Goal: Complete application form

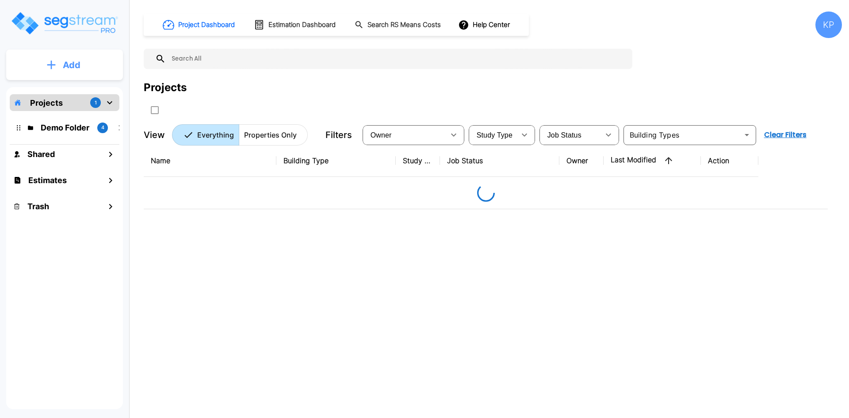
click at [102, 63] on button "Add" at bounding box center [64, 65] width 117 height 26
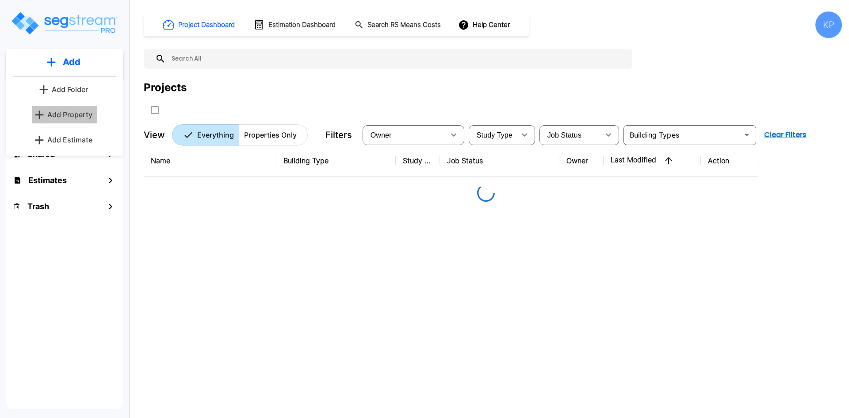
click at [73, 107] on link "Add Property" at bounding box center [64, 115] width 65 height 18
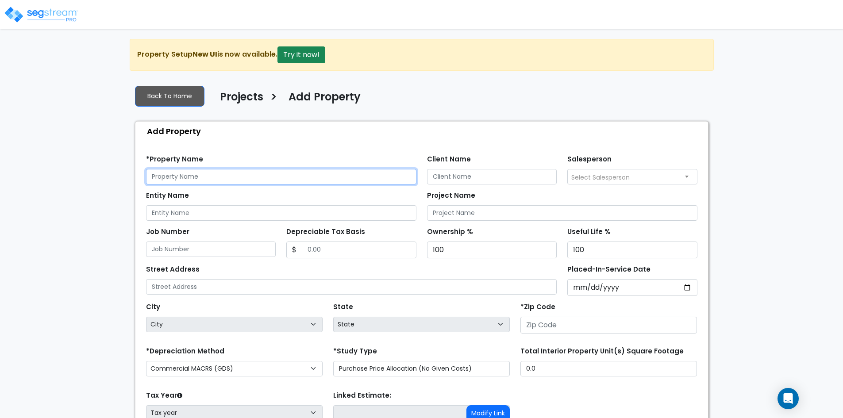
click at [374, 180] on input "text" at bounding box center [281, 176] width 270 height 15
paste input "250 Gibson Drive Roseville, CA 95678"
type input "250 Gibson Drive Roseville, CA 95678"
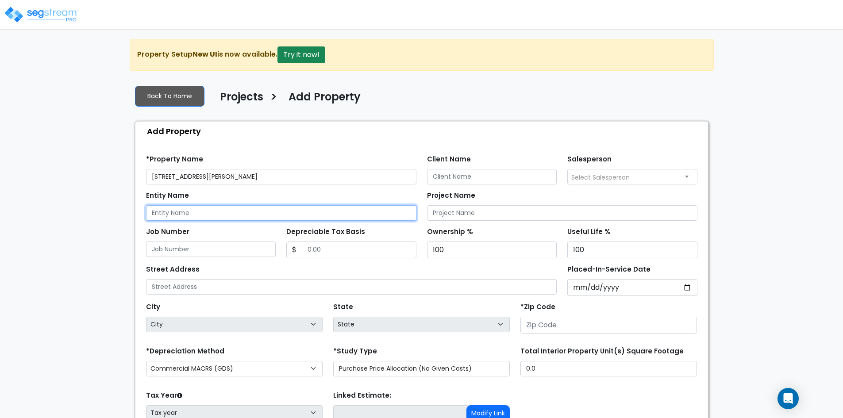
click at [302, 209] on input "Entity Name" at bounding box center [281, 212] width 270 height 15
paste input "250 Gibson Drive Roseville, CA 95678"
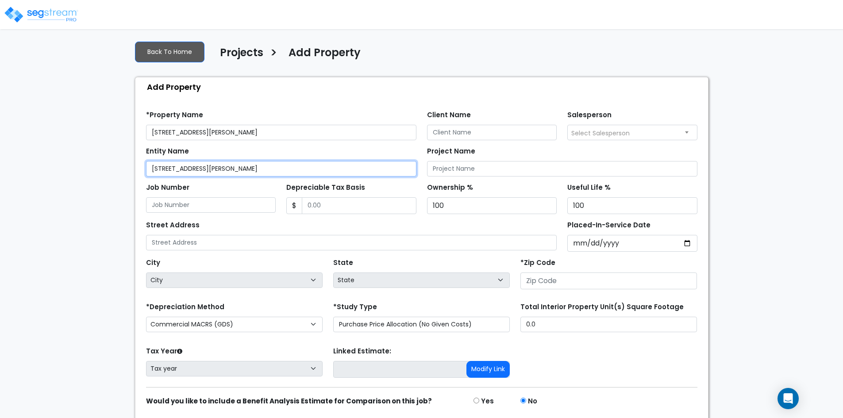
type input "250 Gibson Drive Roseville, CA 95678"
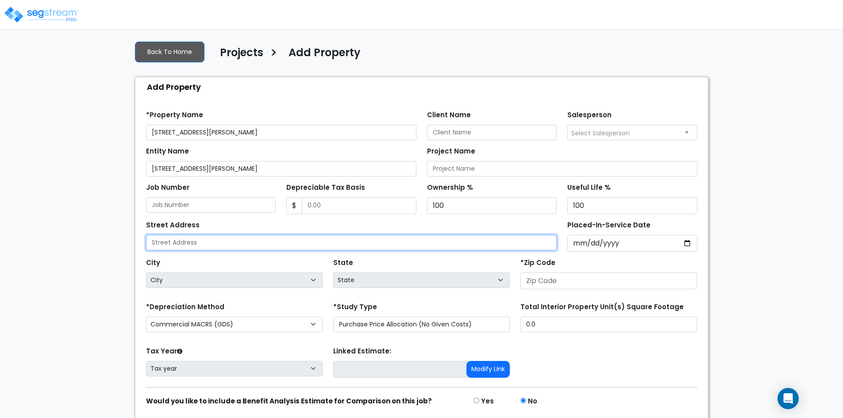
click at [265, 243] on input "text" at bounding box center [351, 242] width 411 height 15
paste input "250 Gibson Drive Roseville, CA 95678"
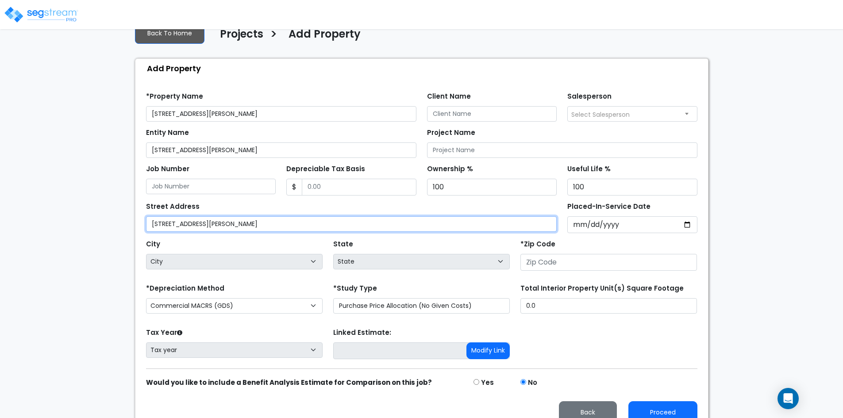
scroll to position [76, 0]
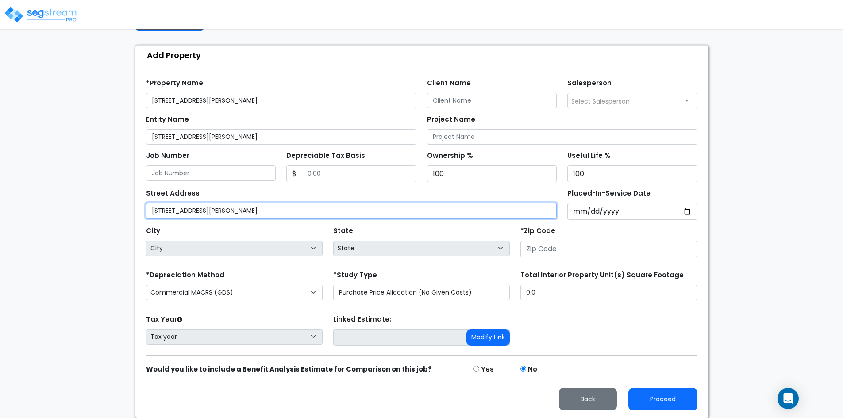
type input "250 Gibson Drive Roseville, CA 95678"
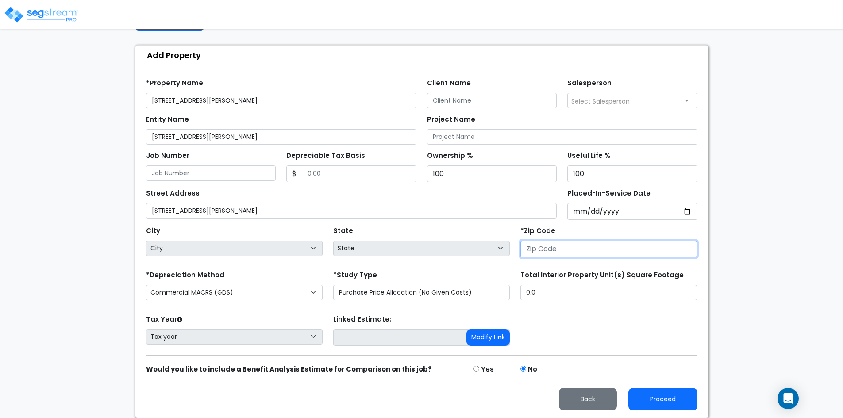
click at [565, 247] on input "number" at bounding box center [608, 249] width 176 height 17
type input "956"
select select "CA"
type input "95678"
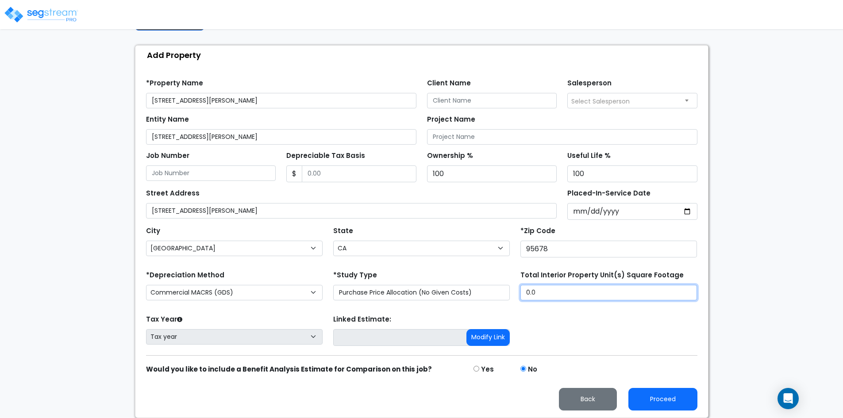
click at [607, 290] on input "0.0" at bounding box center [608, 292] width 176 height 15
type input "."
type input "6,798"
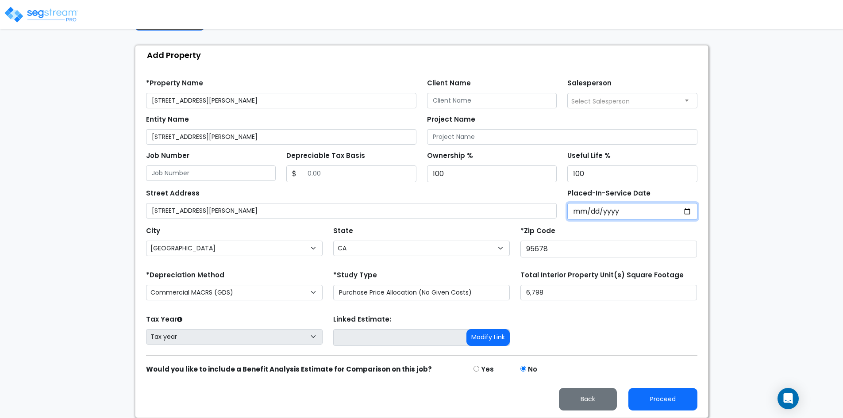
click at [599, 207] on input "Placed-In-Service Date" at bounding box center [632, 211] width 130 height 17
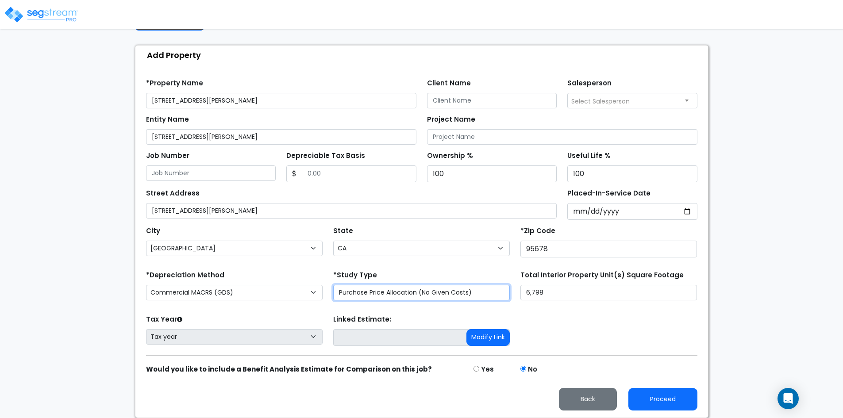
click at [372, 295] on select "Purchase Price Allocation (No Given Costs) New Construction / Reno / TI's (Give…" at bounding box center [421, 292] width 176 height 15
select select "NEW"
click at [333, 285] on select "Purchase Price Allocation (No Given Costs) New Construction / Reno / TI's (Give…" at bounding box center [421, 292] width 176 height 15
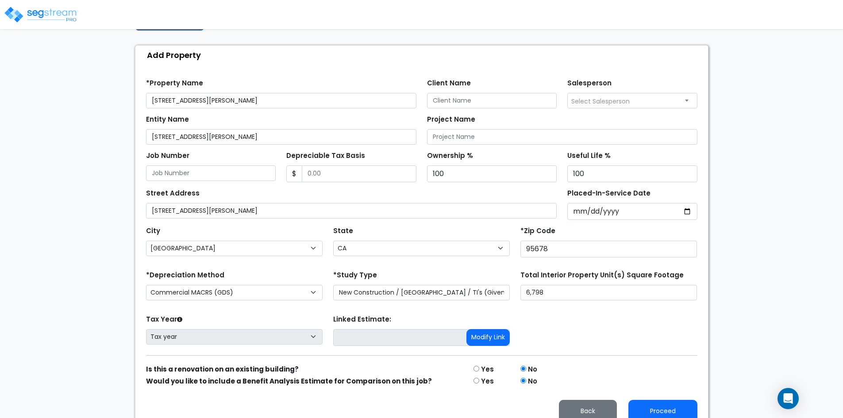
click at [583, 225] on div "*Zip Code 95678" at bounding box center [608, 240] width 176 height 33
click at [604, 215] on input "Placed-In-Service Date" at bounding box center [632, 211] width 130 height 17
click at [691, 212] on input "Placed-In-Service Date" at bounding box center [632, 211] width 130 height 17
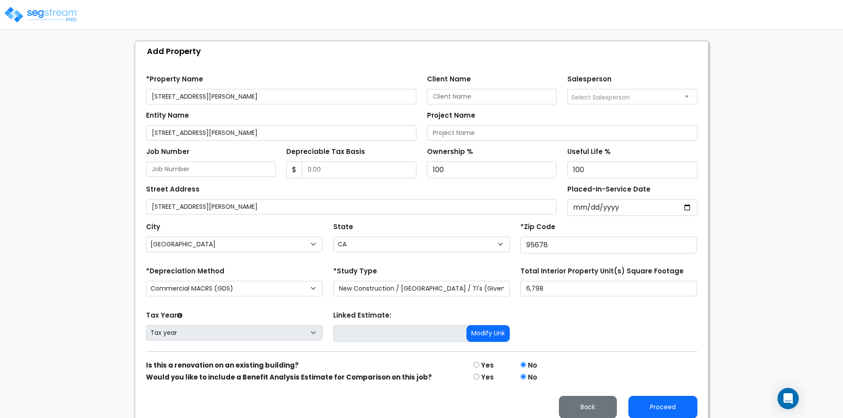
scroll to position [88, 0]
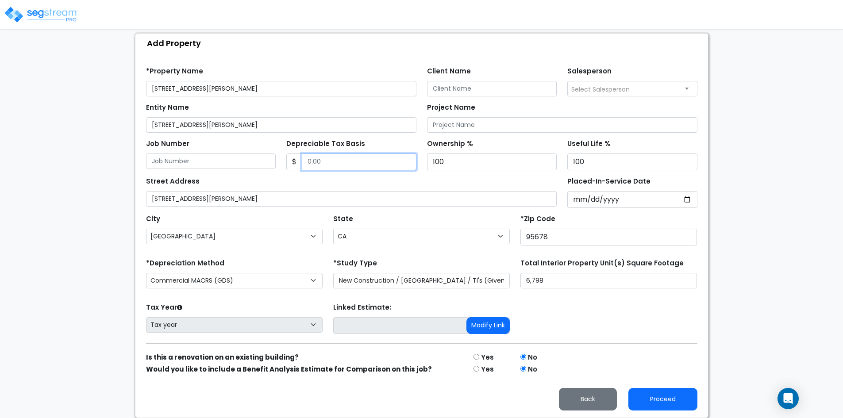
click at [312, 164] on input "Depreciable Tax Basis" at bounding box center [359, 161] width 115 height 17
click at [352, 159] on input "Depreciable Tax Basis" at bounding box center [359, 161] width 115 height 17
type input "2,872,840"
click at [445, 178] on div "Street Address 250 Gibson Drive Roseville, CA 95678" at bounding box center [351, 191] width 411 height 32
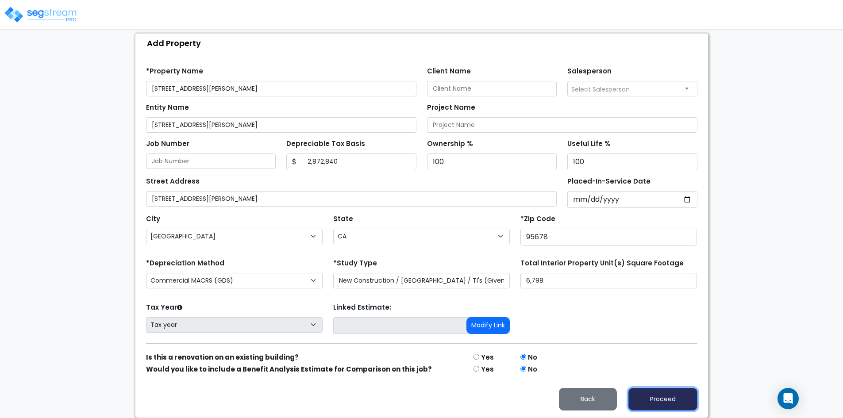
click at [680, 402] on button "Proceed" at bounding box center [662, 399] width 69 height 23
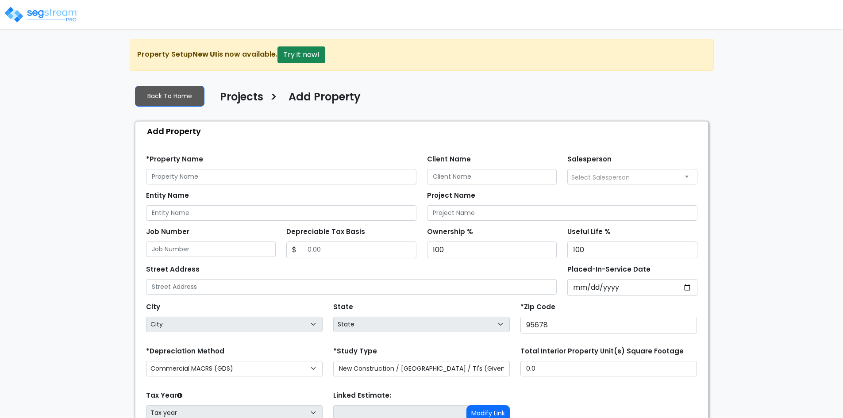
select select "NEW"
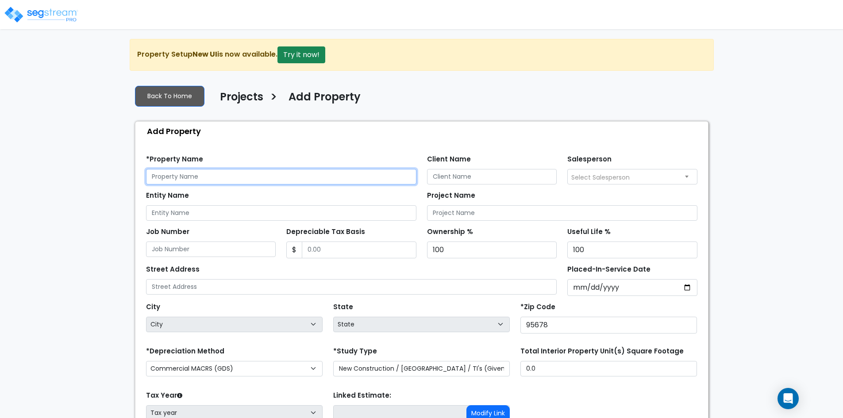
click at [201, 175] on input "text" at bounding box center [281, 176] width 270 height 15
paste input "[STREET_ADDRESS][PERSON_NAME]"
type input "[STREET_ADDRESS][PERSON_NAME]"
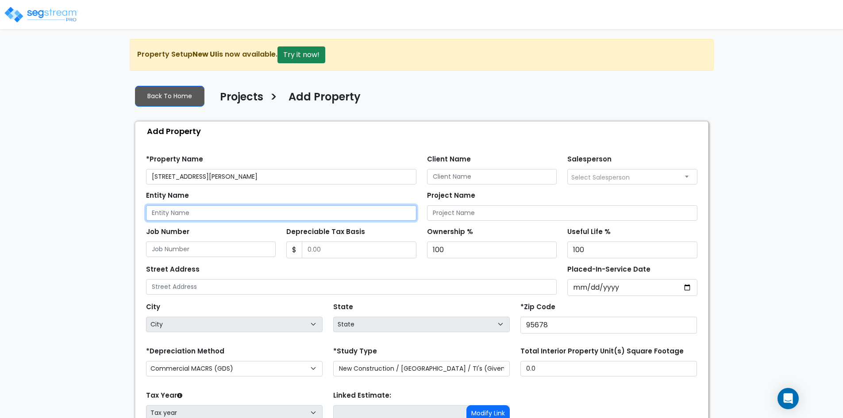
click at [201, 212] on input "Entity Name" at bounding box center [281, 212] width 270 height 15
paste input "[STREET_ADDRESS][PERSON_NAME]"
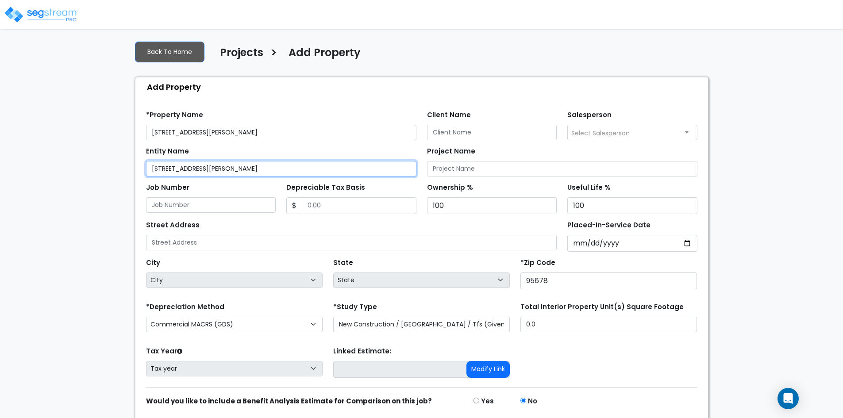
type input "[STREET_ADDRESS][PERSON_NAME]"
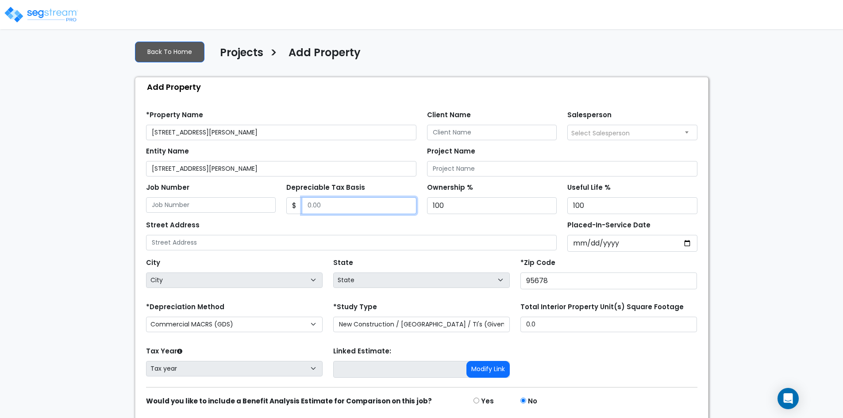
click at [326, 209] on input "Depreciable Tax Basis" at bounding box center [359, 205] width 115 height 17
type input "3,803,704.42"
drag, startPoint x: 359, startPoint y: 204, endPoint x: 307, endPoint y: 203, distance: 52.2
click at [307, 203] on input "3,803,704.42" at bounding box center [359, 205] width 115 height 17
click at [356, 204] on input "2,872,840" at bounding box center [359, 205] width 115 height 17
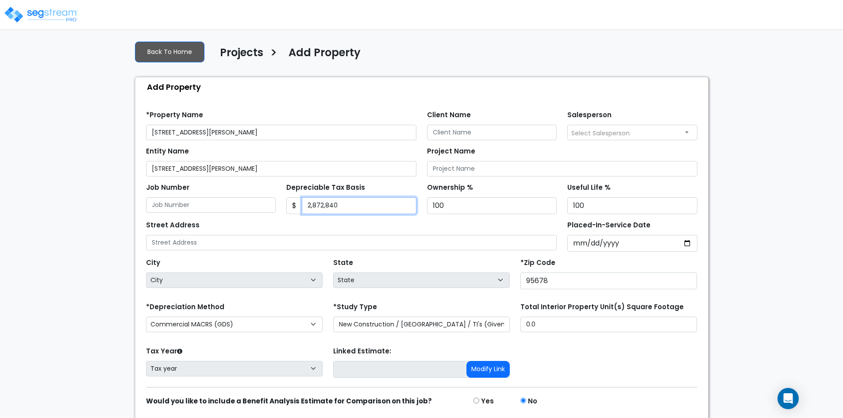
scroll to position [76, 0]
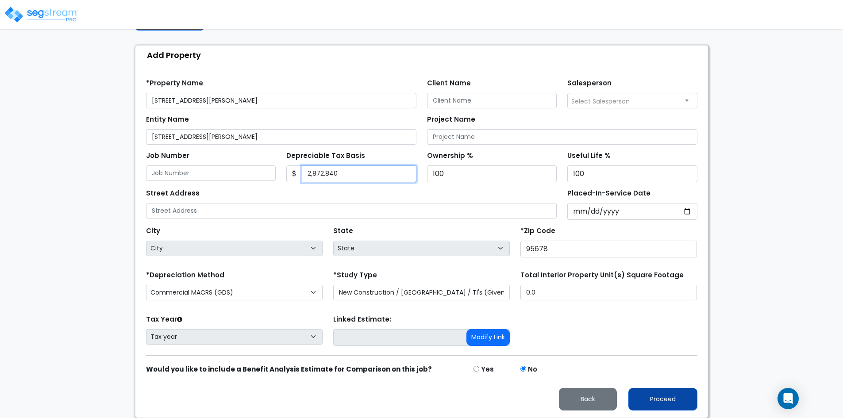
type input "2,872,840"
click at [659, 399] on button "Proceed" at bounding box center [662, 399] width 69 height 23
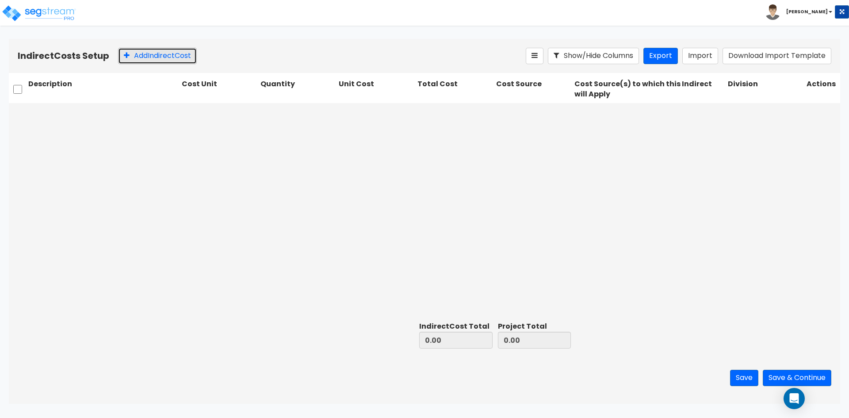
click at [156, 54] on button "Add Indirect Cost" at bounding box center [157, 56] width 79 height 16
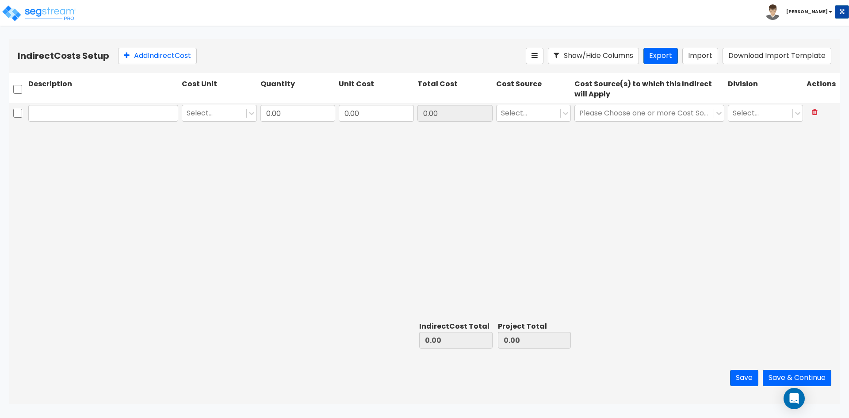
click at [77, 111] on input "text" at bounding box center [103, 113] width 150 height 17
type input "Design: Architecture and Engineering"
click at [249, 115] on icon at bounding box center [251, 113] width 9 height 9
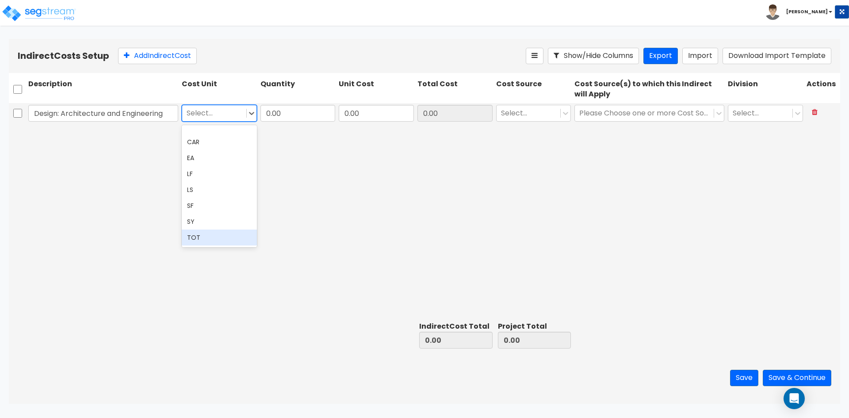
drag, startPoint x: 213, startPoint y: 233, endPoint x: 233, endPoint y: 218, distance: 24.7
click at [213, 232] on div "TOT" at bounding box center [219, 238] width 75 height 16
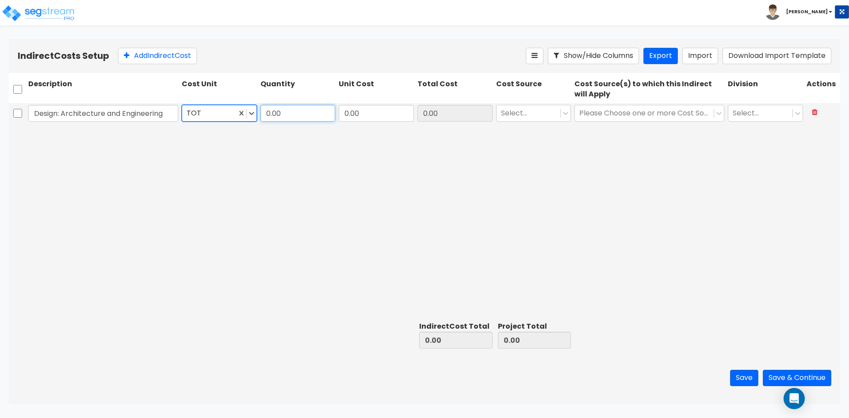
click at [291, 106] on input "0.00" at bounding box center [298, 113] width 75 height 17
type input "1"
click at [363, 118] on input "0.00" at bounding box center [376, 113] width 75 height 17
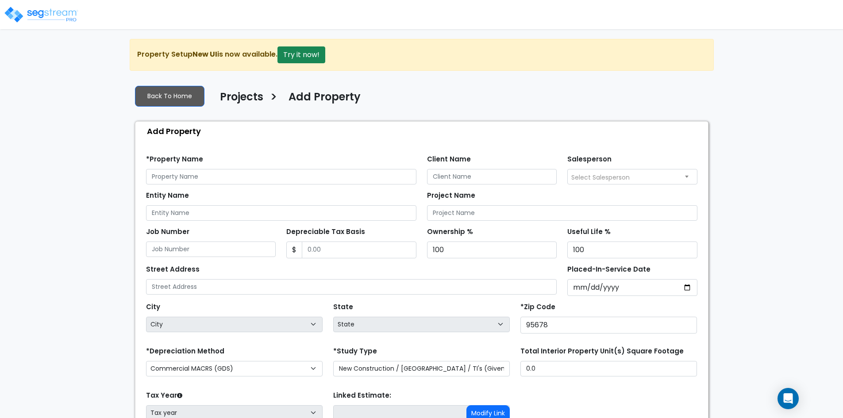
select select "NEW"
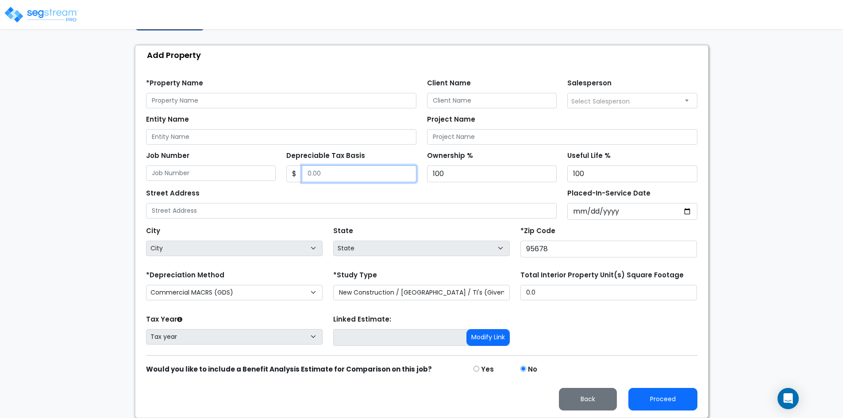
click at [341, 172] on input "Depreciable Tax Basis" at bounding box center [359, 173] width 115 height 17
type input "2,851,696.27"
click at [382, 192] on div "Street Address" at bounding box center [351, 203] width 411 height 32
click at [660, 402] on button "Proceed" at bounding box center [662, 399] width 69 height 23
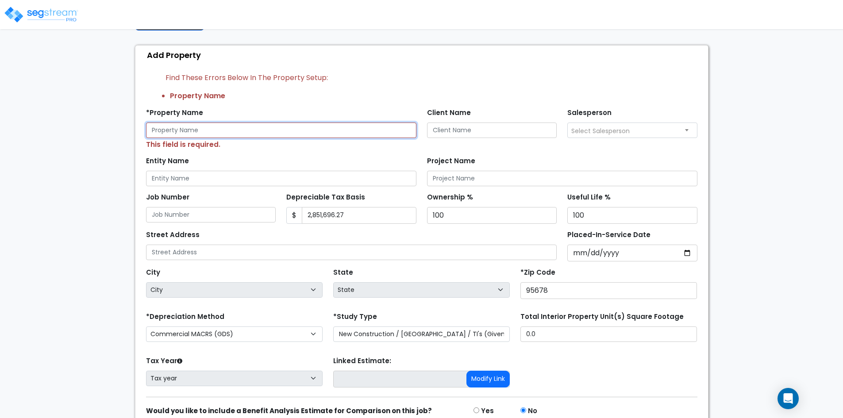
click at [210, 127] on input "text" at bounding box center [281, 130] width 270 height 15
paste input "250 Gibson Drive Roseville, CA 95678"
type input "250 Gibson Drive Roseville, CA 95678"
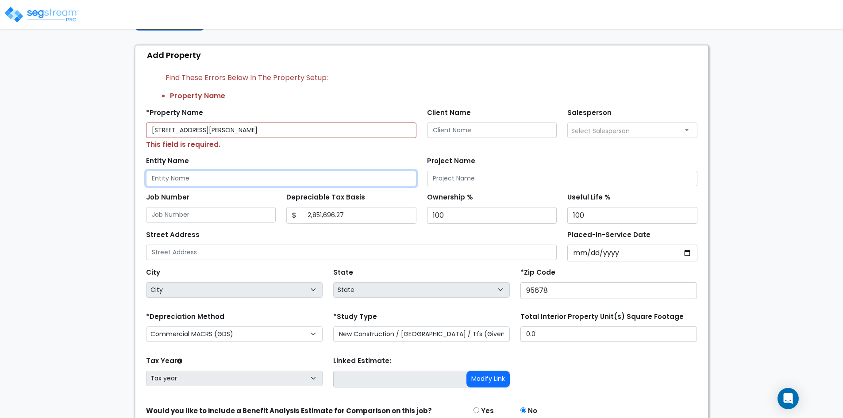
click at [219, 171] on input "Entity Name" at bounding box center [281, 178] width 270 height 15
paste input "250 Gibson Drive Roseville, CA 95678"
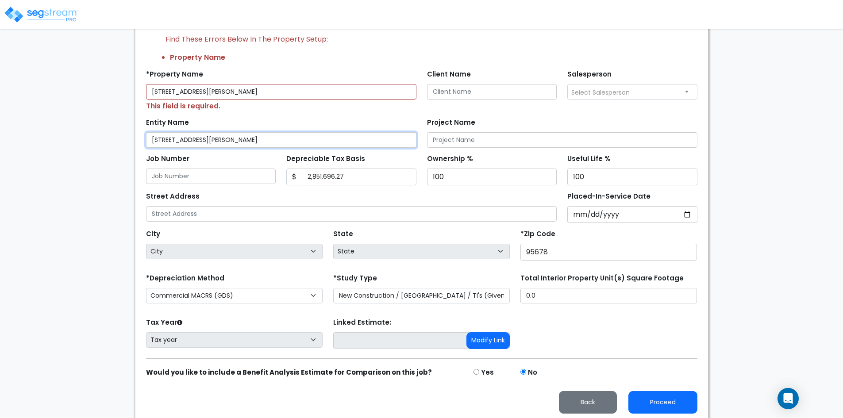
scroll to position [118, 0]
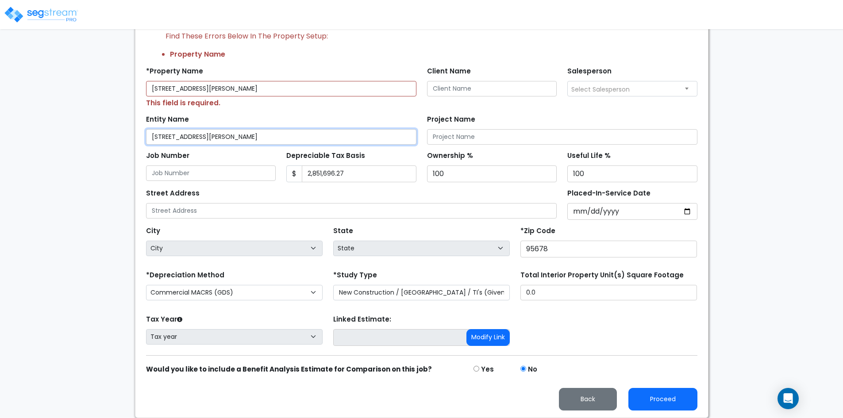
type input "250 Gibson Drive Roseville, CA 95678"
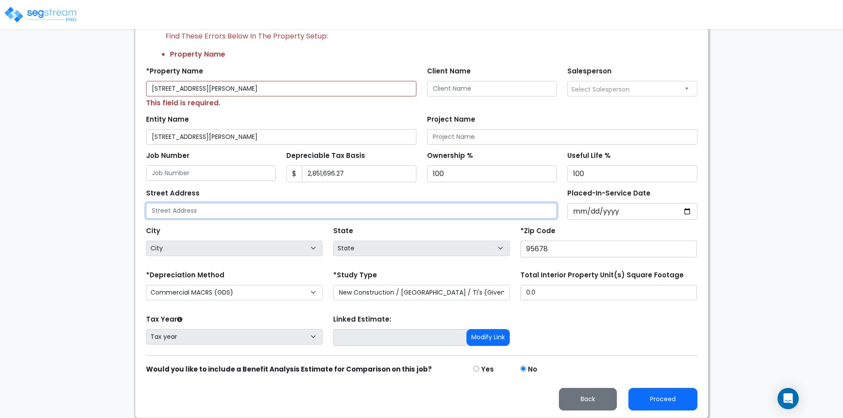
click at [262, 208] on input "text" at bounding box center [351, 210] width 411 height 15
paste input "250 Gibson Drive Roseville, CA 95678"
type input "250 Gibson Drive Roseville, CA 95678"
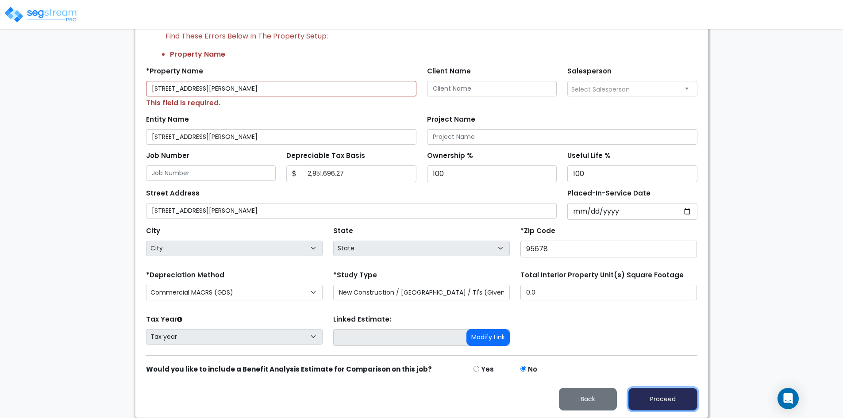
click at [658, 398] on button "Proceed" at bounding box center [662, 399] width 69 height 23
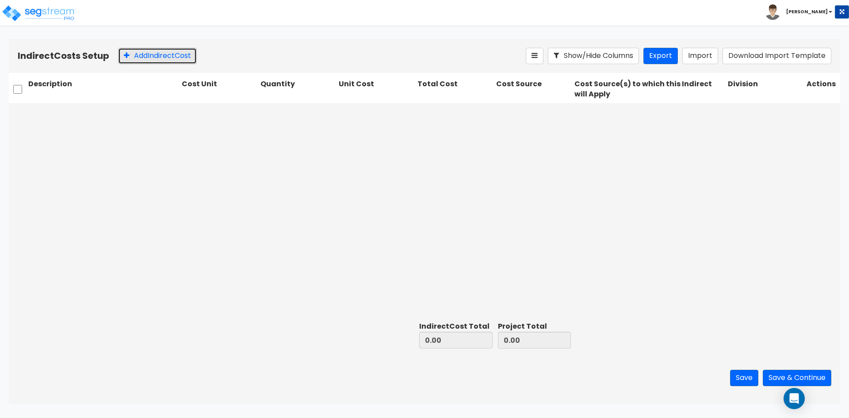
click at [196, 58] on button "Add Indirect Cost" at bounding box center [157, 56] width 79 height 16
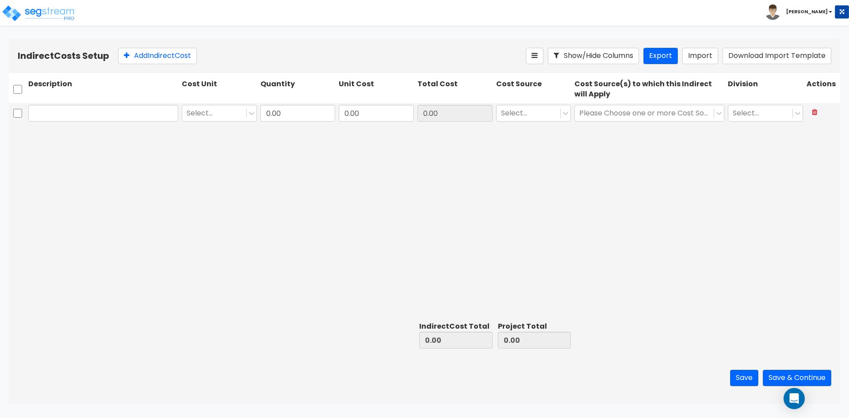
click at [64, 115] on input "text" at bounding box center [103, 113] width 150 height 17
click at [135, 112] on input "text" at bounding box center [103, 113] width 150 height 17
paste input "Design: Architecture and Engineeering"
type input "Design: Architecture and Engineering"
click at [225, 114] on div at bounding box center [214, 113] width 55 height 12
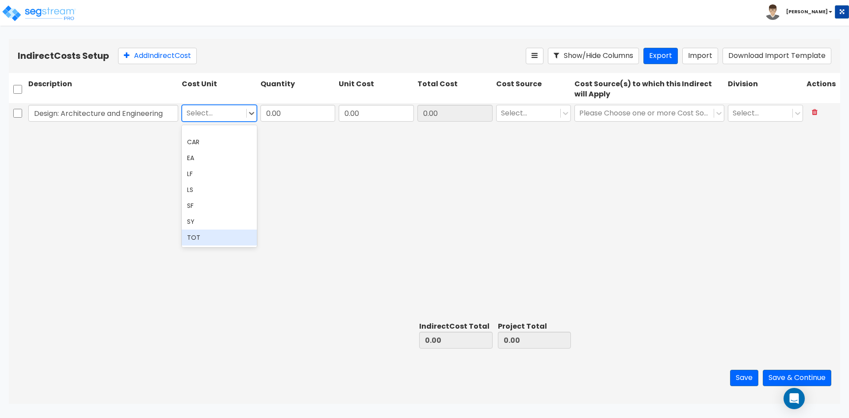
drag, startPoint x: 203, startPoint y: 235, endPoint x: 249, endPoint y: 142, distance: 103.5
click at [205, 224] on div "CAR EA LF LS SF SY TOT" at bounding box center [219, 186] width 75 height 122
drag, startPoint x: 216, startPoint y: 238, endPoint x: 219, endPoint y: 226, distance: 11.9
click at [218, 231] on div "TOT" at bounding box center [219, 238] width 75 height 16
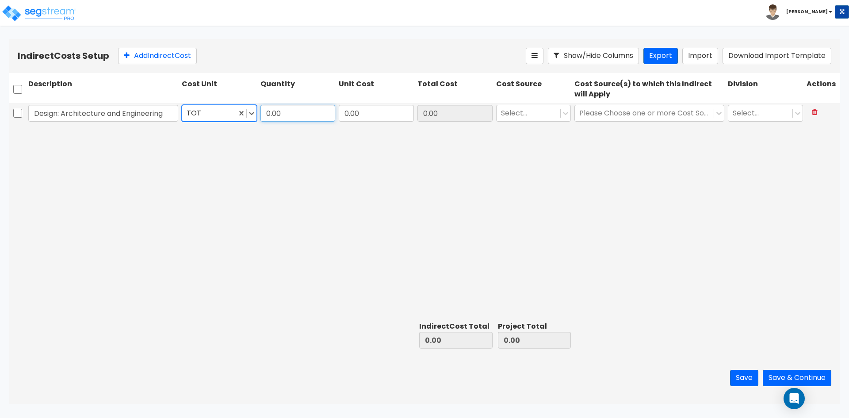
click at [307, 109] on input "0.00" at bounding box center [298, 113] width 75 height 17
type input "1"
click at [372, 111] on input "0.00" at bounding box center [376, 113] width 75 height 17
click at [379, 111] on input "0.00" at bounding box center [376, 113] width 75 height 17
drag, startPoint x: 379, startPoint y: 111, endPoint x: 345, endPoint y: 108, distance: 35.0
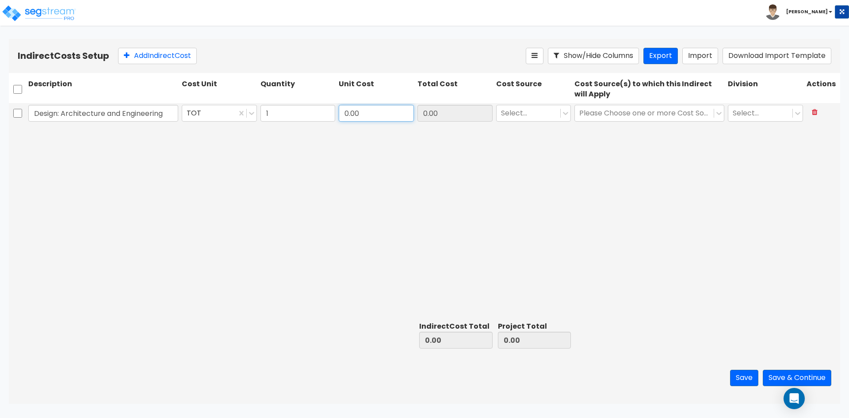
click at [345, 108] on input "0.00" at bounding box center [376, 113] width 75 height 17
paste input "82,009.25"
type input "82,009.25"
drag, startPoint x: 367, startPoint y: 146, endPoint x: 407, endPoint y: 134, distance: 42.2
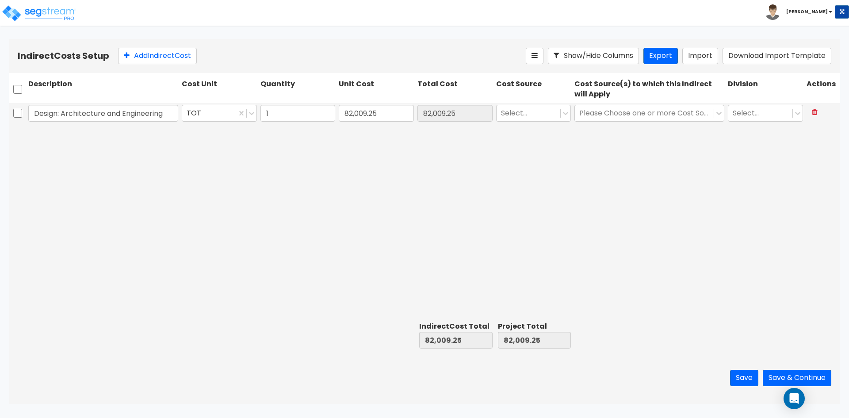
click at [367, 146] on div "Design: Architecture and Engineering TOT 1 82,009.25 82,009.25 Select... Please…" at bounding box center [425, 210] width 832 height 215
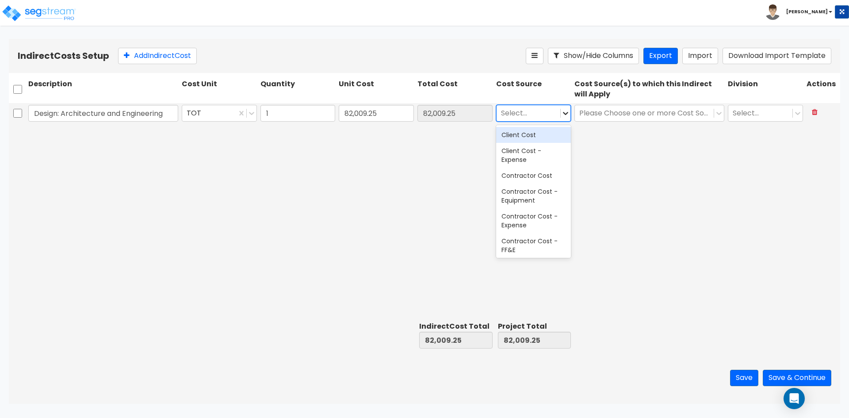
click at [566, 114] on icon at bounding box center [565, 113] width 5 height 3
type input "ge"
click at [565, 116] on icon at bounding box center [565, 113] width 9 height 9
click at [563, 113] on icon at bounding box center [565, 113] width 5 height 3
click at [518, 111] on div at bounding box center [528, 113] width 55 height 12
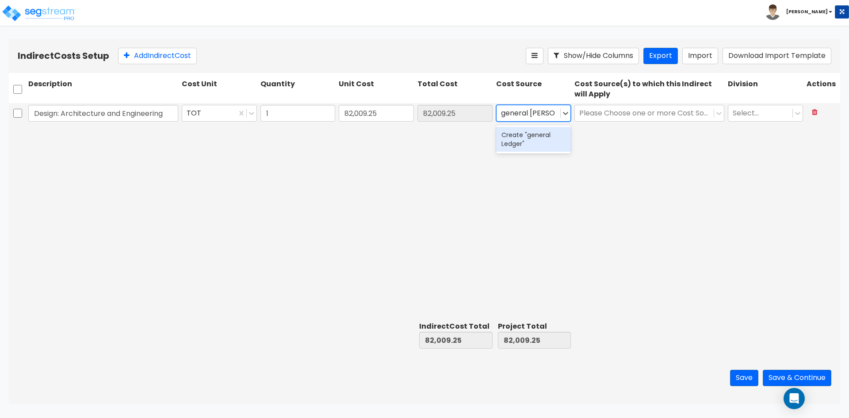
click at [506, 113] on input "general Ledger" at bounding box center [528, 113] width 54 height 10
type input "General Ledger"
click at [463, 203] on div "Design: Architecture and Engineering TOT 1 82,009.25 82,009.25 1 result availab…" at bounding box center [425, 210] width 832 height 215
click at [568, 113] on icon at bounding box center [565, 113] width 5 height 3
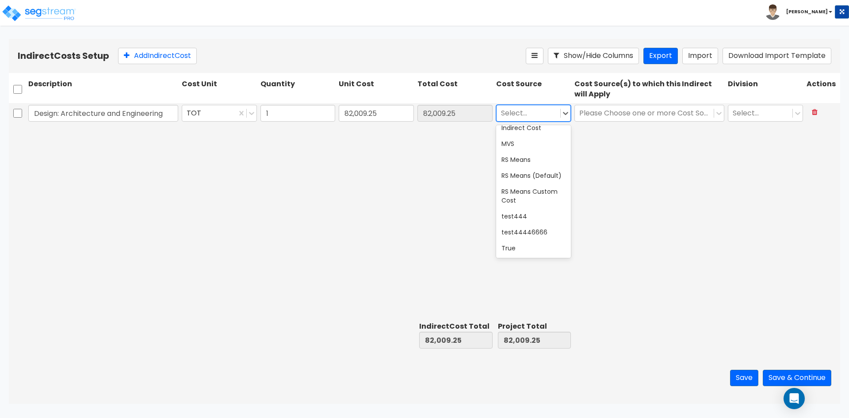
scroll to position [253, 0]
click at [525, 220] on div "test444" at bounding box center [533, 216] width 75 height 16
click at [564, 114] on icon at bounding box center [565, 113] width 9 height 9
click at [542, 212] on div "Custom Takeoff" at bounding box center [533, 215] width 75 height 16
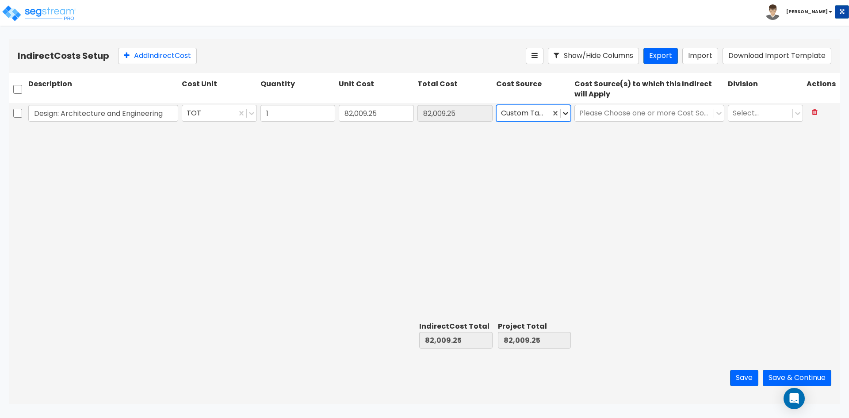
click at [567, 113] on icon at bounding box center [565, 113] width 5 height 3
click at [540, 174] on div "Contractor Cost" at bounding box center [533, 176] width 75 height 16
click at [601, 111] on div at bounding box center [644, 113] width 130 height 12
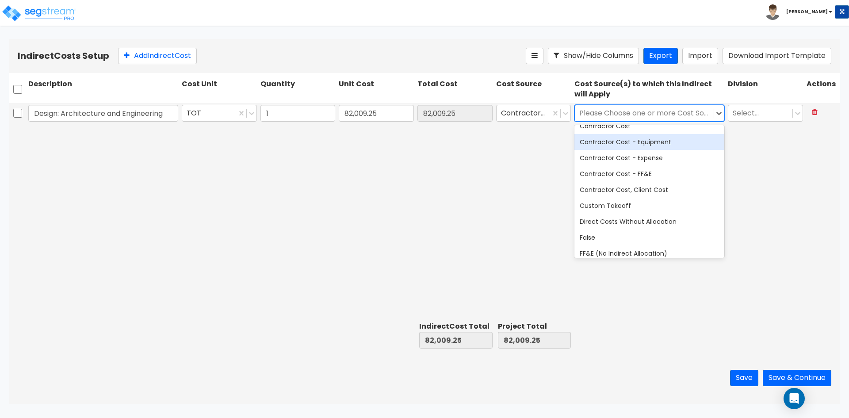
scroll to position [0, 0]
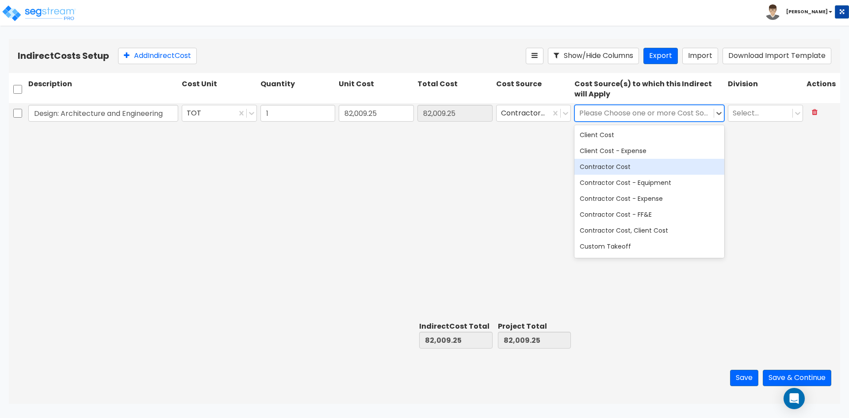
click at [618, 167] on div "Contractor Cost" at bounding box center [650, 167] width 150 height 16
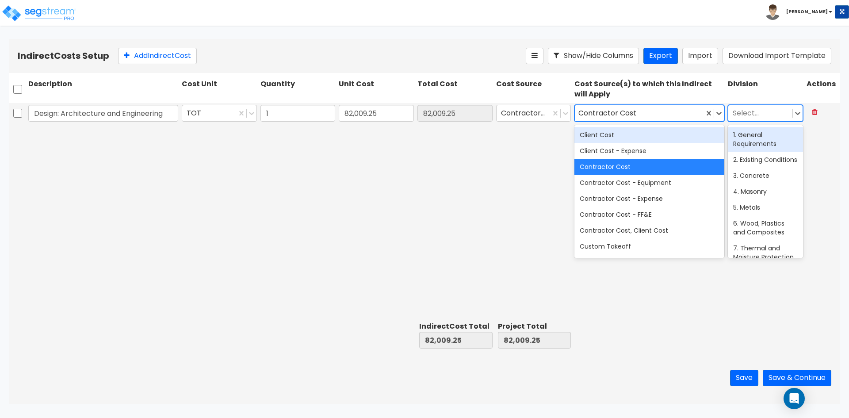
click at [746, 112] on div at bounding box center [760, 113] width 55 height 12
click at [765, 140] on div "1. General Requirements" at bounding box center [765, 139] width 75 height 25
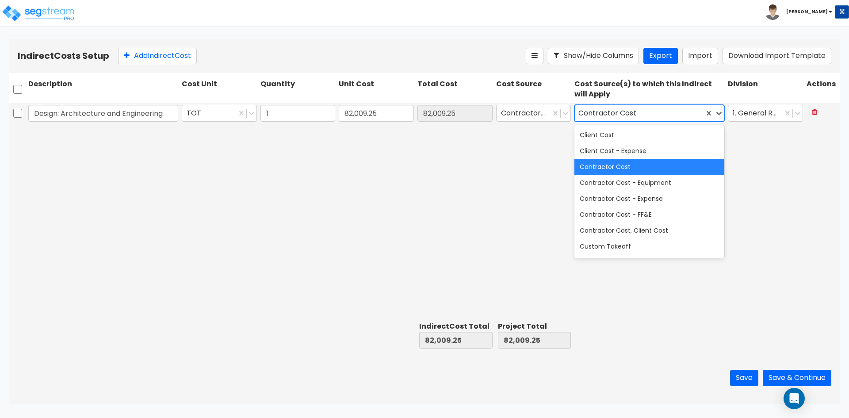
click at [671, 164] on div "Contractor Cost" at bounding box center [650, 167] width 150 height 16
click at [653, 167] on div "Contractor Cost" at bounding box center [650, 167] width 150 height 16
click at [718, 117] on icon at bounding box center [719, 113] width 9 height 9
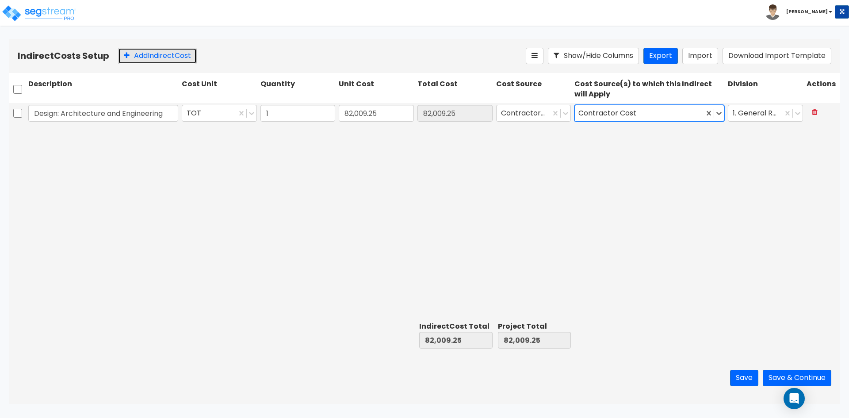
click at [190, 60] on button "Add Indirect Cost" at bounding box center [157, 56] width 79 height 16
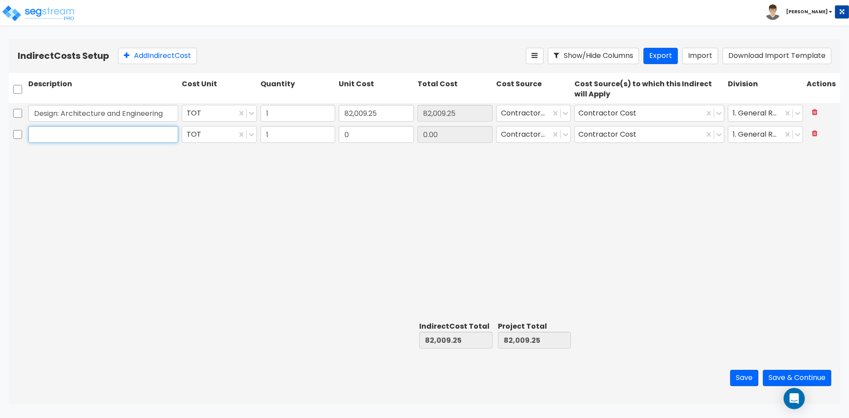
click at [87, 132] on input "text" at bounding box center [103, 134] width 150 height 17
paste input "Entitlements: Permits and Licensing"
type input "Entitlements: Permits and Licensing"
click at [283, 138] on input "1" at bounding box center [298, 134] width 75 height 17
click at [382, 137] on input "0" at bounding box center [376, 134] width 75 height 17
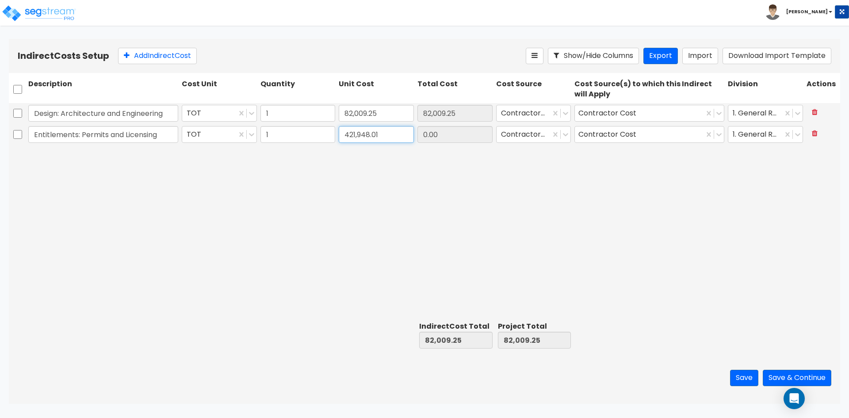
type input "421,948.01"
click at [398, 187] on div "Design: Architecture and Engineering TOT 1 82,009.25 82,009.25 Contractor Cost …" at bounding box center [425, 210] width 832 height 215
click at [164, 55] on button "Add Indirect Cost" at bounding box center [157, 56] width 79 height 16
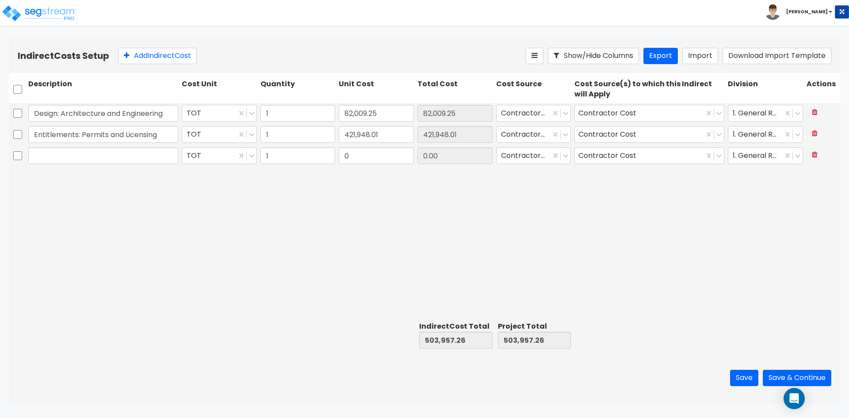
click at [104, 151] on input "text" at bounding box center [103, 155] width 150 height 17
type input "l"
type input "Leasing Fees"
click at [366, 160] on input "0" at bounding box center [376, 155] width 75 height 17
type input "13,788"
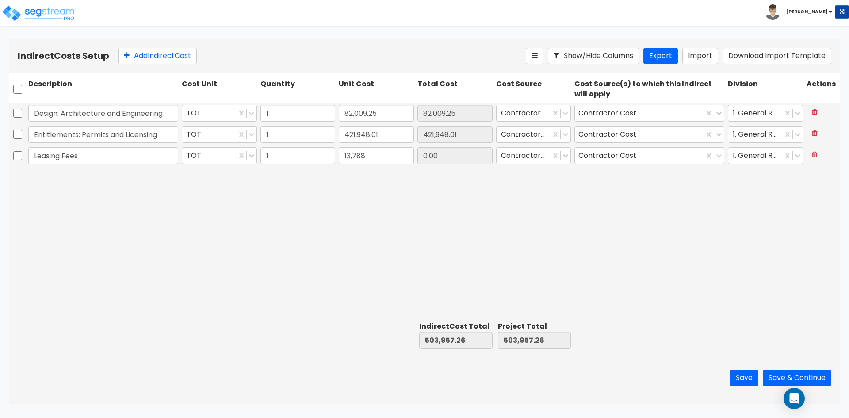
type input "13,788.00"
click at [374, 196] on div "Design: Architecture and Engineering TOT 1 82,009.25 82,009.25 Contractor Cost …" at bounding box center [425, 210] width 832 height 215
click at [792, 379] on button "Save & Continue" at bounding box center [797, 378] width 69 height 16
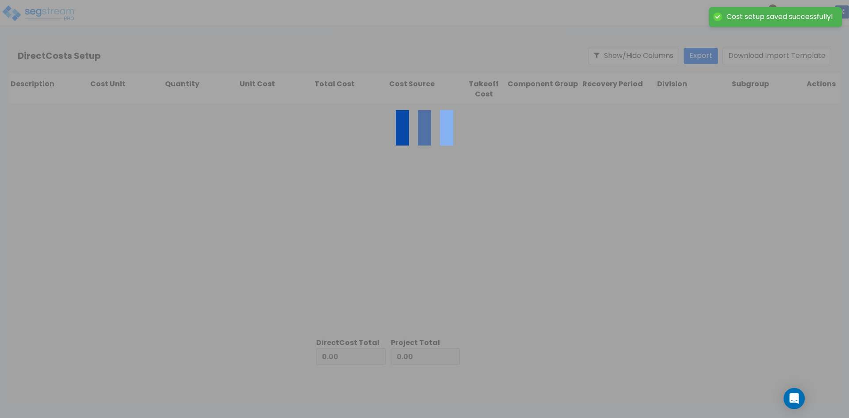
type input "517,745.26"
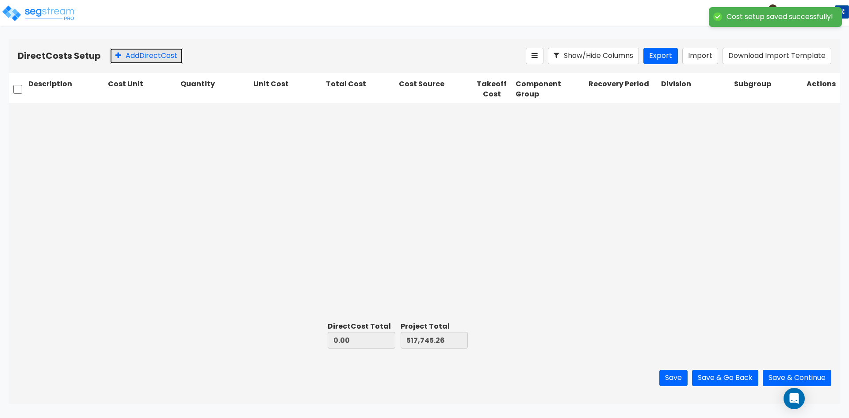
click at [130, 54] on button "Add Direct Cost" at bounding box center [146, 56] width 73 height 16
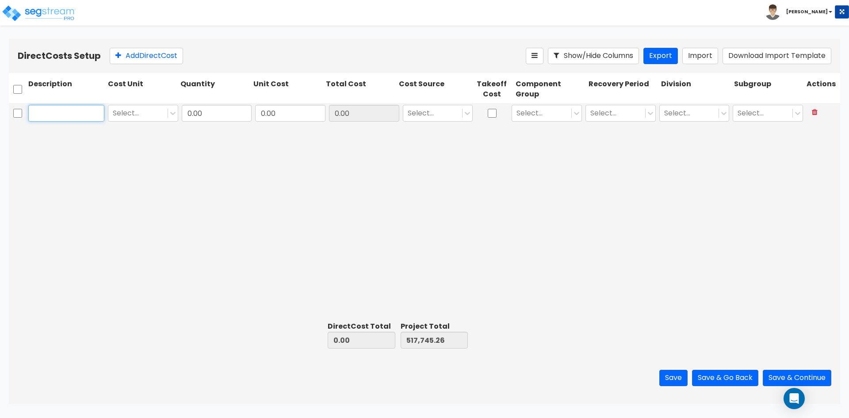
click at [80, 114] on input "text" at bounding box center [66, 113] width 76 height 17
type input "General Conditions"
click at [160, 52] on button "Add Direct Cost" at bounding box center [146, 56] width 73 height 16
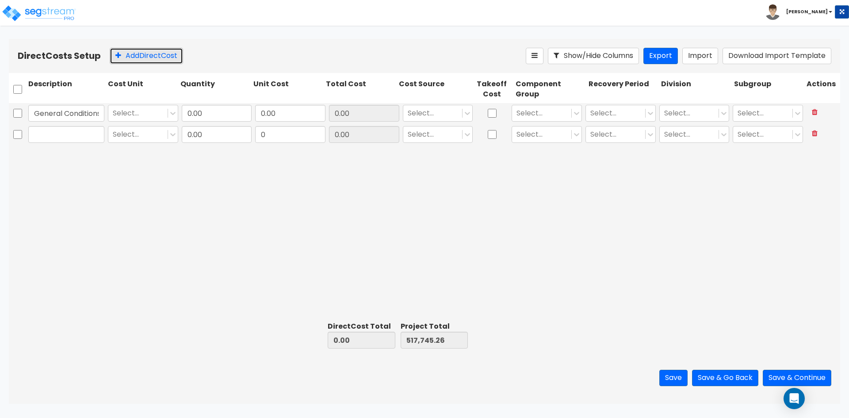
click at [160, 52] on button "Add Direct Cost" at bounding box center [146, 56] width 73 height 16
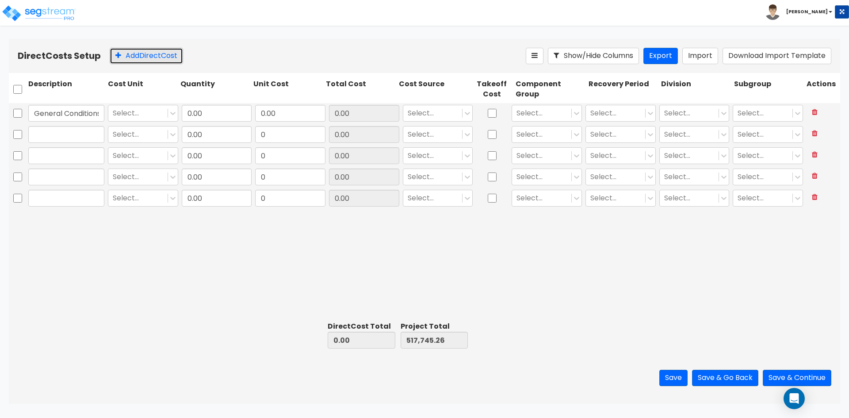
click at [160, 52] on button "Add Direct Cost" at bounding box center [146, 56] width 73 height 16
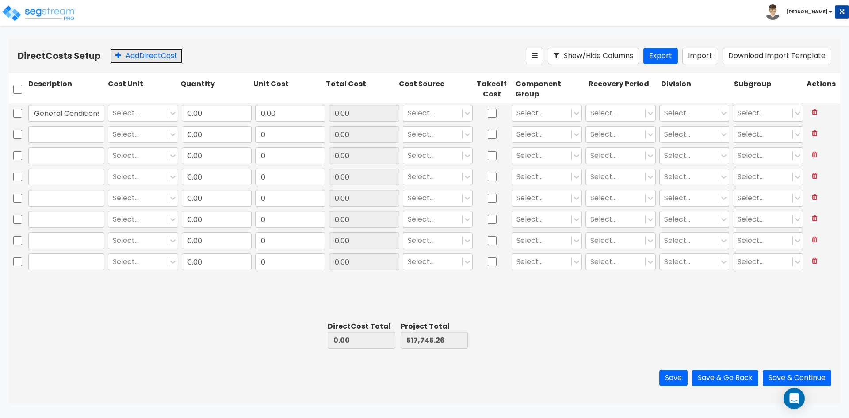
click at [160, 52] on button "Add Direct Cost" at bounding box center [146, 56] width 73 height 16
type input "0.00"
type input "0"
click at [160, 52] on button "Add Direct Cost" at bounding box center [146, 56] width 73 height 16
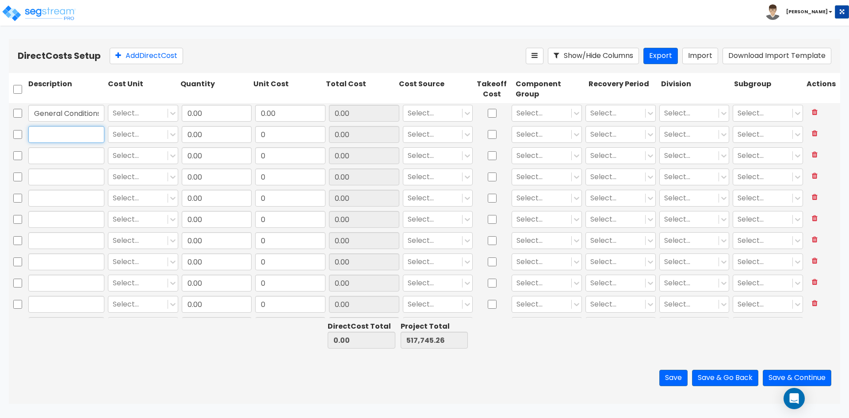
click at [82, 138] on input "text" at bounding box center [66, 134] width 76 height 17
type input "Demolitions"
click at [70, 155] on input "text" at bounding box center [66, 155] width 76 height 17
type input "Underground Utilities"
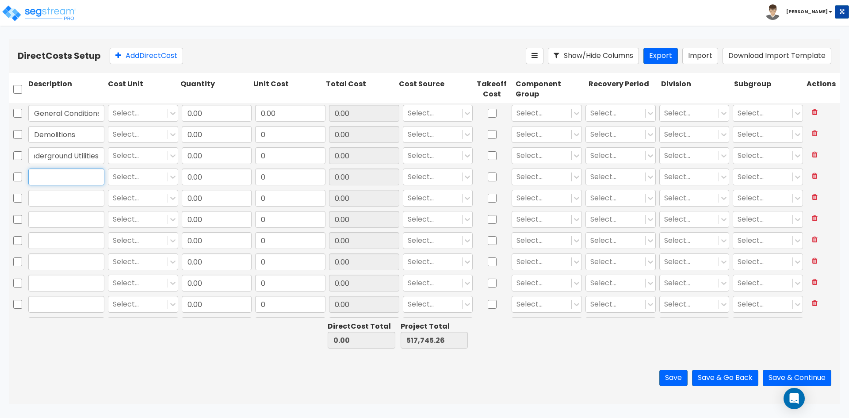
click at [84, 178] on input "text" at bounding box center [66, 177] width 76 height 17
type input "Slab and Foundation"
click at [78, 192] on input "text" at bounding box center [66, 198] width 76 height 17
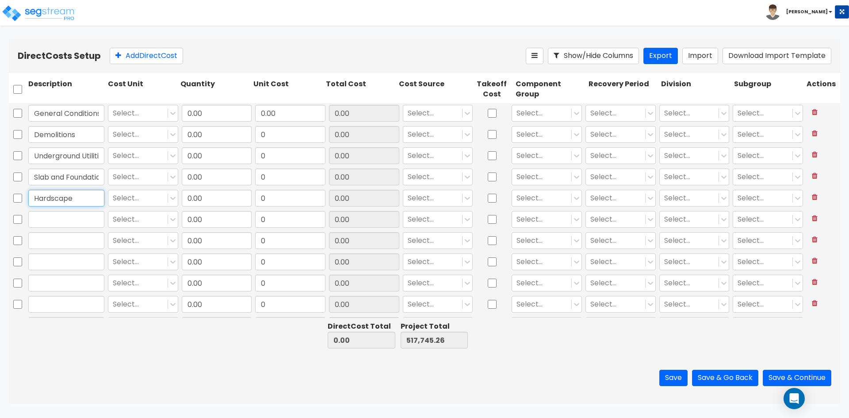
type input "Hardscape"
click at [77, 223] on input "text" at bounding box center [66, 219] width 76 height 17
type input "Sub Contractor"
click at [68, 236] on input "text" at bounding box center [66, 240] width 76 height 17
type input "Rough Framing"
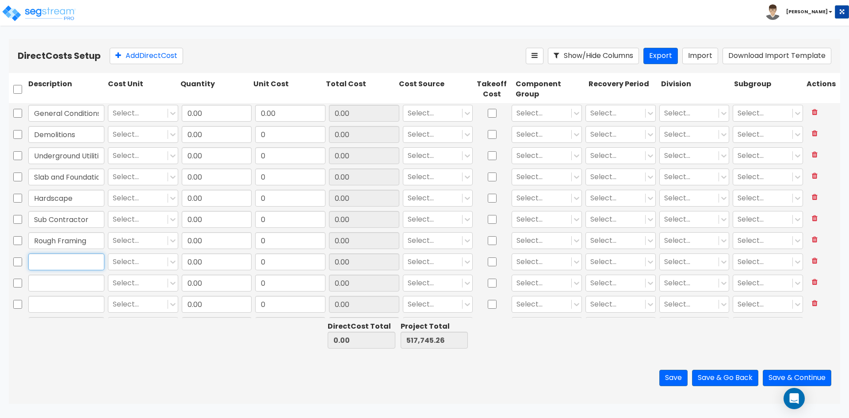
click at [76, 259] on input "text" at bounding box center [66, 261] width 76 height 17
type input "Roofing"
click at [77, 282] on input "text" at bounding box center [66, 283] width 76 height 17
type input "Storefront Glass System"
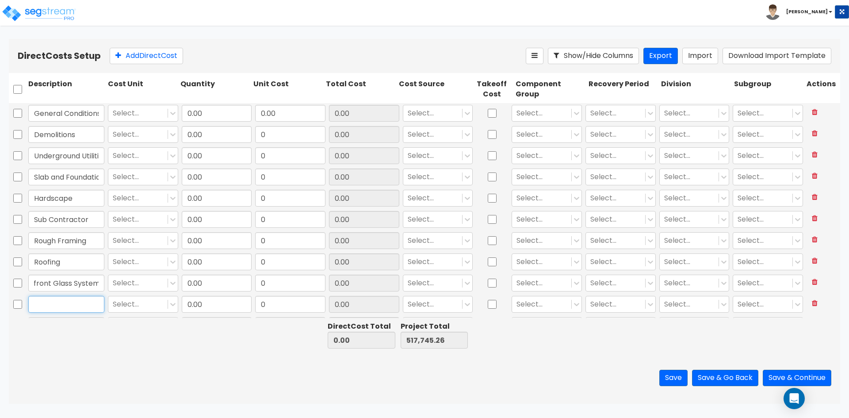
click at [54, 304] on input "text" at bounding box center [66, 304] width 76 height 17
type input "Plastering"
click at [66, 303] on input "text" at bounding box center [66, 307] width 76 height 17
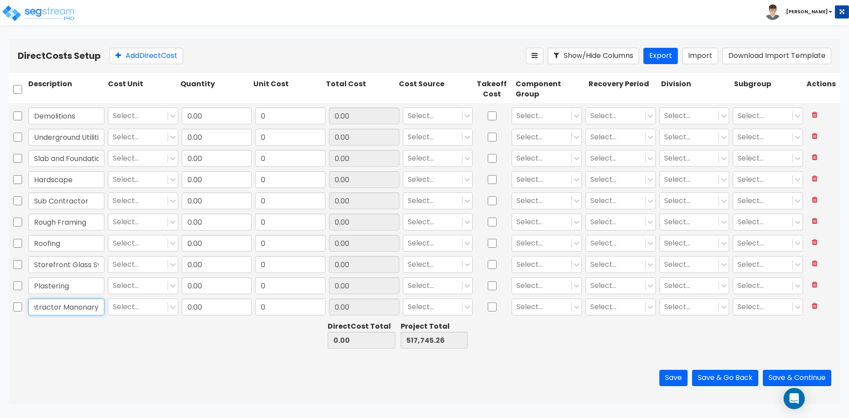
drag, startPoint x: 81, startPoint y: 305, endPoint x: 87, endPoint y: 310, distance: 7.9
click at [87, 310] on input "Contractor Manonary" at bounding box center [66, 307] width 76 height 17
type input "Contractor Masonry"
click at [128, 56] on button "Add Direct Cost" at bounding box center [146, 56] width 73 height 16
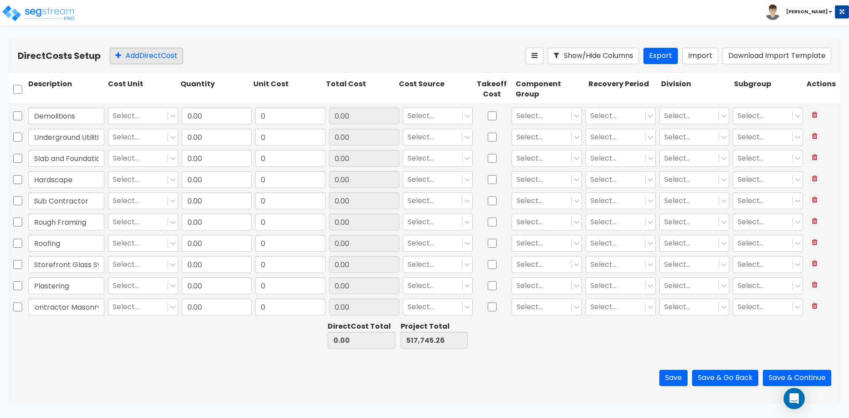
scroll to position [0, 0]
click at [128, 56] on button "Add Direct Cost" at bounding box center [146, 56] width 73 height 16
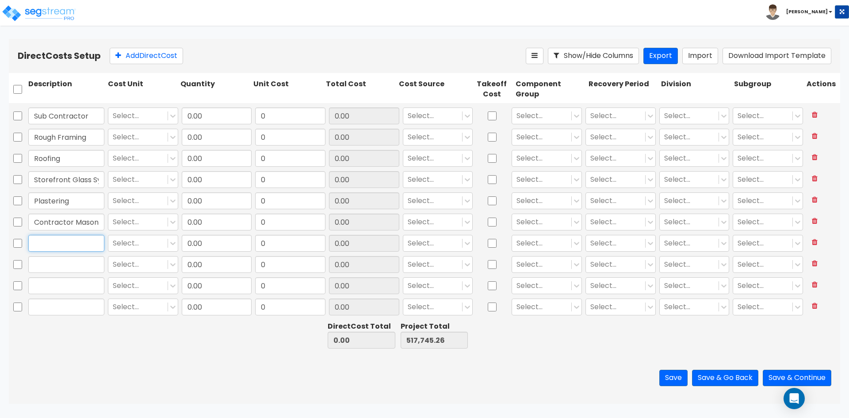
click at [76, 246] on input "text" at bounding box center [66, 243] width 76 height 17
type input "Exterior Paint"
click at [76, 259] on input "text" at bounding box center [66, 264] width 76 height 17
type input "Sub Contractor"
click at [77, 291] on input "text" at bounding box center [66, 285] width 76 height 17
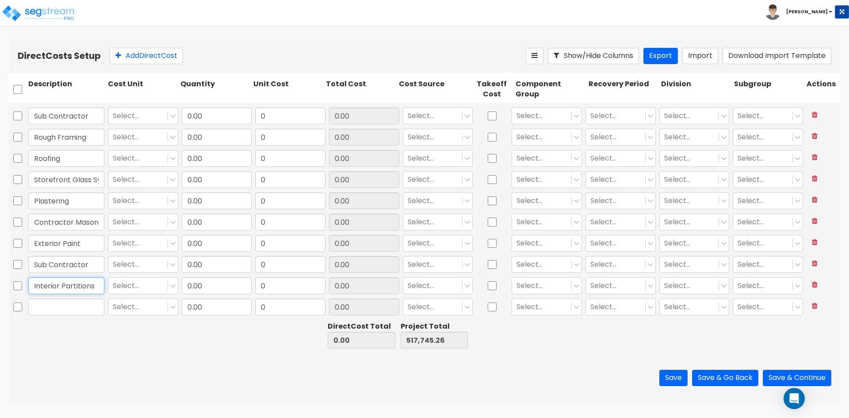
type input "Interior Partitions"
click at [94, 307] on input "text" at bounding box center [66, 307] width 76 height 17
type input "Plumbing"
click at [164, 55] on button "Add Direct Cost" at bounding box center [146, 56] width 73 height 16
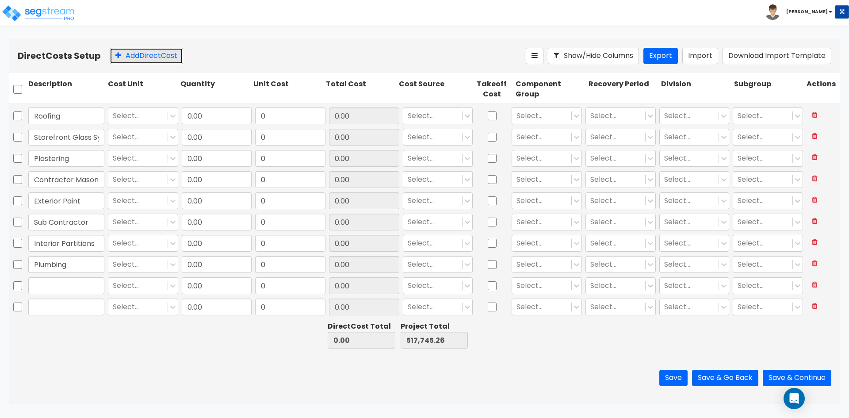
click at [164, 55] on button "Add Direct Cost" at bounding box center [146, 56] width 73 height 16
click at [80, 225] on input "text" at bounding box center [66, 222] width 76 height 17
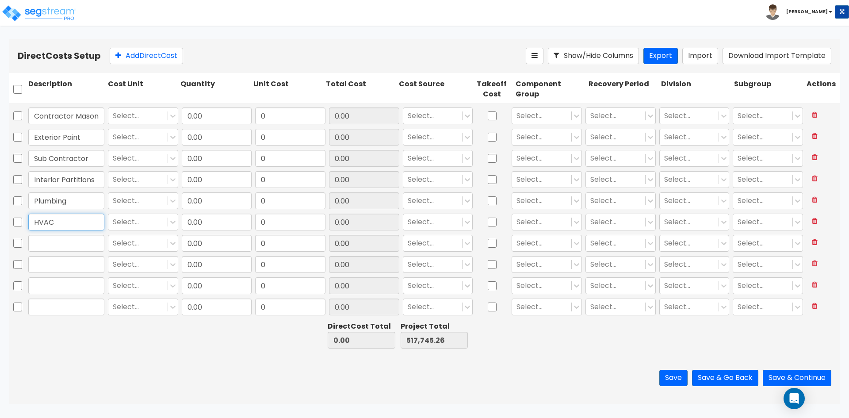
type input "HVAC"
click at [93, 248] on input "text" at bounding box center [66, 243] width 76 height 17
type input "Electrical"
click at [70, 258] on input "text" at bounding box center [66, 264] width 76 height 17
type input "Siding"
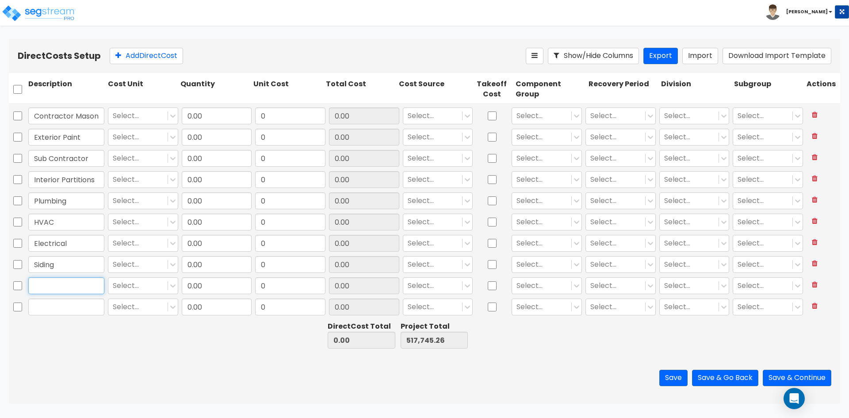
click at [69, 284] on input "text" at bounding box center [66, 285] width 76 height 17
type input "Insulation"
click at [73, 308] on input "text" at bounding box center [66, 307] width 76 height 17
type input "Life and Safety"
click at [122, 54] on button "Add Direct Cost" at bounding box center [146, 56] width 73 height 16
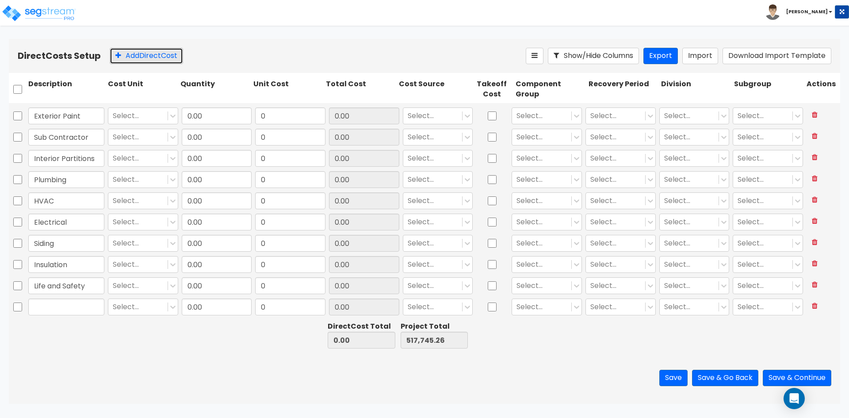
click at [122, 54] on button "Add Direct Cost" at bounding box center [146, 56] width 73 height 16
drag, startPoint x: 122, startPoint y: 54, endPoint x: 123, endPoint y: 59, distance: 4.5
click at [122, 54] on button "Add Direct Cost" at bounding box center [146, 56] width 73 height 16
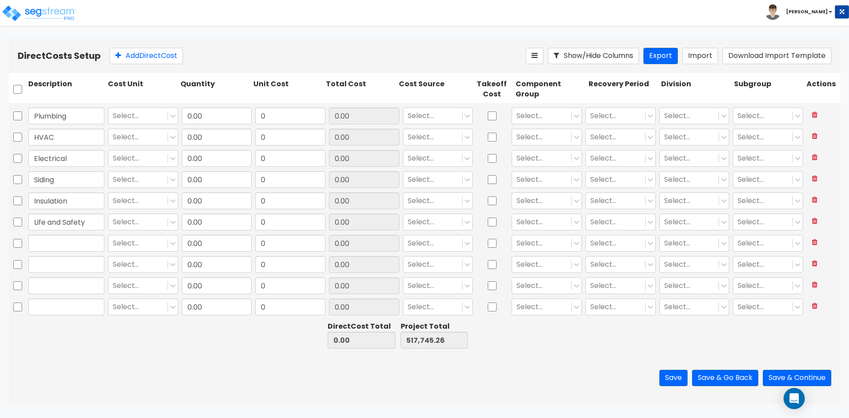
scroll to position [316, 0]
click at [83, 216] on input "text" at bounding box center [66, 222] width 76 height 17
type input "Fire sprinkler"
click at [75, 249] on input "text" at bounding box center [66, 243] width 76 height 17
type input "Asphalt"
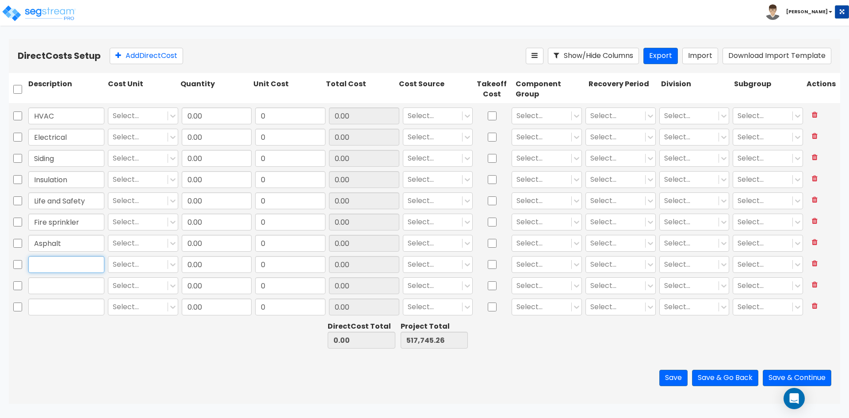
click at [29, 265] on input "text" at bounding box center [66, 264] width 76 height 17
type input "Construction Management"
click at [72, 283] on input "text" at bounding box center [66, 285] width 76 height 17
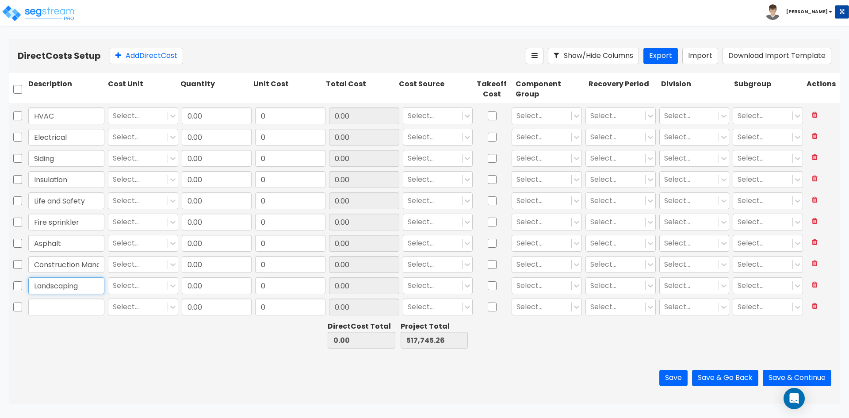
type input "Landscaping"
click at [52, 314] on input "text" at bounding box center [66, 307] width 76 height 17
click at [83, 312] on input "text" at bounding box center [66, 307] width 76 height 17
type input "Sub Contractor"
click at [154, 53] on button "Add Direct Cost" at bounding box center [146, 56] width 73 height 16
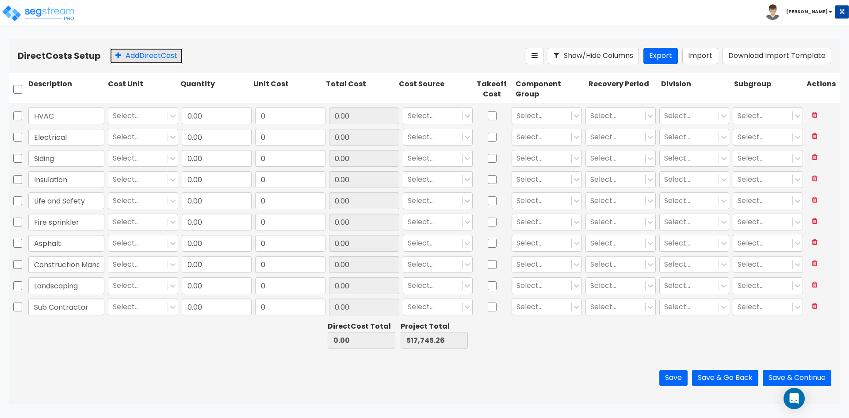
scroll to position [358, 0]
click at [154, 53] on button "Add Direct Cost" at bounding box center [146, 56] width 73 height 16
click at [96, 290] on input "text" at bounding box center [66, 285] width 76 height 17
type input "Profit and overhead"
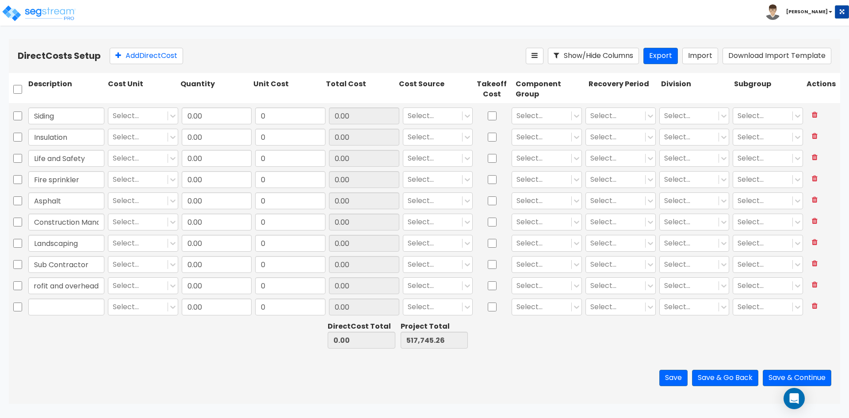
scroll to position [0, 0]
click at [64, 300] on input "text" at bounding box center [66, 307] width 76 height 17
type input "Miscellaneous"
type input "0.00"
type input "0"
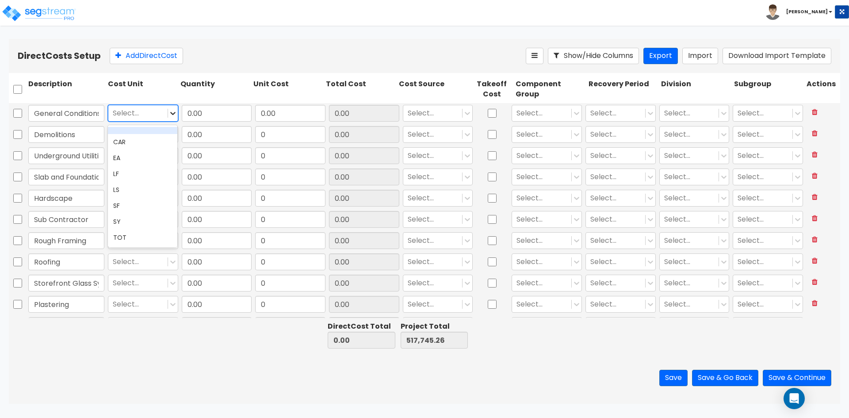
click at [171, 110] on icon at bounding box center [173, 113] width 9 height 9
click at [137, 234] on div "TOT" at bounding box center [142, 238] width 69 height 16
click at [15, 92] on input "checkbox" at bounding box center [17, 89] width 9 height 17
checkbox input "true"
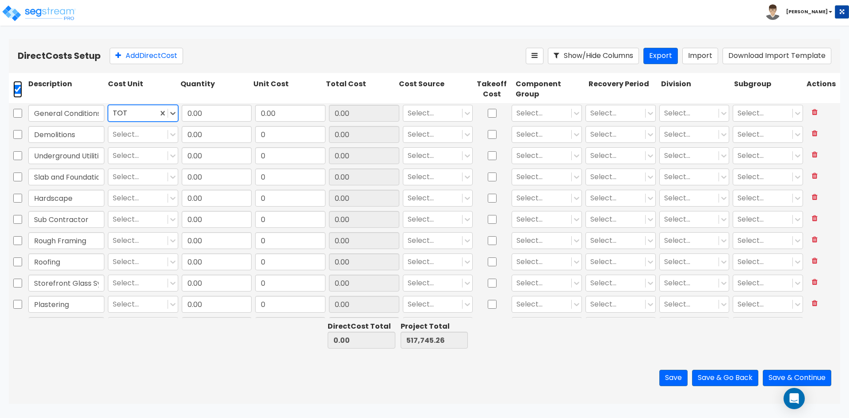
checkbox input "true"
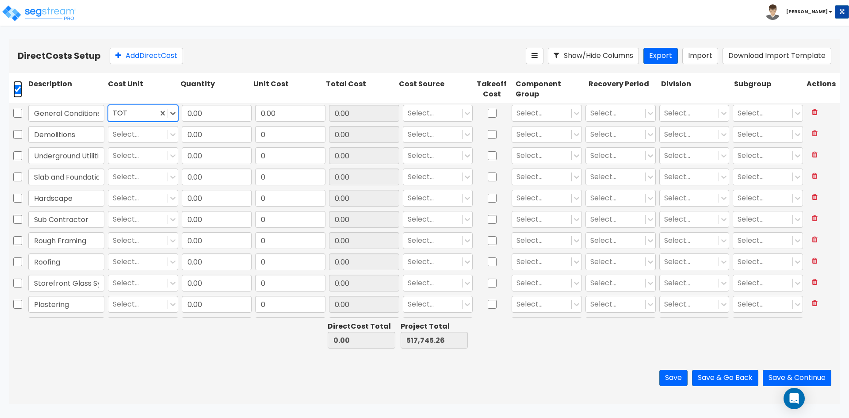
checkbox input "true"
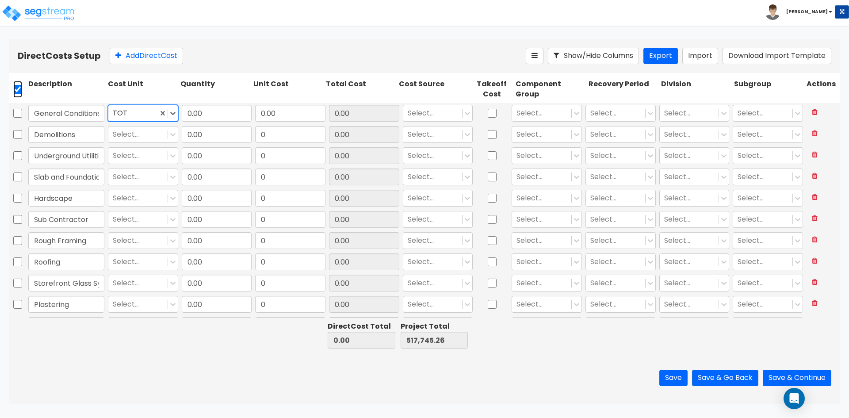
checkbox input "true"
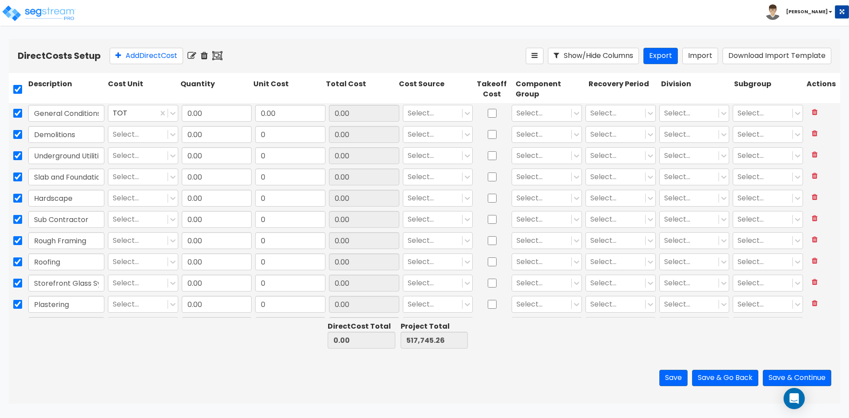
click at [196, 54] on icon at bounding box center [192, 55] width 9 height 9
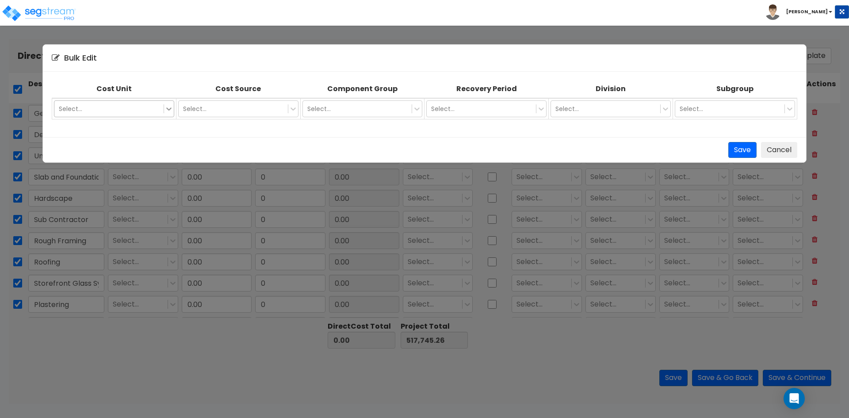
click at [170, 105] on icon at bounding box center [169, 108] width 9 height 9
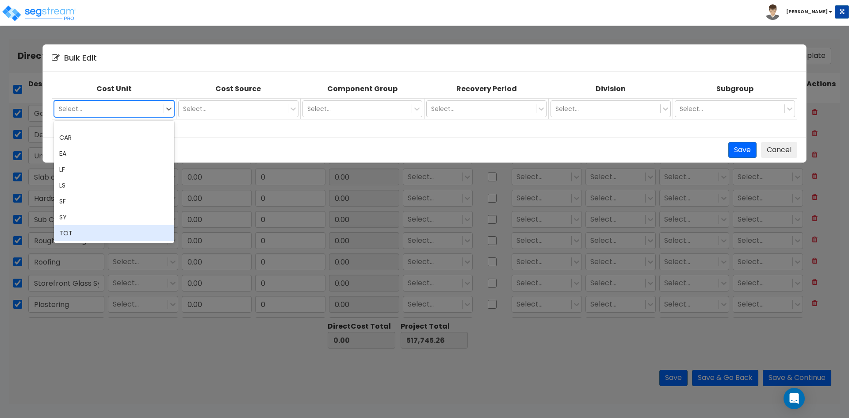
click at [91, 234] on div "TOT" at bounding box center [114, 233] width 120 height 16
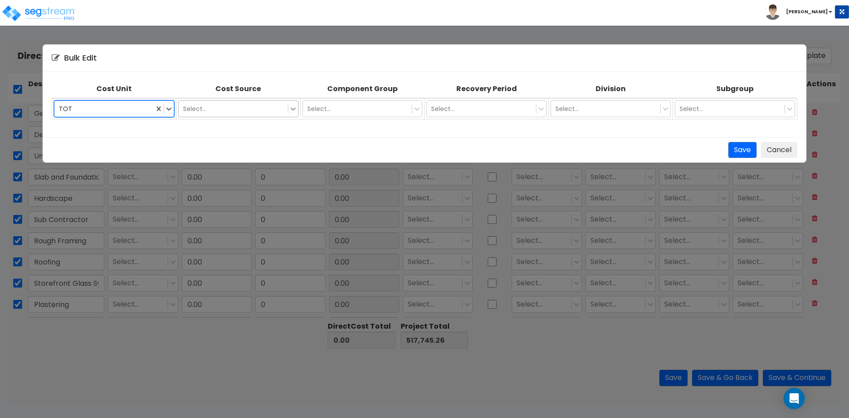
click at [288, 111] on div at bounding box center [293, 109] width 10 height 10
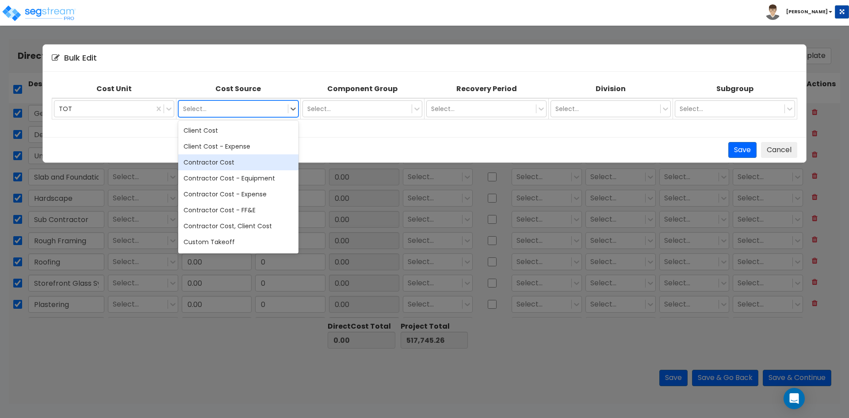
click at [216, 161] on div "Contractor Cost" at bounding box center [238, 162] width 120 height 16
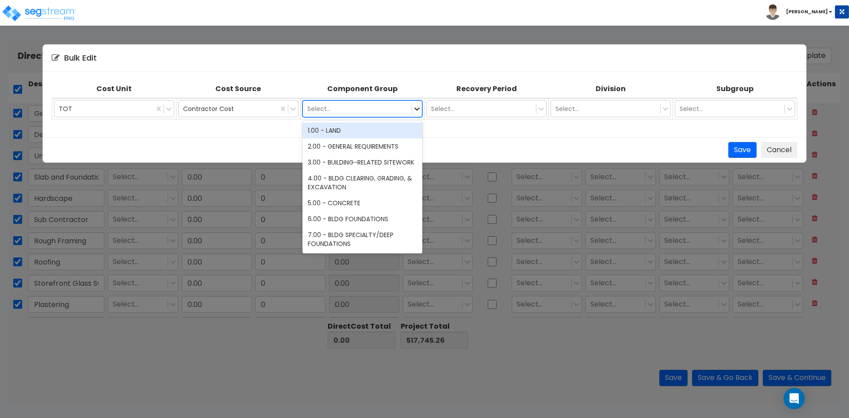
click at [416, 109] on icon at bounding box center [417, 108] width 5 height 3
drag, startPoint x: 416, startPoint y: 109, endPoint x: 436, endPoint y: 112, distance: 19.6
click at [416, 109] on icon at bounding box center [417, 108] width 5 height 3
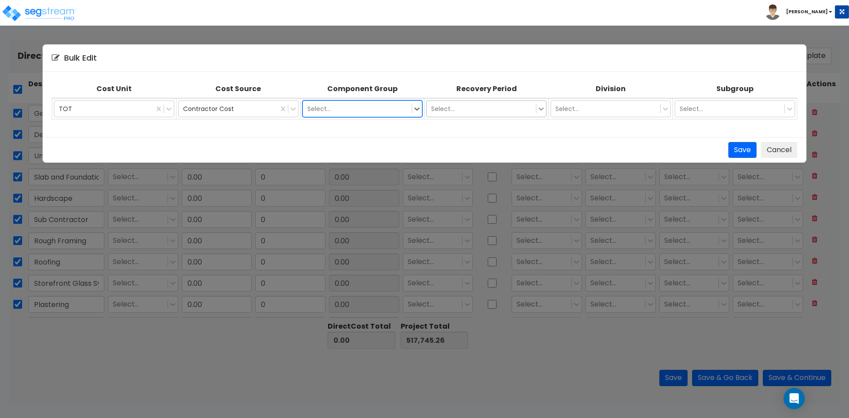
click at [536, 107] on div at bounding box center [541, 109] width 10 height 10
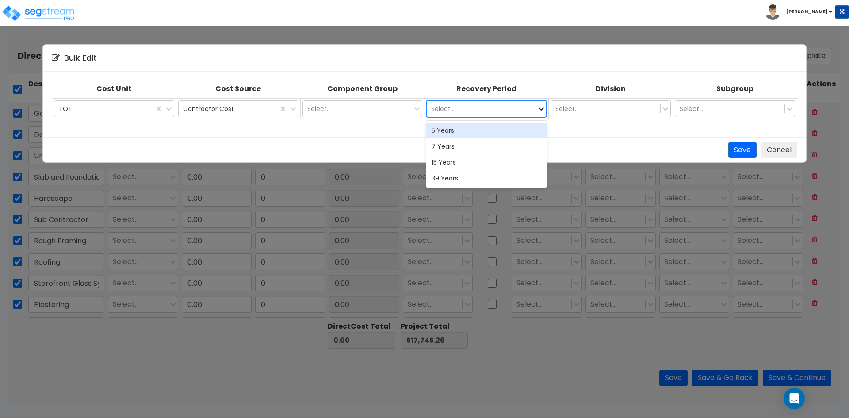
click at [536, 107] on div at bounding box center [541, 109] width 10 height 10
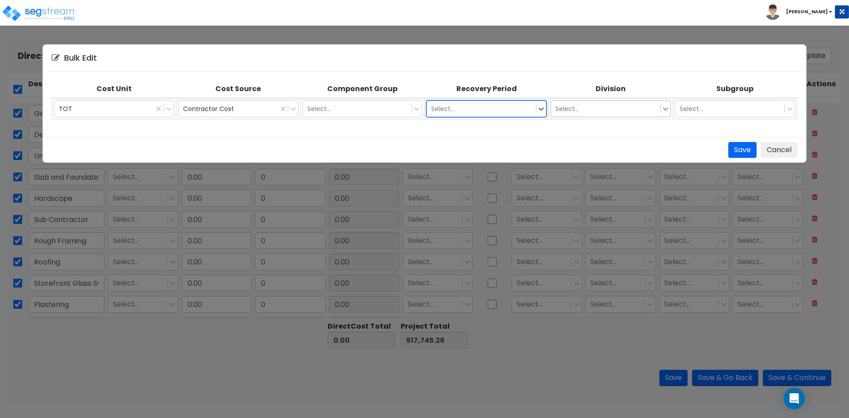
click at [662, 112] on icon at bounding box center [665, 108] width 9 height 9
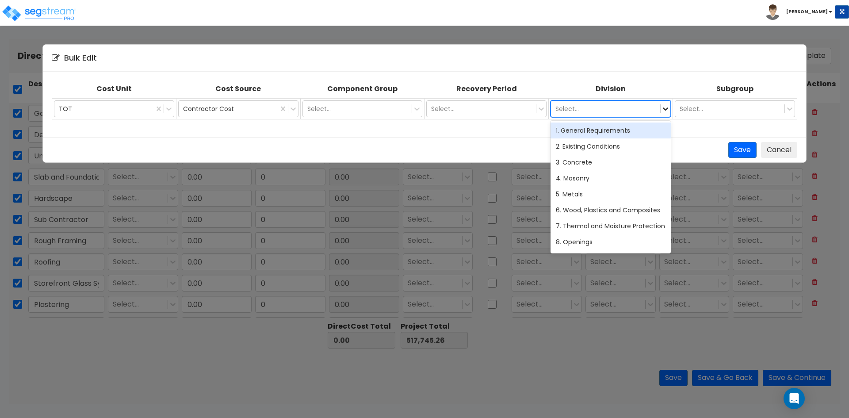
click at [662, 112] on icon at bounding box center [665, 108] width 9 height 9
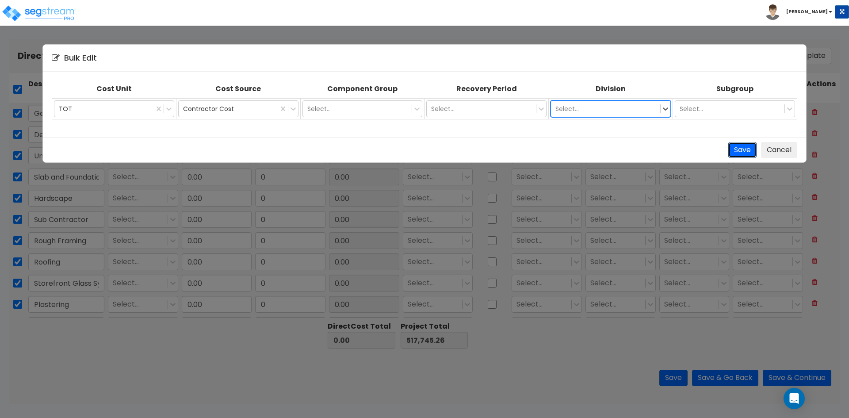
click at [742, 157] on button "Save" at bounding box center [742, 150] width 28 height 16
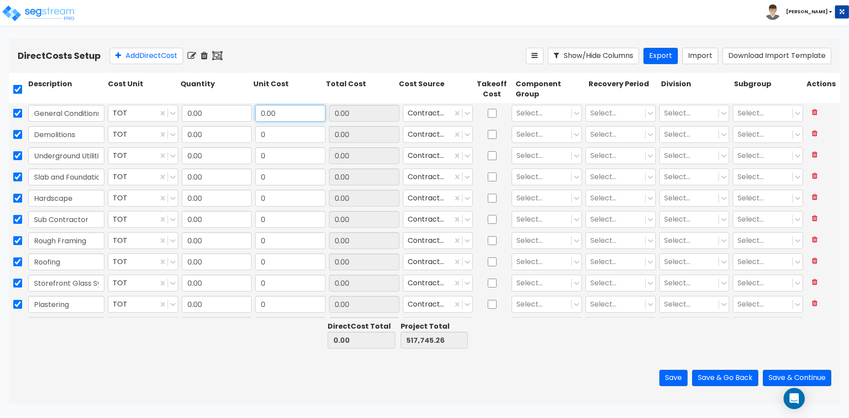
click at [284, 114] on input "0.00" at bounding box center [290, 113] width 70 height 17
click at [274, 112] on input "0.00" at bounding box center [290, 113] width 70 height 17
type input "0"
type input "109,896.96"
click at [286, 136] on input "0" at bounding box center [290, 134] width 70 height 17
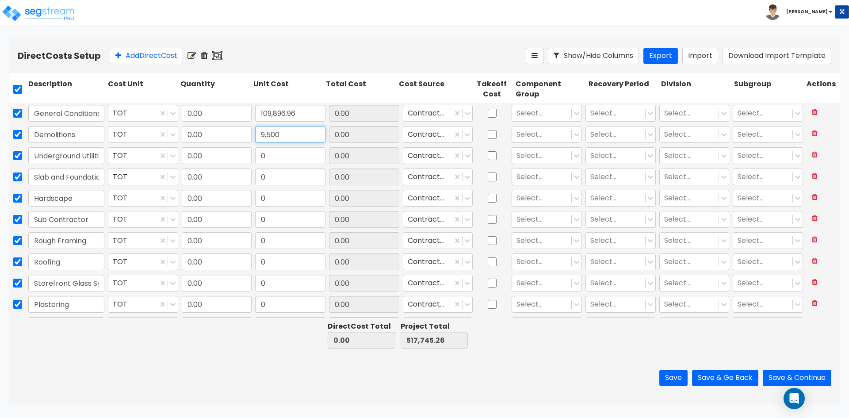
type input "9,500"
click at [272, 158] on input "0" at bounding box center [290, 155] width 70 height 17
type input "10,200"
click at [280, 174] on input "0" at bounding box center [290, 177] width 70 height 17
click at [291, 113] on input "109,896.96" at bounding box center [290, 113] width 70 height 17
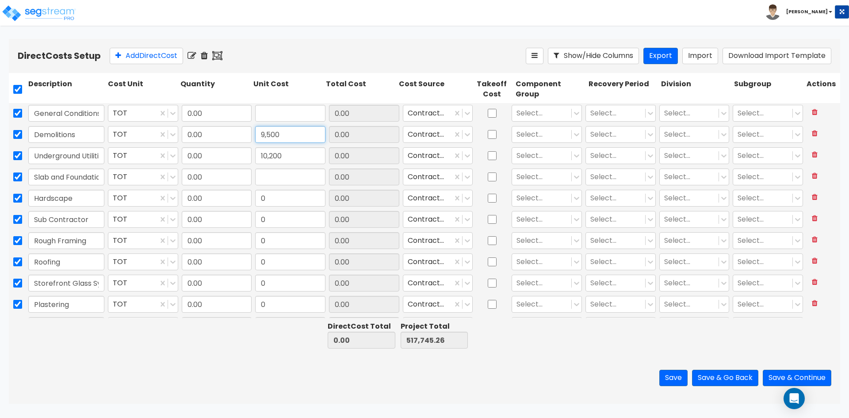
click at [285, 136] on input "9,500" at bounding box center [290, 134] width 70 height 17
click at [288, 155] on input "10,200" at bounding box center [290, 155] width 70 height 17
click at [289, 112] on input "text" at bounding box center [290, 113] width 70 height 17
type input "64,500"
click at [285, 133] on input "text" at bounding box center [290, 134] width 70 height 17
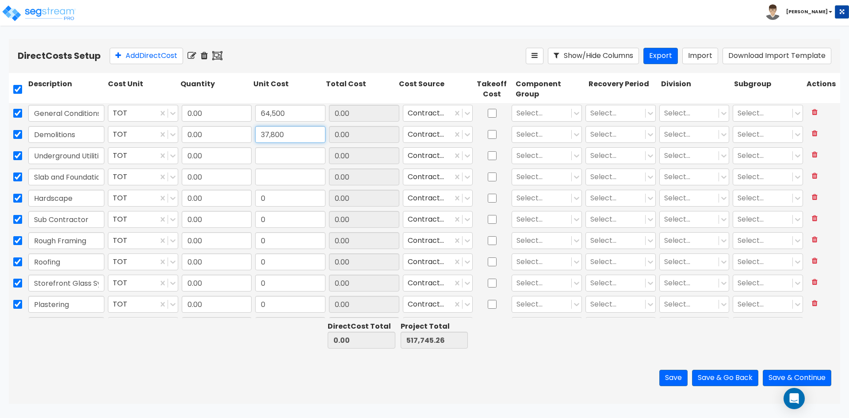
type input "37,800"
click at [281, 156] on input "text" at bounding box center [290, 155] width 70 height 17
click at [281, 164] on input "291,000" at bounding box center [290, 155] width 70 height 17
type input "291,000"
click at [279, 185] on div at bounding box center [290, 177] width 74 height 20
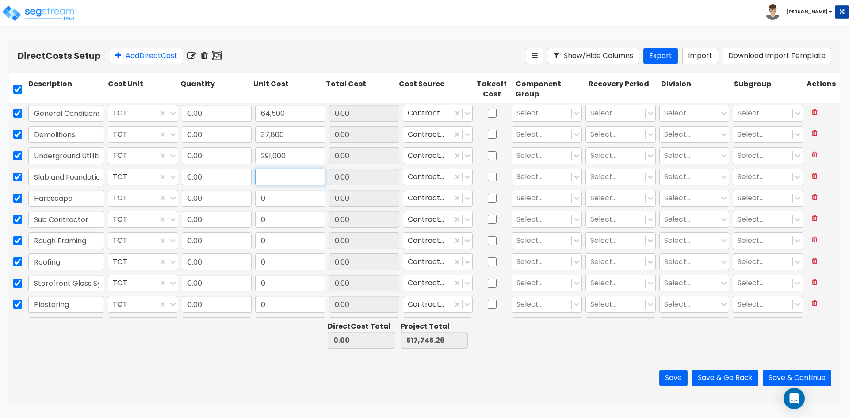
click at [293, 171] on input "text" at bounding box center [290, 177] width 70 height 17
type input "116,000"
click at [289, 198] on input "0" at bounding box center [290, 198] width 70 height 17
click at [196, 58] on icon at bounding box center [192, 55] width 9 height 9
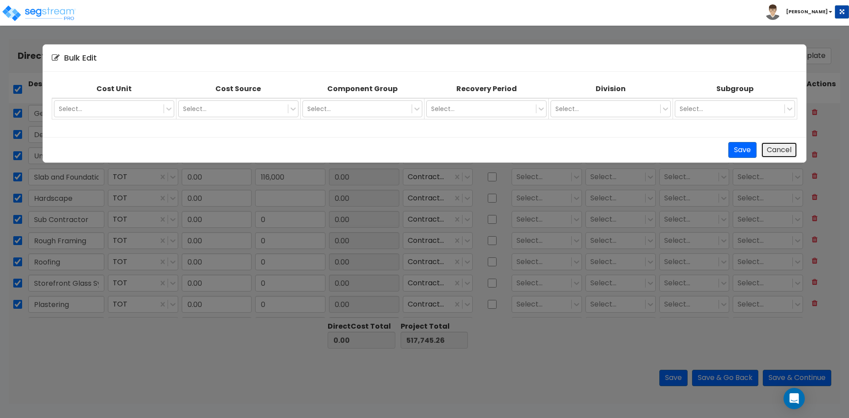
click at [782, 152] on button "Cancel" at bounding box center [779, 150] width 36 height 16
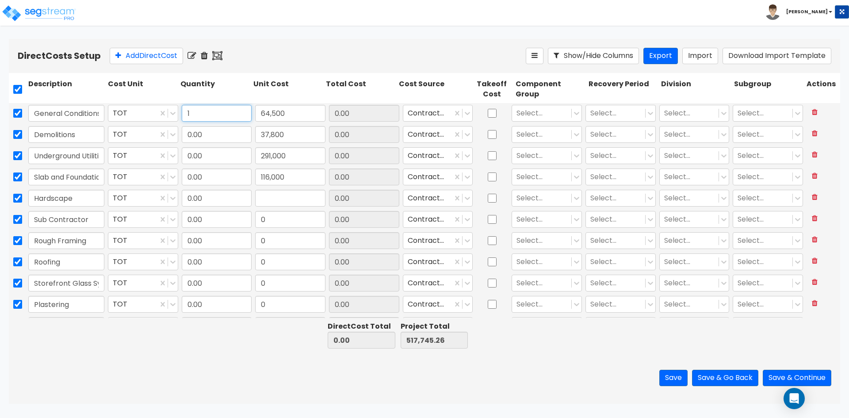
type input "1"
type input "64,500.00"
type input "582,245.26"
type input "64,500.00"
click at [191, 138] on input "0.00" at bounding box center [217, 134] width 70 height 17
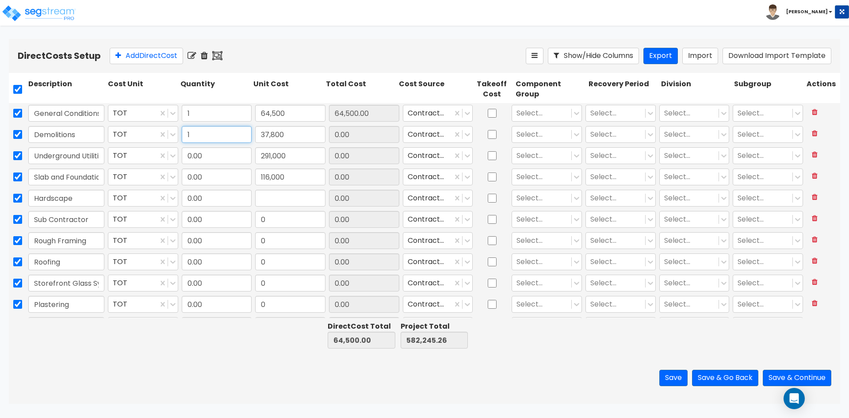
type input "1"
type input "102,300.00"
type input "620,045.26"
type input "37,800.00"
click at [201, 159] on input "0.00" at bounding box center [217, 155] width 70 height 17
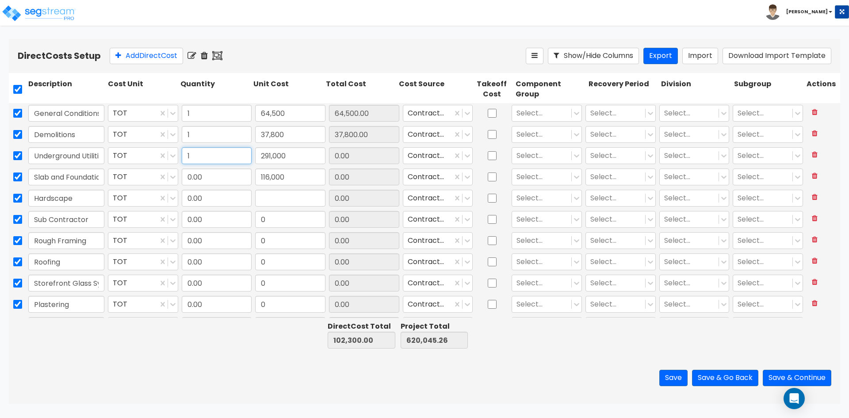
type input "1"
type input "393,300.00"
type input "911,045.26"
type input "291,000.00"
click at [209, 170] on input "0.00" at bounding box center [217, 177] width 70 height 17
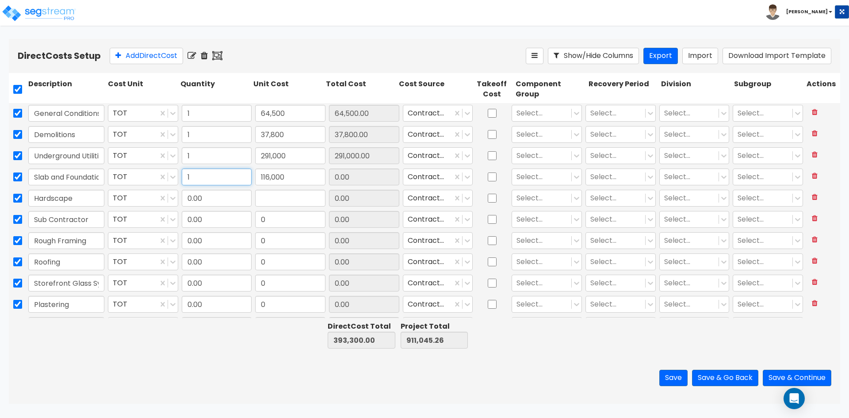
type input "1"
type input "509,300.00"
type input "1,027,045.26"
type input "116,000.00"
click at [212, 199] on input "0.00" at bounding box center [217, 198] width 70 height 17
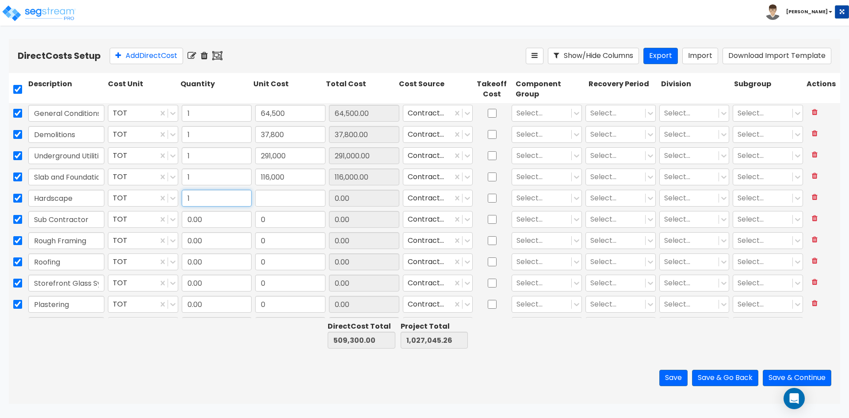
type input "1"
click at [218, 217] on input "0.00" at bounding box center [217, 219] width 70 height 17
type input "1"
click at [217, 237] on input "0.00" at bounding box center [217, 240] width 70 height 17
type input "1"
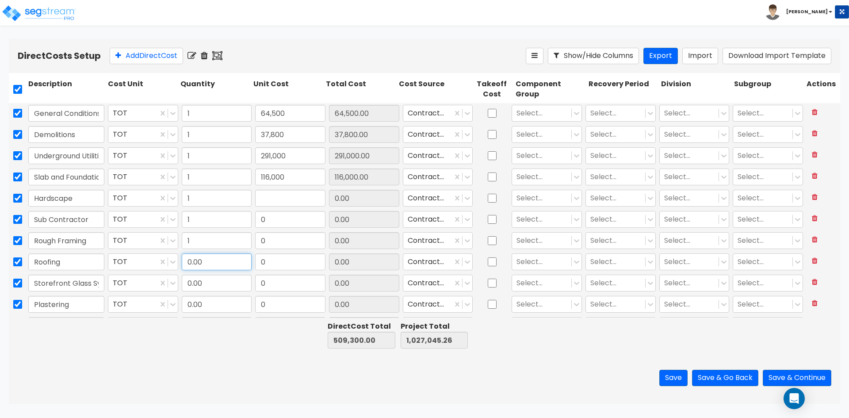
click at [204, 266] on input "0.00" at bounding box center [217, 261] width 70 height 17
type input "1"
click at [211, 283] on input "0.00" at bounding box center [217, 283] width 70 height 17
type input "1"
click at [212, 314] on div "0.00" at bounding box center [217, 304] width 74 height 20
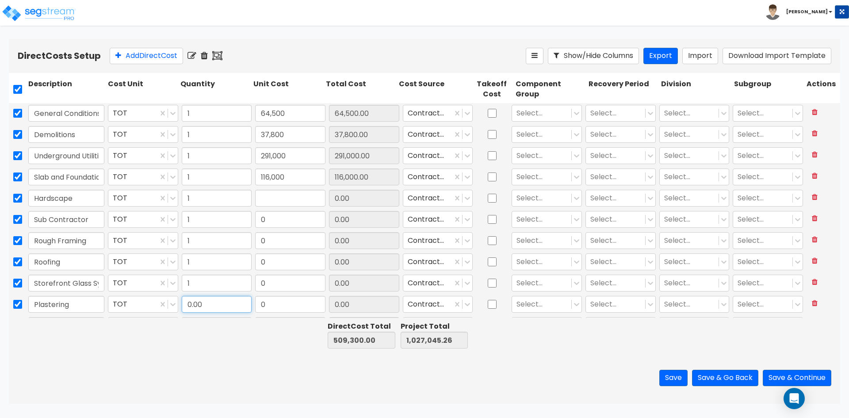
click at [214, 311] on input "0.00" at bounding box center [217, 304] width 70 height 17
type input "1"
click at [297, 195] on input "text" at bounding box center [290, 198] width 70 height 17
type input "131,107"
type input "640,407.00"
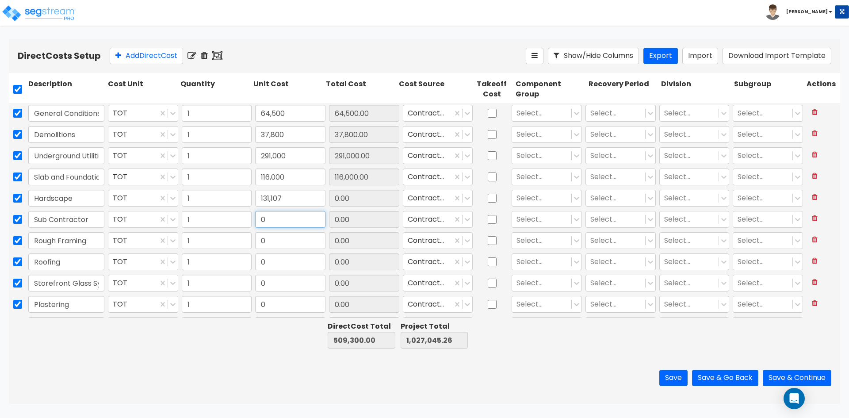
type input "1,158,152.26"
type input "131,107.00"
click at [285, 223] on input "0" at bounding box center [290, 219] width 70 height 17
type input "137,600"
type input "778,007.00"
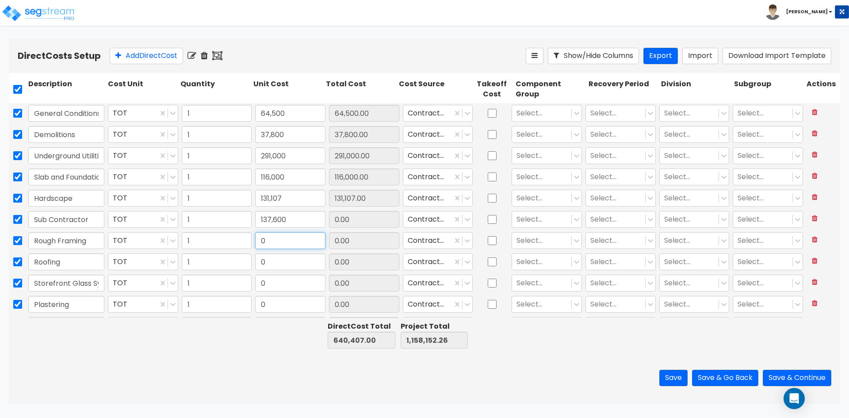
type input "1,295,752.26"
type input "137,600.00"
click at [290, 242] on input "0" at bounding box center [290, 240] width 70 height 17
type input "311,500"
type input "1,089,507.00"
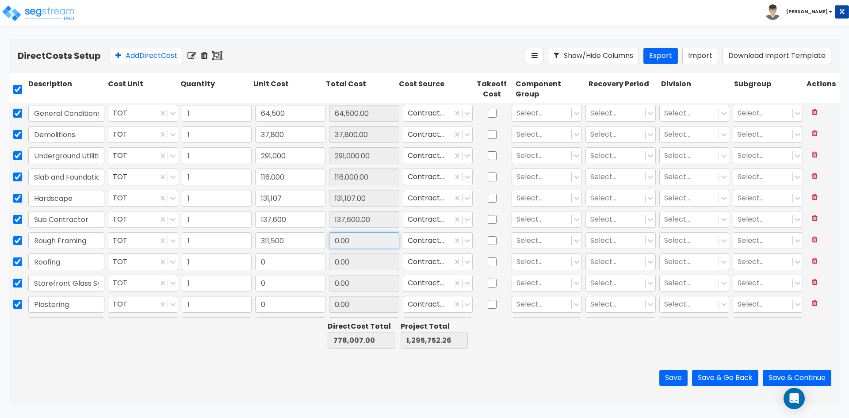
type input "1,607,252.26"
type input "311,500.00"
click at [368, 244] on input "311,500.00" at bounding box center [364, 240] width 70 height 17
click at [307, 262] on input "0" at bounding box center [290, 261] width 70 height 17
click at [273, 263] on input "0" at bounding box center [290, 261] width 70 height 17
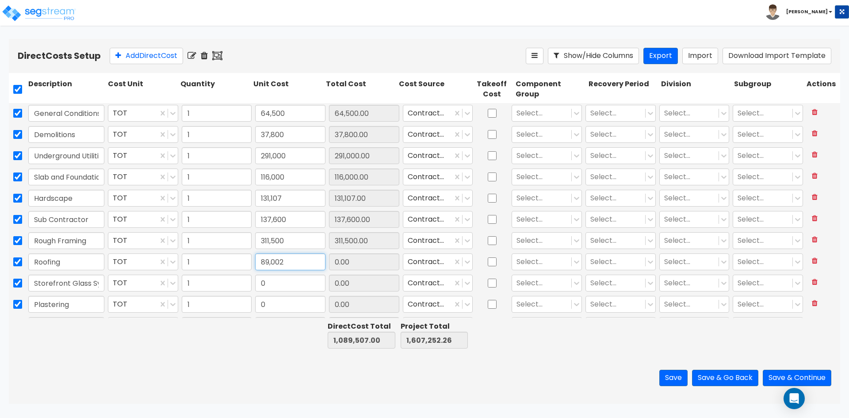
type input "89,002"
type input "1,178,509.00"
type input "1,696,254.26"
type input "89,002.00"
click at [275, 281] on input "0" at bounding box center [290, 283] width 70 height 17
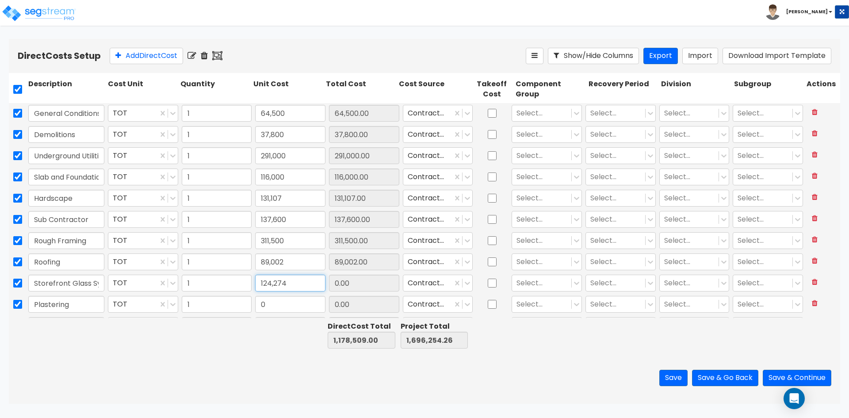
type input "124,274"
type input "1,302,783.00"
type input "1,820,528.26"
type input "124,274.00"
click at [275, 307] on input "0" at bounding box center [290, 304] width 70 height 17
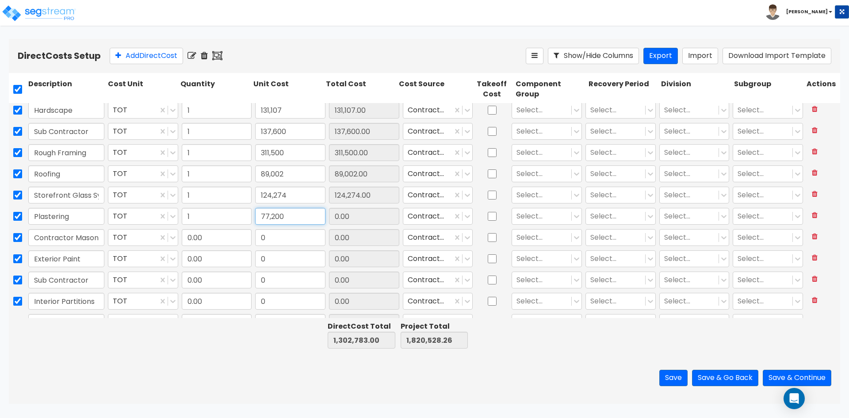
scroll to position [88, 0]
type input "77,200"
type input "1,379,983.00"
type input "1,897,728.26"
type input "77,200.00"
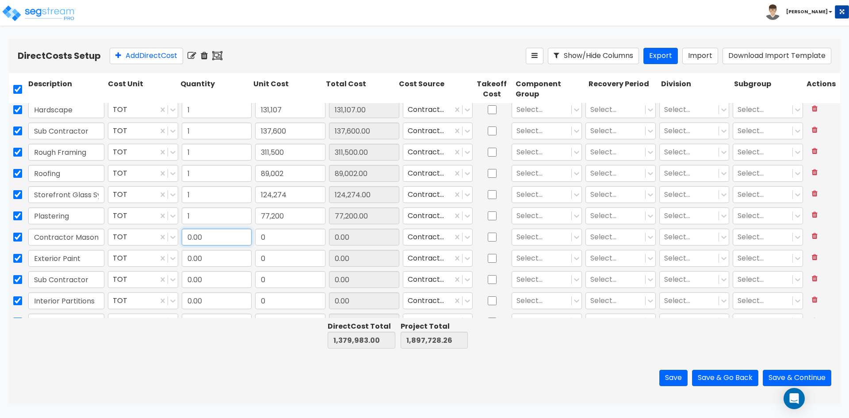
click at [199, 237] on input "0.00" at bounding box center [217, 237] width 70 height 17
type input "1"
click at [198, 257] on input "0.00" at bounding box center [217, 258] width 70 height 17
type input "1"
click at [205, 281] on input "0.00" at bounding box center [217, 279] width 70 height 17
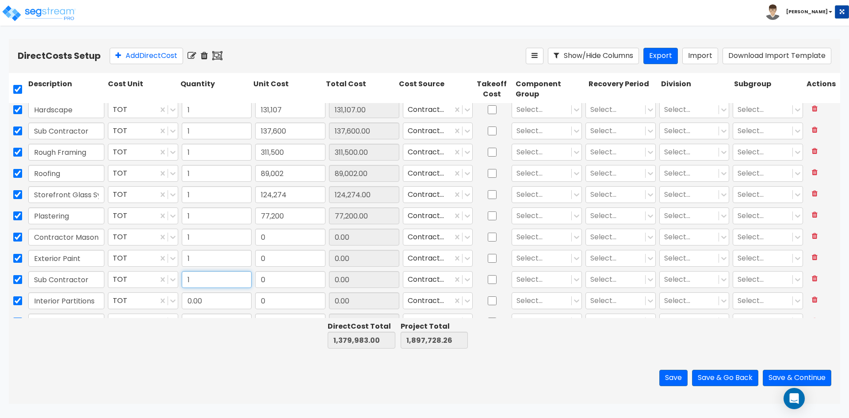
type input "1"
click at [202, 302] on input "0.00" at bounding box center [217, 300] width 70 height 17
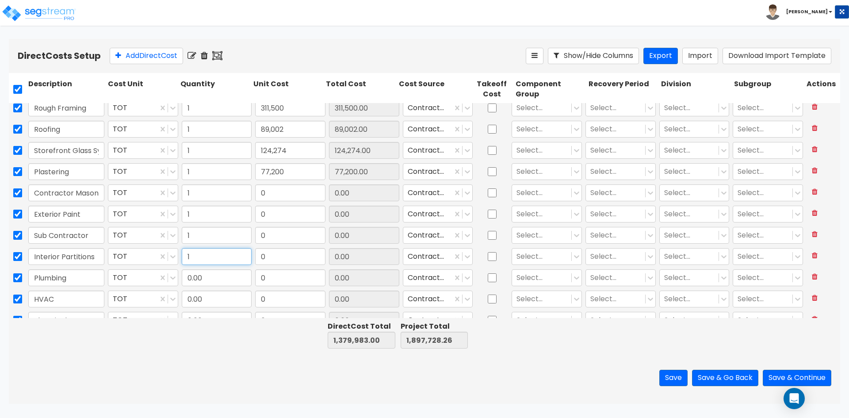
type input "1"
click at [211, 281] on input "0.00" at bounding box center [217, 277] width 70 height 17
type input "1"
click at [212, 295] on input "0.00" at bounding box center [217, 299] width 70 height 17
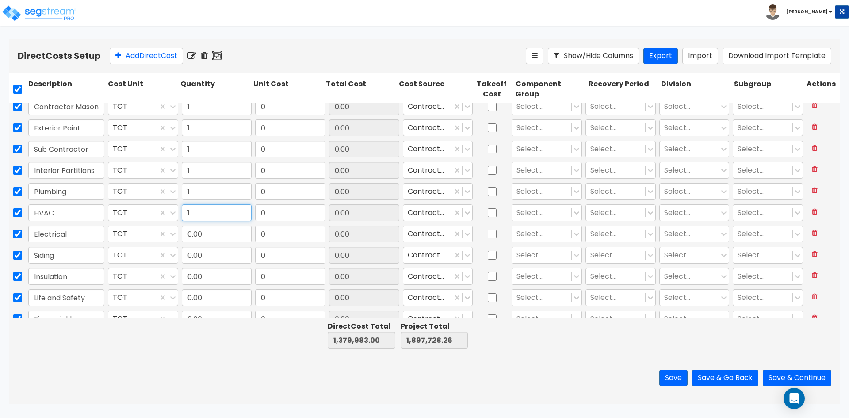
scroll to position [221, 0]
type input "1"
click at [222, 242] on div "Electrical TOT 0.00 0 0.00 Contractor Cost Select... Select... Select... Select…" at bounding box center [425, 232] width 832 height 21
click at [221, 233] on input "0.00" at bounding box center [217, 231] width 70 height 17
type input "1"
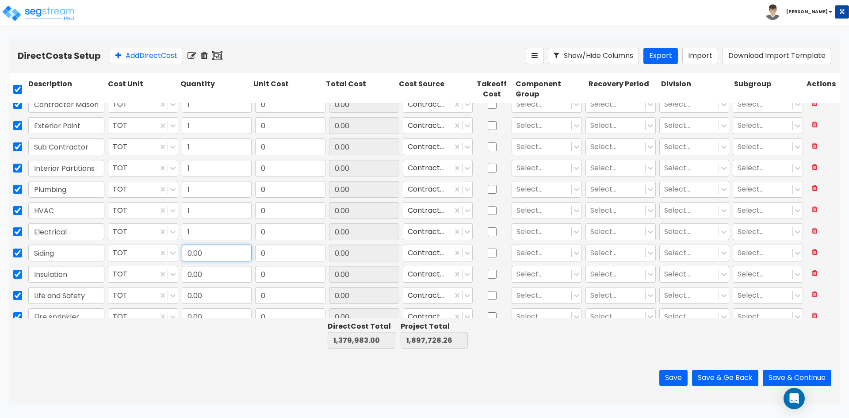
click at [215, 251] on input "0.00" at bounding box center [217, 253] width 70 height 17
type input "1"
click at [206, 267] on input "0.00" at bounding box center [217, 274] width 70 height 17
type input "1"
click at [206, 299] on input "0.00" at bounding box center [217, 295] width 70 height 17
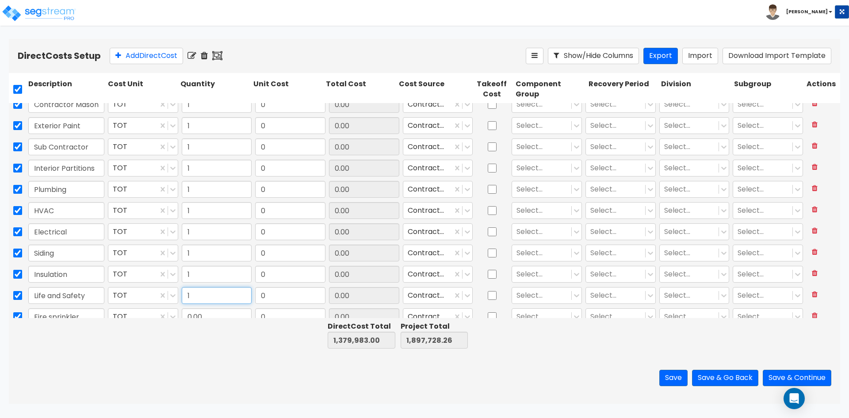
scroll to position [265, 0]
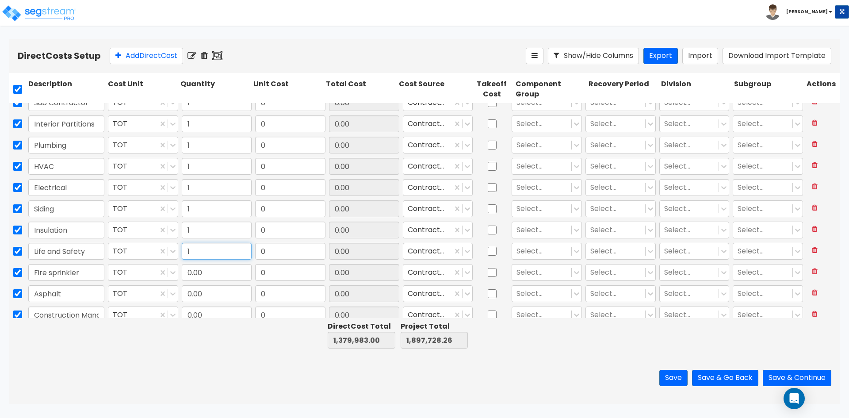
type input "1"
click at [216, 270] on input "0.00" at bounding box center [217, 272] width 70 height 17
type input "1"
click at [214, 299] on input "0.00" at bounding box center [217, 293] width 70 height 17
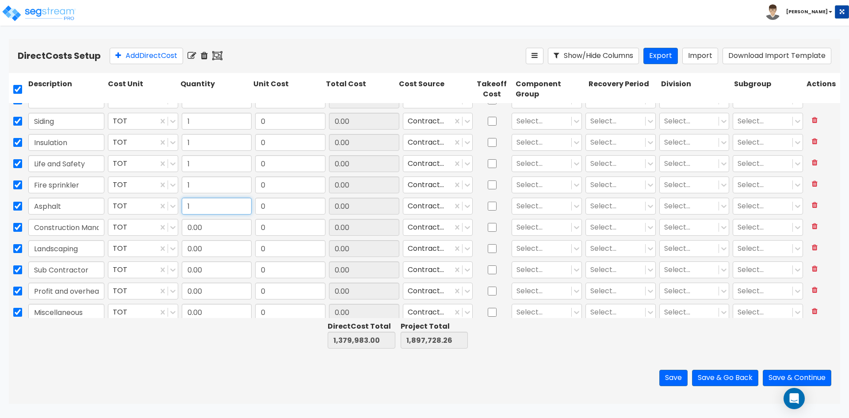
scroll to position [354, 0]
type input "1"
click at [219, 231] on input "0.00" at bounding box center [217, 226] width 70 height 17
type input "1"
click at [213, 249] on input "0.00" at bounding box center [217, 247] width 70 height 17
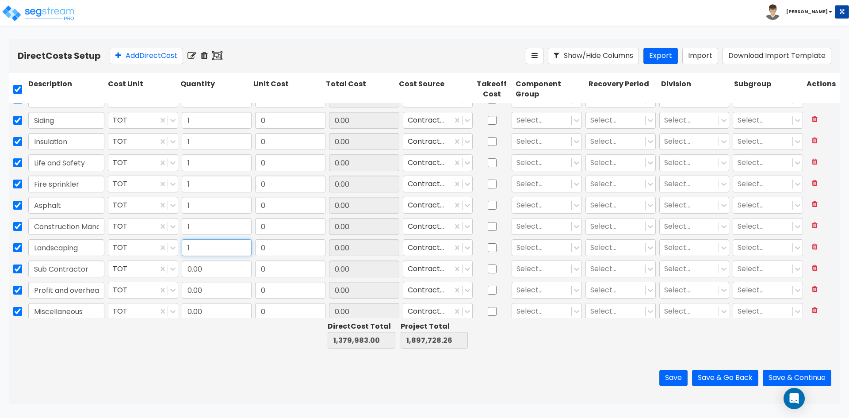
type input "1"
click at [215, 268] on input "0.00" at bounding box center [217, 269] width 70 height 17
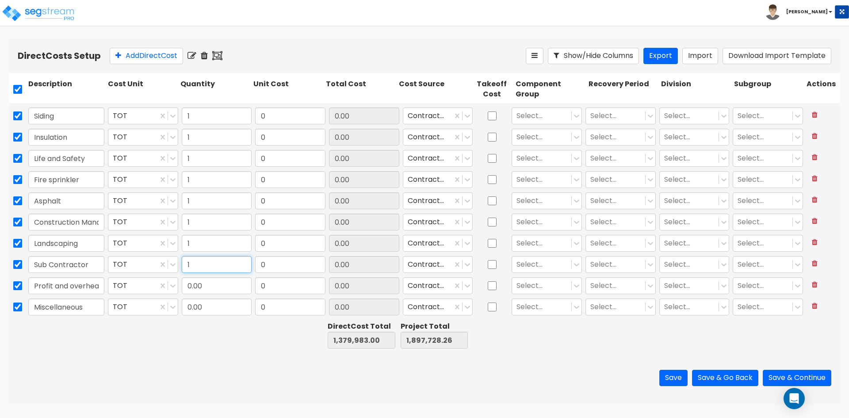
type input "1"
click at [212, 284] on input "0.00" at bounding box center [217, 285] width 70 height 17
type input "1"
click at [211, 307] on input "0.00" at bounding box center [217, 307] width 70 height 17
type input "1"
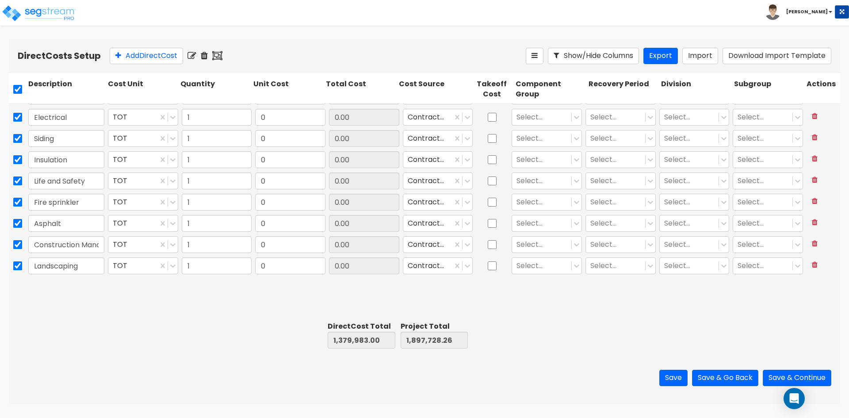
type input "1"
type input "89,002"
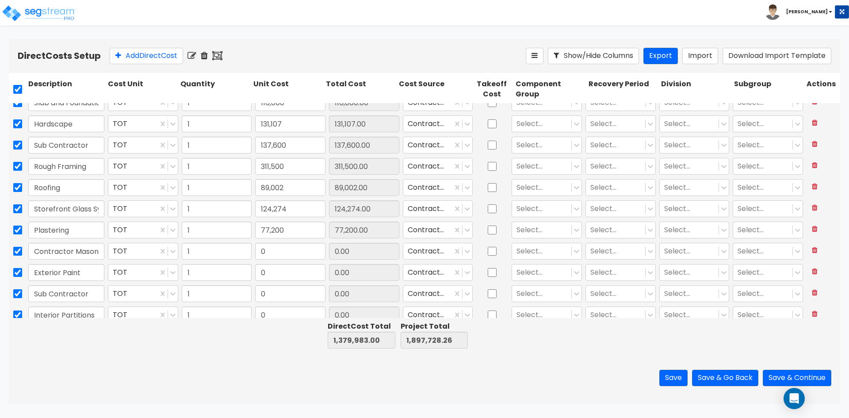
scroll to position [49, 0]
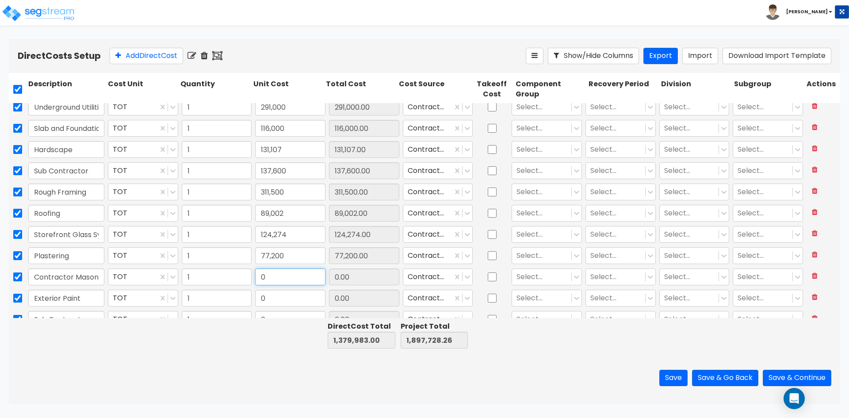
click at [276, 277] on input "0" at bounding box center [290, 276] width 70 height 17
type input "109,896.96"
type input "1,489,879.96"
type input "2,007,625.22"
type input "109,896.96"
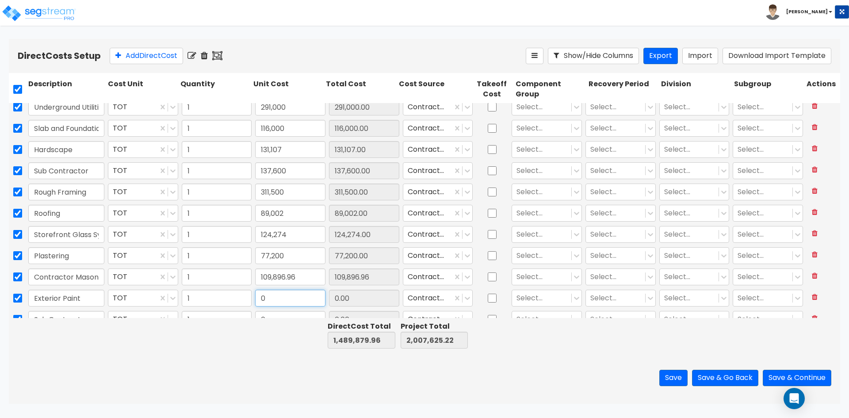
click at [298, 297] on input "0" at bounding box center [290, 298] width 70 height 17
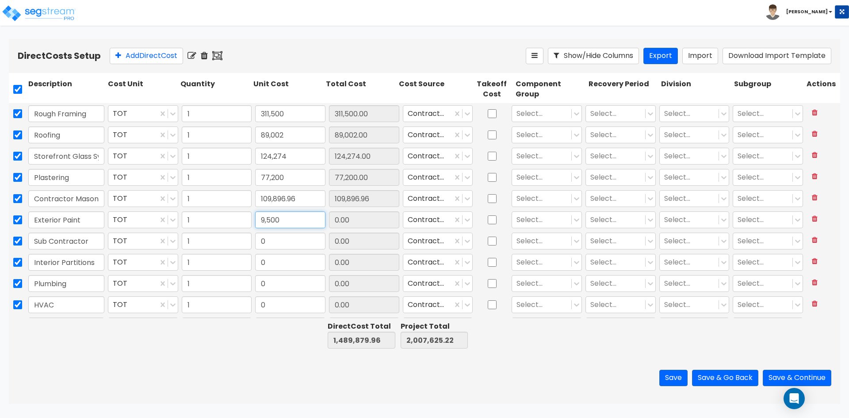
scroll to position [137, 0]
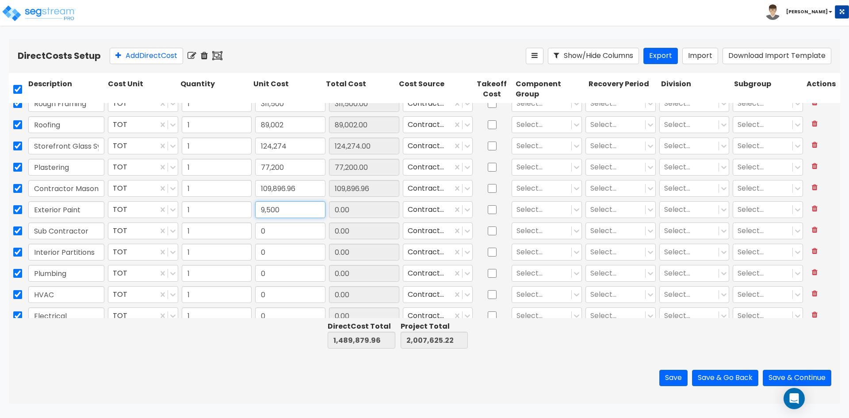
type input "9,500"
type input "1,499,379.96"
type input "2,017,125.22"
type input "9,500.00"
click at [295, 233] on input "0" at bounding box center [290, 230] width 70 height 17
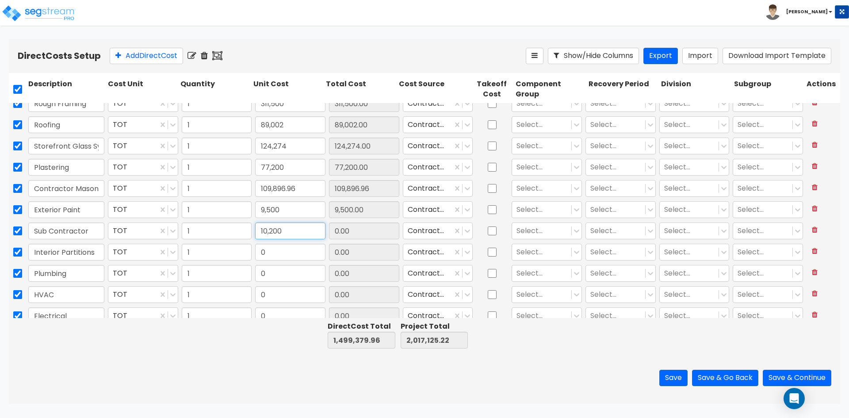
type input "10,200"
type input "1,509,579.96"
type input "2,027,325.22"
type input "10,200.00"
click at [293, 248] on input "0" at bounding box center [290, 252] width 70 height 17
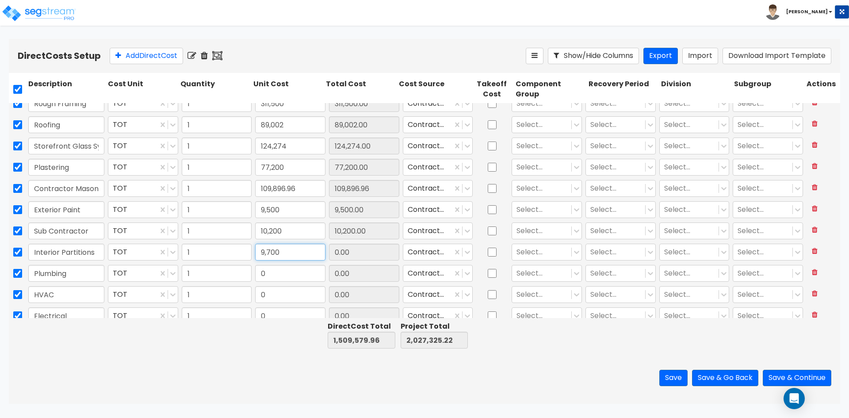
type input "9,700"
type input "1,519,279.96"
type input "2,037,025.22"
type input "9,700.00"
click at [291, 268] on input "0" at bounding box center [290, 273] width 70 height 17
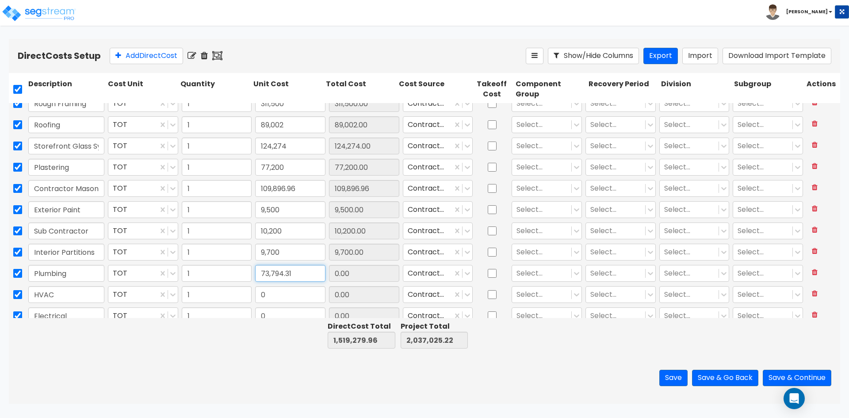
type input "73,794.31"
type input "1,593,074.27"
type input "2,110,819.53"
type input "73,794.31"
click at [295, 295] on input "0" at bounding box center [290, 294] width 70 height 17
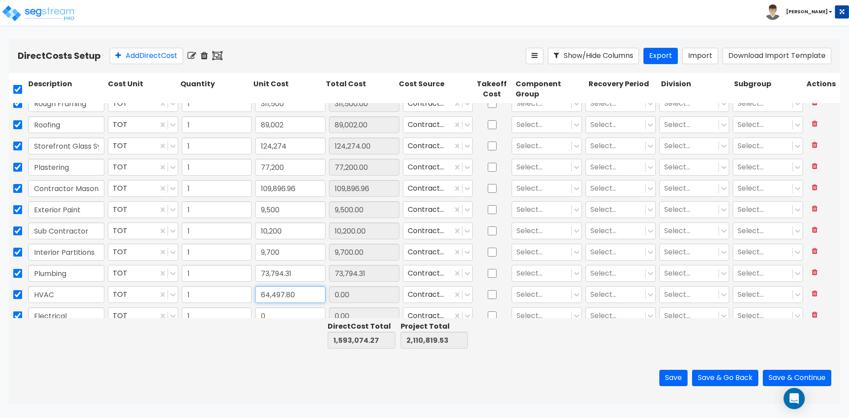
type input "64,497.80"
type input "1,657,572.07"
type input "2,175,317.33"
type input "64,497.80"
click at [299, 311] on input "0" at bounding box center [290, 315] width 70 height 17
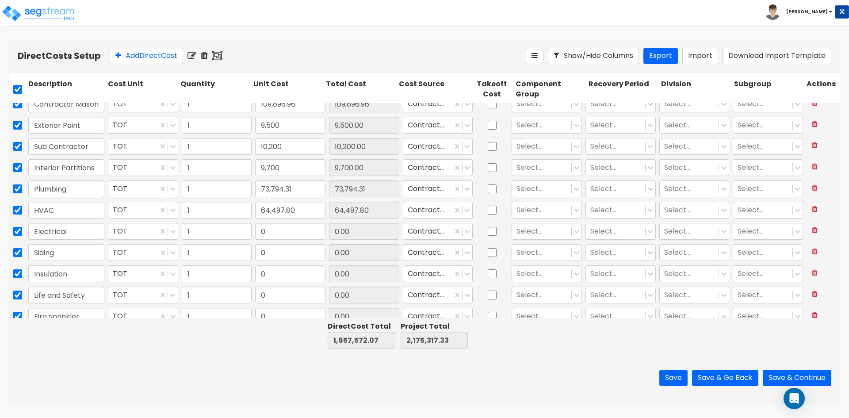
scroll to position [226, 0]
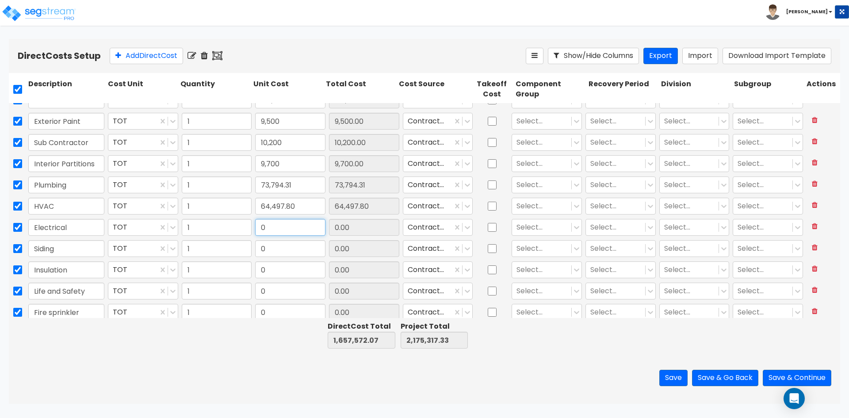
click at [286, 227] on input "0" at bounding box center [290, 227] width 70 height 17
type input "177,128"
type input "1,834,700.07"
type input "2,352,445.33"
type input "177,128.00"
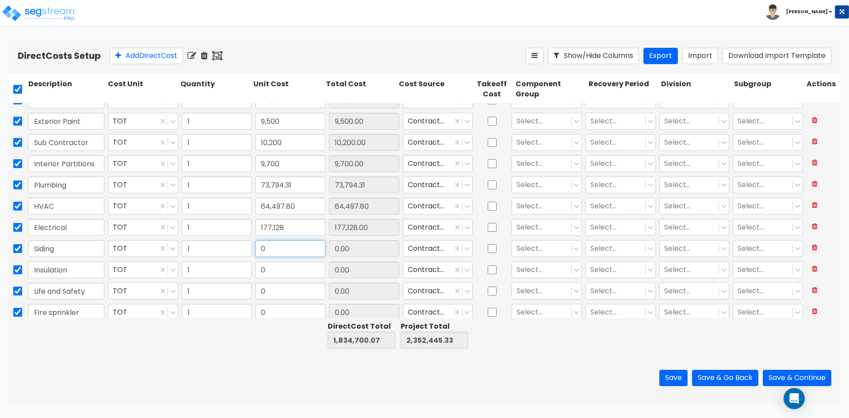
click at [277, 244] on input "0" at bounding box center [290, 248] width 70 height 17
type input "44,090"
type input "1,878,790.07"
type input "2,396,535.33"
type input "44,090.00"
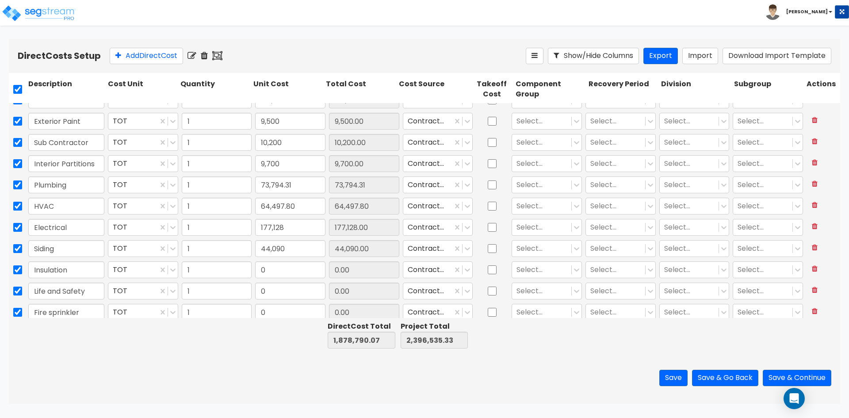
click at [280, 281] on div "0" at bounding box center [290, 291] width 74 height 20
click at [286, 273] on input "0" at bounding box center [290, 269] width 70 height 17
type input "32,200"
type input "1,910,990.07"
type input "2,428,735.33"
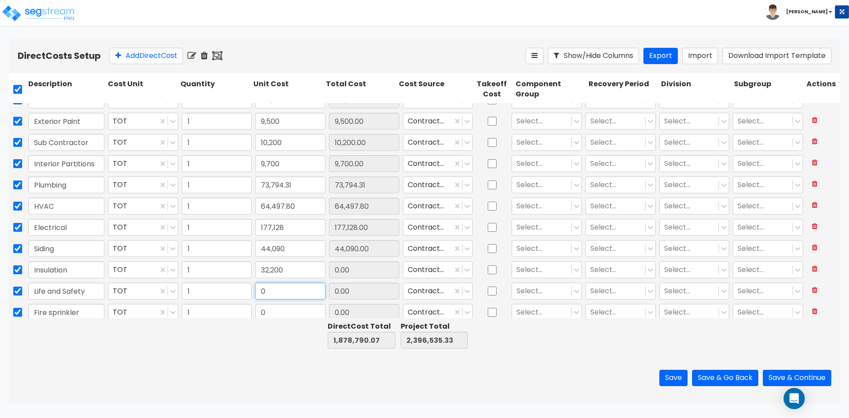
type input "32,200.00"
click at [291, 293] on input "0" at bounding box center [290, 291] width 70 height 17
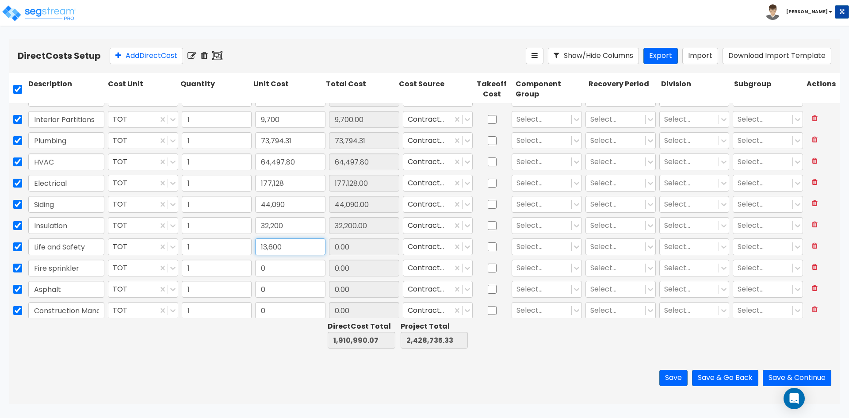
type input "13,600"
type input "1,924,590.07"
type input "2,442,335.33"
type input "13,600.00"
click at [285, 271] on input "0" at bounding box center [290, 268] width 70 height 17
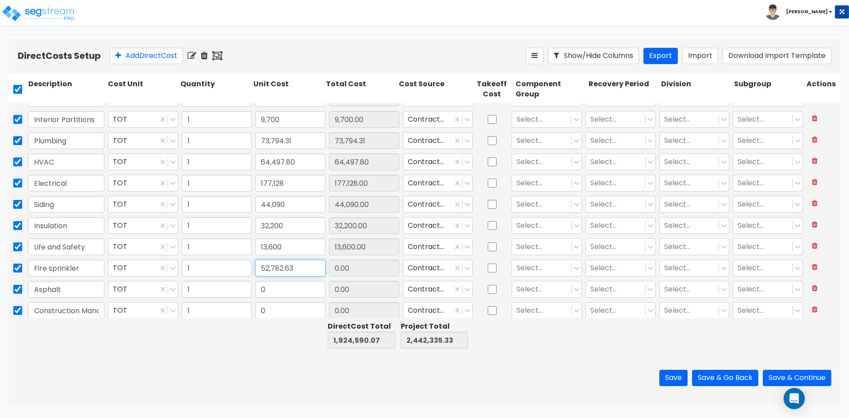
type input "52,782.63"
type input "1,977,372.70"
type input "2,495,117.96"
type input "52,782.63"
click at [286, 295] on input "0" at bounding box center [290, 289] width 70 height 17
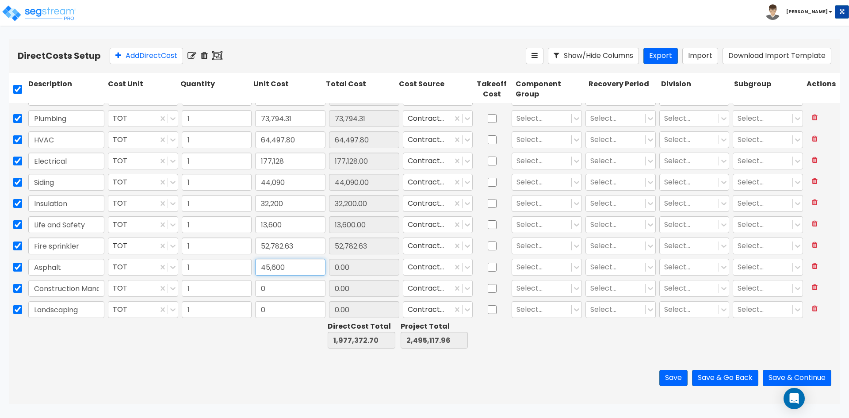
scroll to position [314, 0]
type input "45,600"
type input "2,022,972.70"
type input "2,540,717.96"
type input "45,600.00"
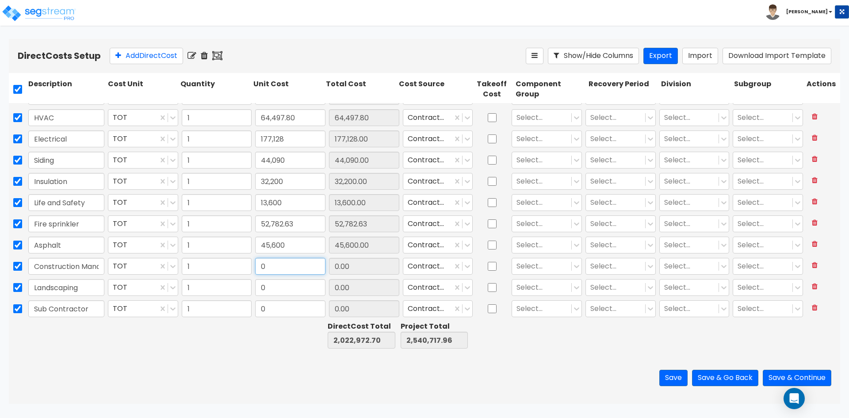
click at [290, 265] on input "0" at bounding box center [290, 266] width 70 height 17
type input "90,000"
type input "2,112,972.70"
type input "2,630,717.96"
type input "90,000.00"
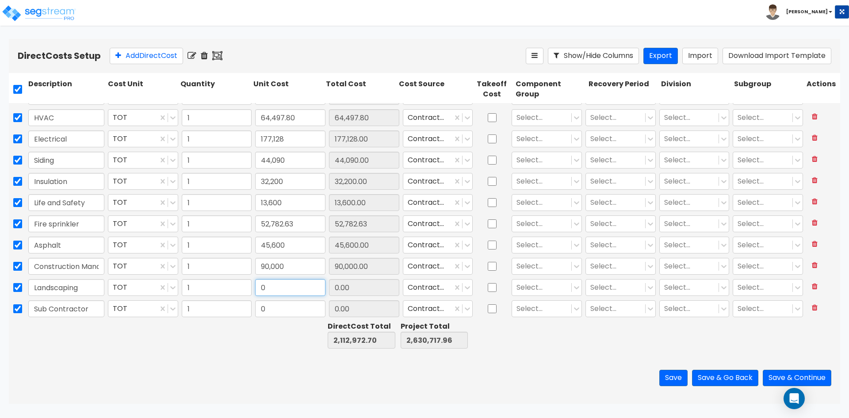
click at [283, 282] on input "0" at bounding box center [290, 287] width 70 height 17
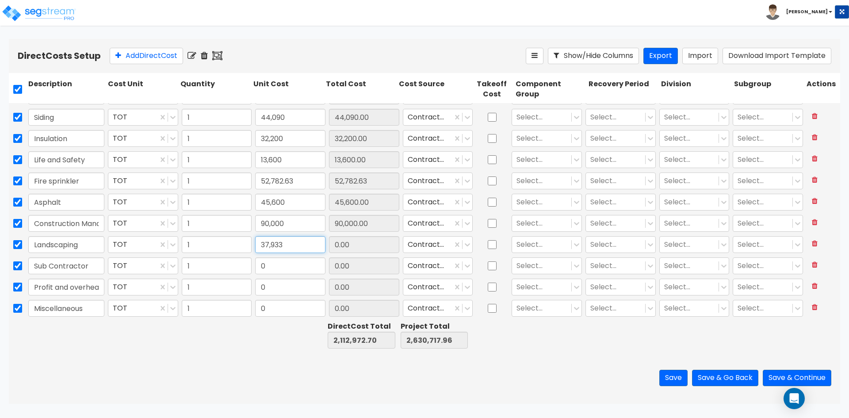
scroll to position [358, 0]
type input "37,933"
type input "2,150,905.70"
type input "2,668,650.96"
type input "37,933.00"
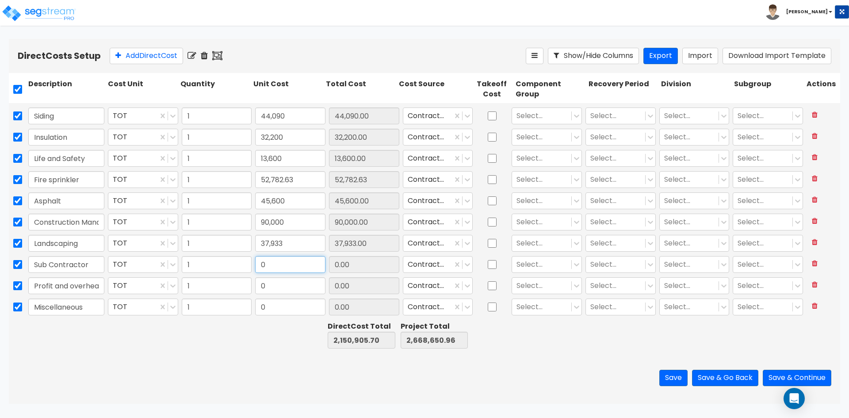
click at [270, 268] on input "0" at bounding box center [290, 264] width 70 height 17
click at [286, 284] on input "0" at bounding box center [290, 285] width 70 height 17
type input "5,207.42"
type input "2,156,113.12"
type input "2,673,858.38"
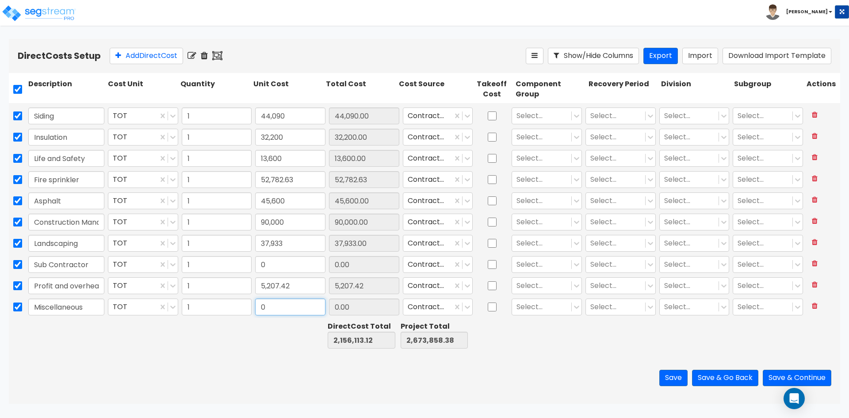
click at [290, 305] on input "0" at bounding box center [290, 307] width 70 height 17
click at [295, 287] on input "5,207.42" at bounding box center [290, 285] width 70 height 17
click at [93, 290] on input "Profit and overhead" at bounding box center [66, 285] width 76 height 17
click at [287, 284] on input "5,207.42" at bounding box center [290, 285] width 70 height 17
click at [276, 312] on input "text" at bounding box center [290, 307] width 70 height 17
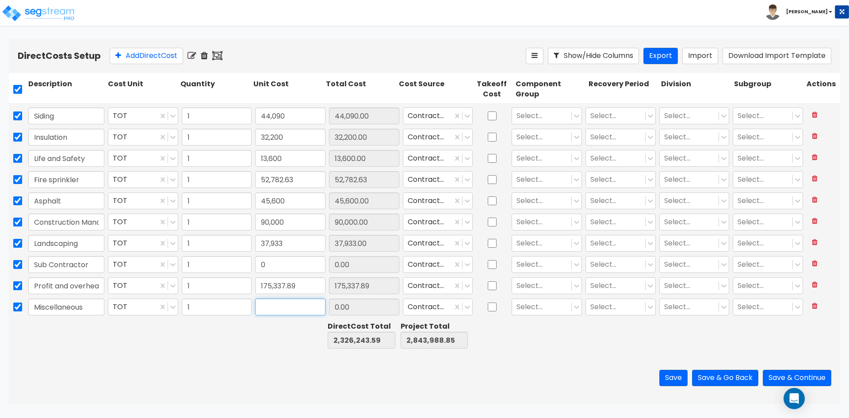
click at [291, 304] on input "text" at bounding box center [290, 307] width 70 height 17
click at [296, 329] on div at bounding box center [288, 335] width 73 height 31
click at [812, 265] on icon at bounding box center [815, 263] width 6 height 7
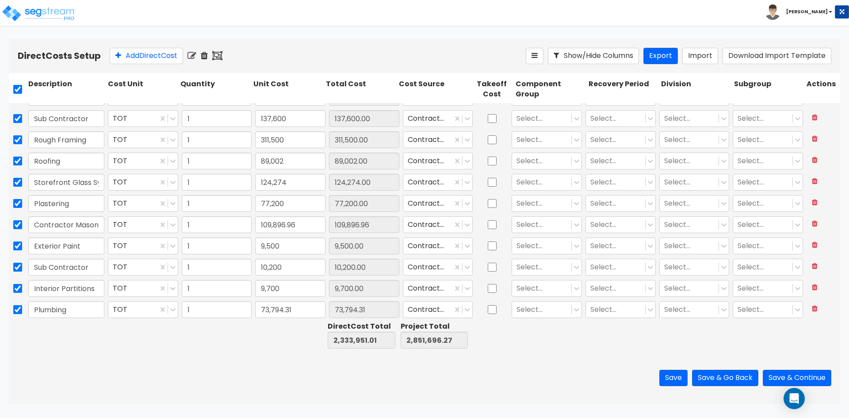
scroll to position [0, 0]
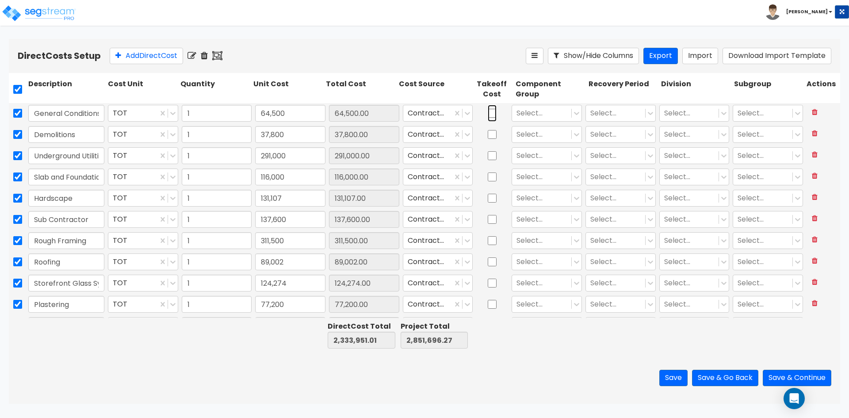
click at [493, 114] on input "checkbox" at bounding box center [492, 113] width 9 height 17
click at [488, 139] on input "checkbox" at bounding box center [492, 134] width 9 height 17
click at [489, 158] on input "checkbox" at bounding box center [492, 155] width 9 height 17
click at [489, 179] on input "checkbox" at bounding box center [492, 177] width 9 height 17
click at [19, 85] on input "checkbox" at bounding box center [17, 89] width 9 height 17
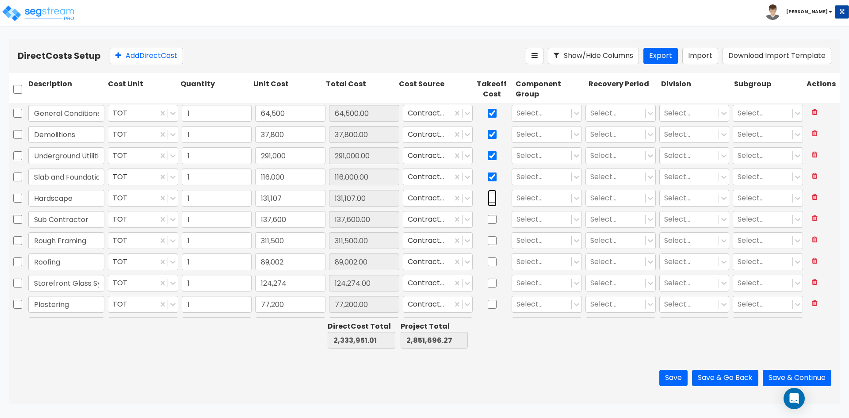
click at [488, 195] on input "checkbox" at bounding box center [492, 198] width 9 height 17
click at [488, 223] on input "checkbox" at bounding box center [492, 219] width 9 height 17
click at [488, 242] on input "checkbox" at bounding box center [492, 240] width 9 height 17
click at [488, 267] on input "checkbox" at bounding box center [492, 261] width 9 height 17
click at [490, 286] on input "checkbox" at bounding box center [492, 283] width 9 height 17
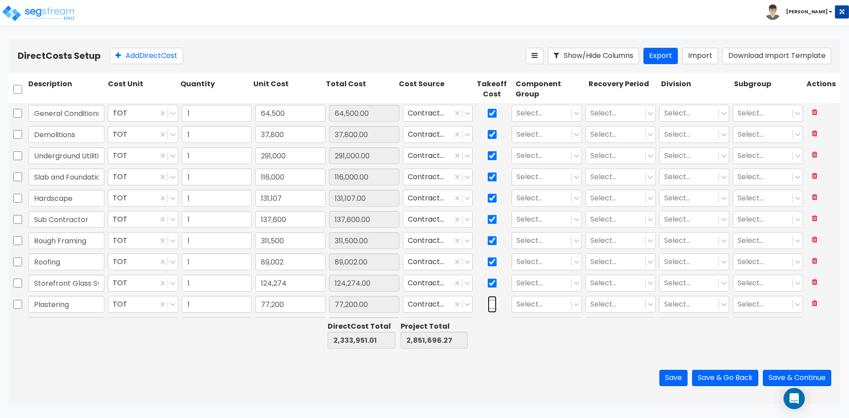
click at [489, 303] on input "checkbox" at bounding box center [492, 304] width 9 height 17
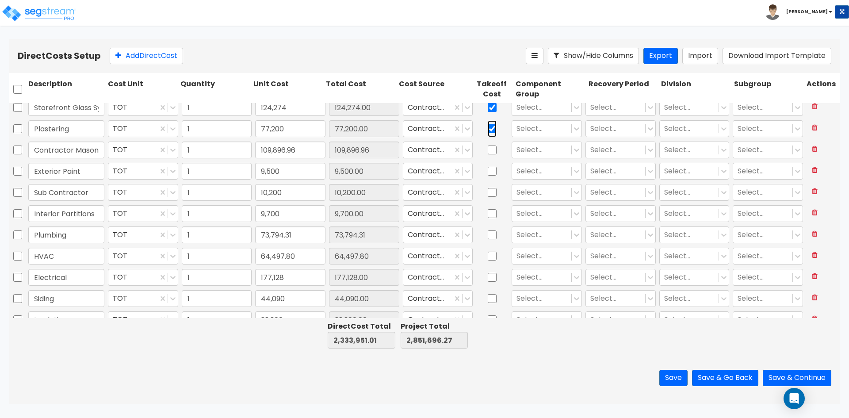
scroll to position [177, 0]
click at [490, 150] on input "checkbox" at bounding box center [492, 148] width 9 height 17
click at [488, 171] on input "checkbox" at bounding box center [492, 169] width 9 height 17
click at [488, 196] on input "checkbox" at bounding box center [492, 191] width 9 height 17
click at [488, 213] on input "checkbox" at bounding box center [492, 212] width 9 height 17
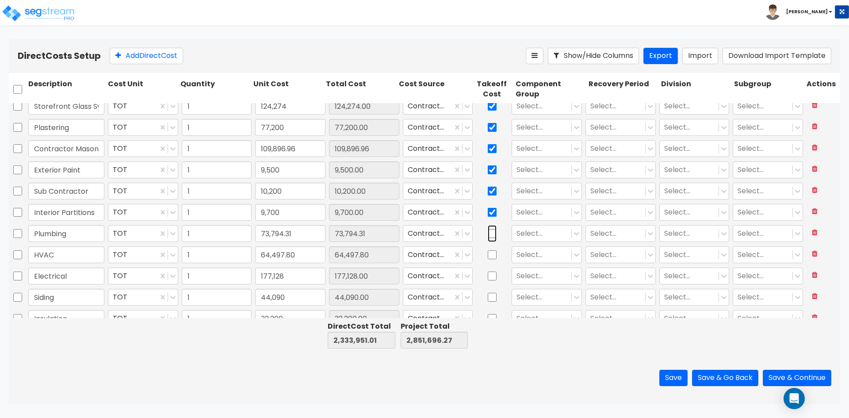
click at [488, 231] on input "checkbox" at bounding box center [492, 233] width 9 height 17
click at [488, 250] on input "checkbox" at bounding box center [492, 254] width 9 height 17
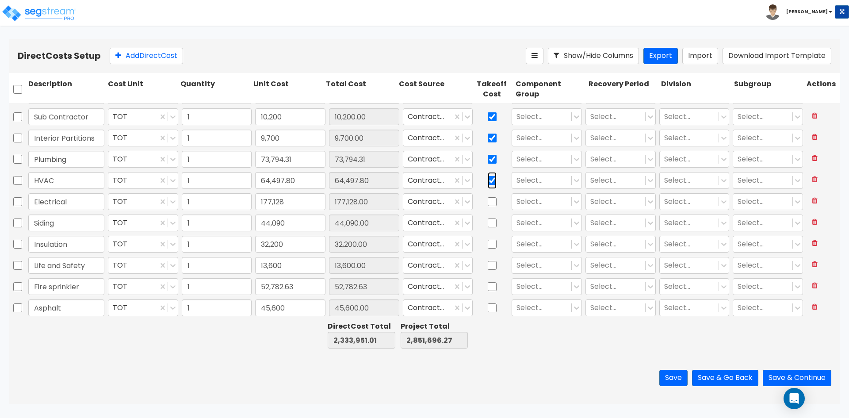
scroll to position [265, 0]
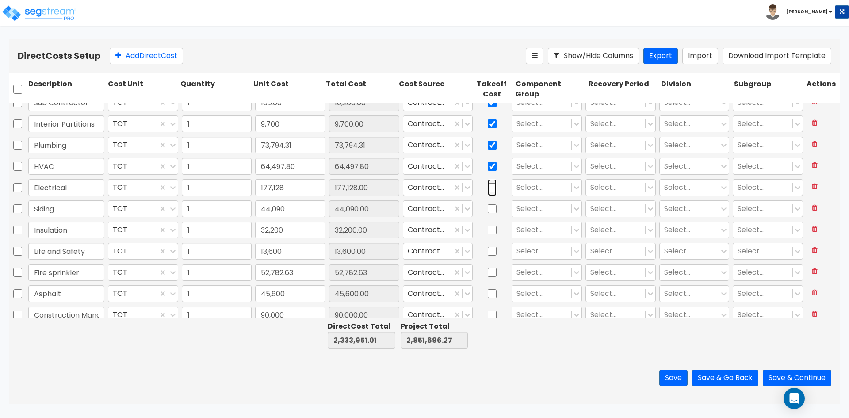
click at [491, 186] on input "checkbox" at bounding box center [492, 187] width 9 height 17
click at [488, 215] on input "checkbox" at bounding box center [492, 208] width 9 height 17
click at [490, 228] on input "checkbox" at bounding box center [492, 230] width 9 height 17
drag, startPoint x: 488, startPoint y: 251, endPoint x: 490, endPoint y: 284, distance: 33.7
click at [488, 251] on input "checkbox" at bounding box center [492, 251] width 9 height 17
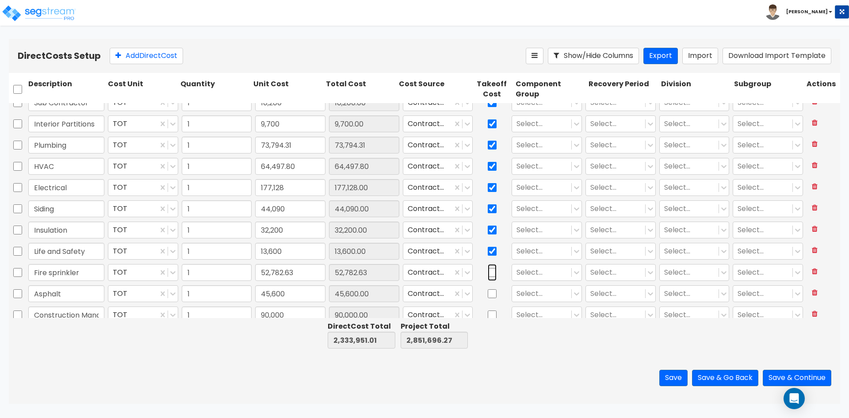
drag, startPoint x: 488, startPoint y: 280, endPoint x: 490, endPoint y: 276, distance: 4.8
click at [489, 280] on input "checkbox" at bounding box center [492, 272] width 9 height 17
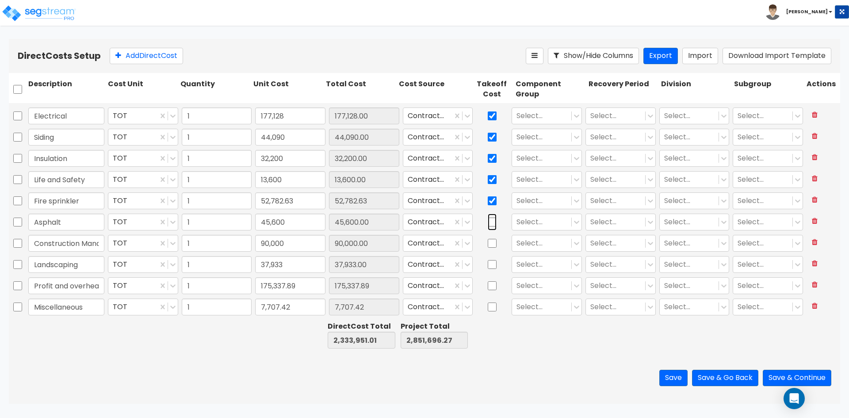
click at [488, 224] on input "checkbox" at bounding box center [492, 222] width 9 height 17
click at [491, 243] on input "checkbox" at bounding box center [492, 243] width 9 height 17
click at [490, 267] on input "checkbox" at bounding box center [492, 264] width 9 height 17
click at [488, 286] on input "checkbox" at bounding box center [492, 285] width 9 height 17
click at [488, 303] on input "checkbox" at bounding box center [492, 307] width 9 height 17
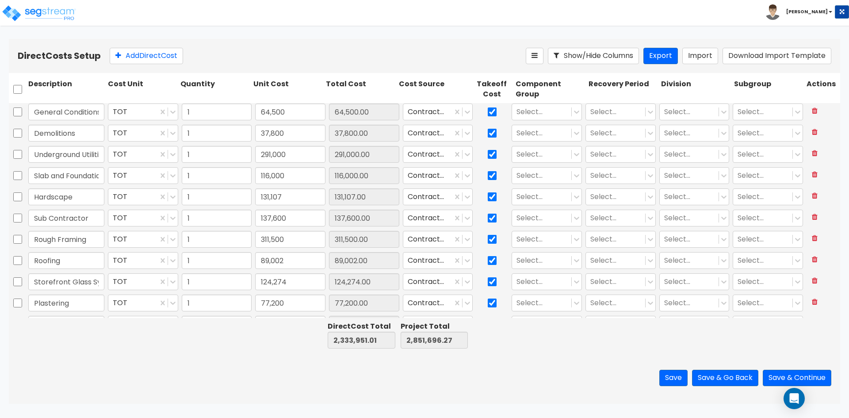
scroll to position [0, 0]
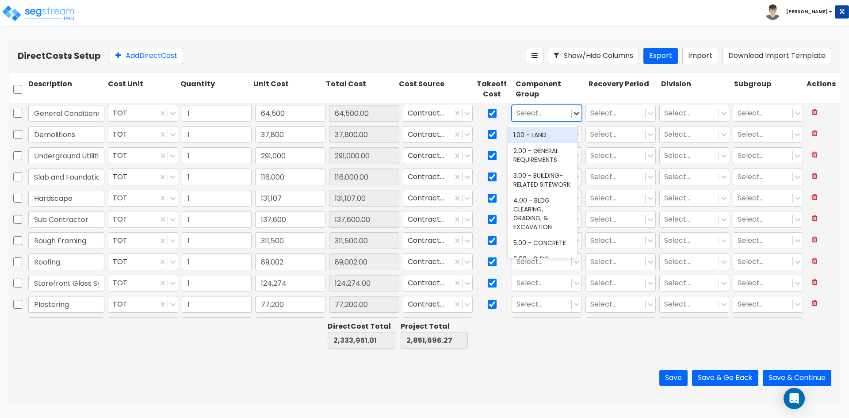
click at [574, 114] on icon at bounding box center [576, 113] width 5 height 3
click at [556, 156] on div "2.00 - GENERAL REQUIREMENTS" at bounding box center [542, 155] width 69 height 25
click at [646, 112] on icon at bounding box center [650, 113] width 9 height 9
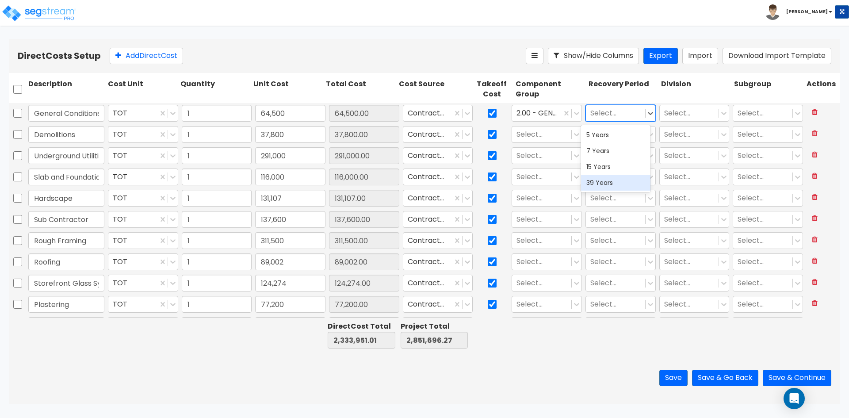
click at [625, 178] on div "39 Years" at bounding box center [615, 183] width 69 height 16
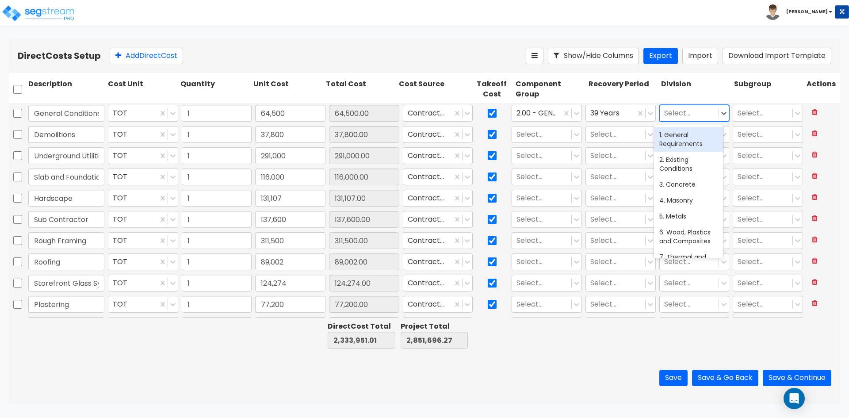
click at [695, 116] on div at bounding box center [689, 113] width 50 height 12
click at [694, 144] on div "1. General Requirements" at bounding box center [688, 139] width 69 height 25
click at [552, 133] on div at bounding box center [542, 135] width 50 height 12
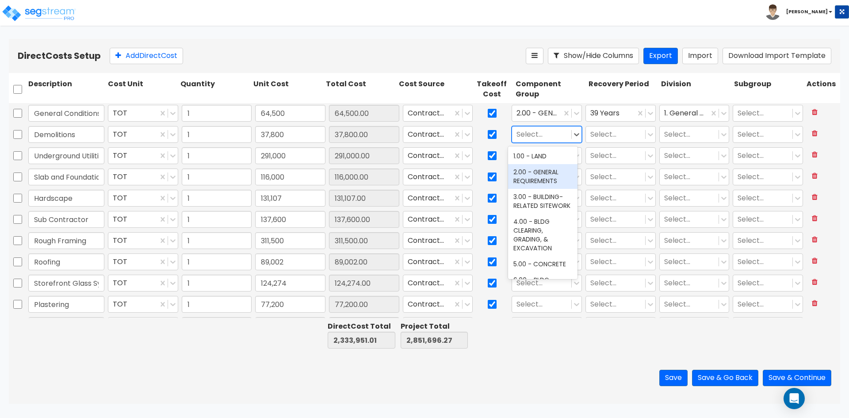
click at [551, 172] on div "2.00 - GENERAL REQUIREMENTS" at bounding box center [542, 176] width 69 height 25
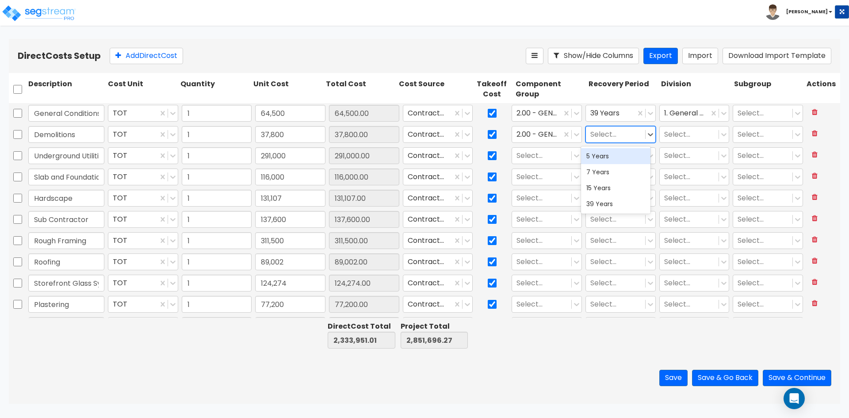
click at [616, 140] on div at bounding box center [615, 135] width 50 height 12
drag, startPoint x: 610, startPoint y: 201, endPoint x: 588, endPoint y: 169, distance: 39.4
click at [611, 200] on div "39 Years" at bounding box center [615, 204] width 69 height 16
click at [551, 135] on div at bounding box center [537, 135] width 41 height 12
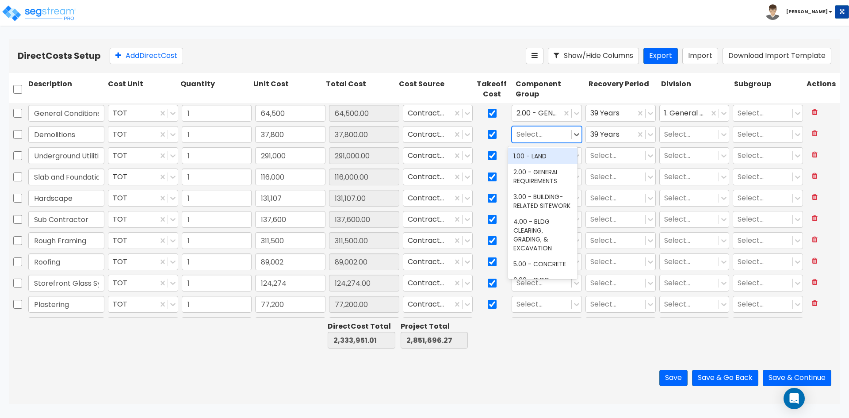
click at [549, 136] on div at bounding box center [542, 135] width 50 height 12
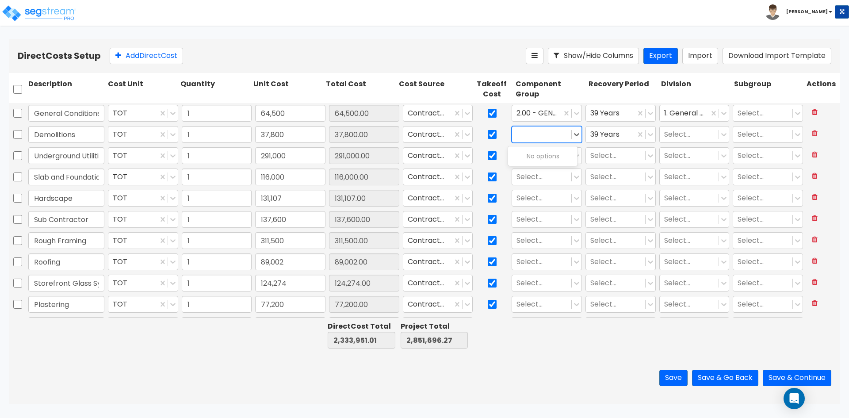
click at [550, 136] on div at bounding box center [542, 135] width 50 height 12
click at [574, 135] on icon at bounding box center [576, 134] width 5 height 3
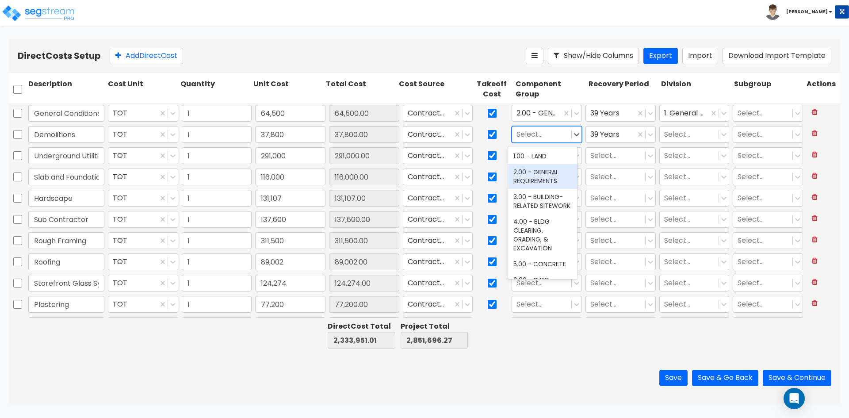
click at [544, 172] on div "2.00 - GENERAL REQUIREMENTS" at bounding box center [542, 176] width 69 height 25
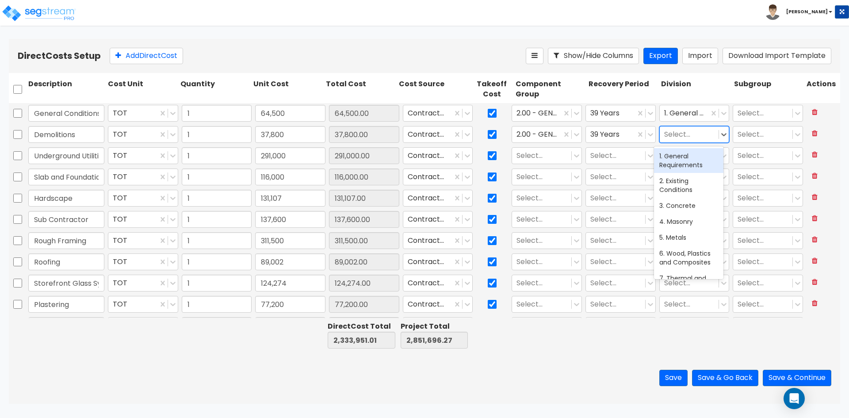
click at [686, 138] on div at bounding box center [689, 135] width 50 height 12
click at [685, 166] on div "1. General Requirements" at bounding box center [688, 160] width 69 height 25
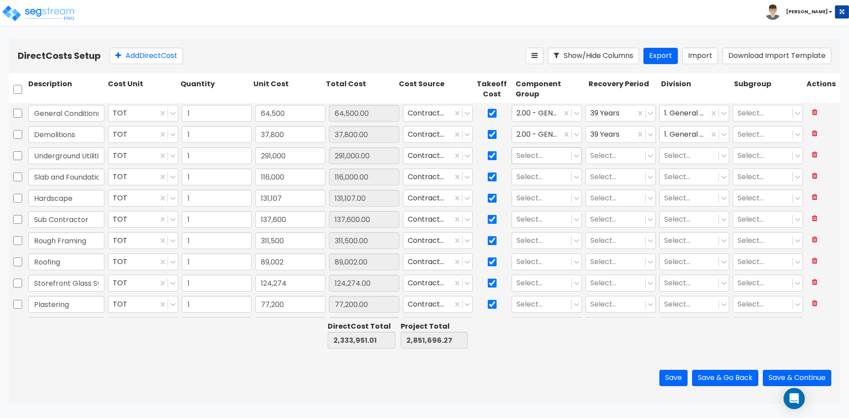
click at [534, 149] on div "Select..." at bounding box center [541, 155] width 59 height 15
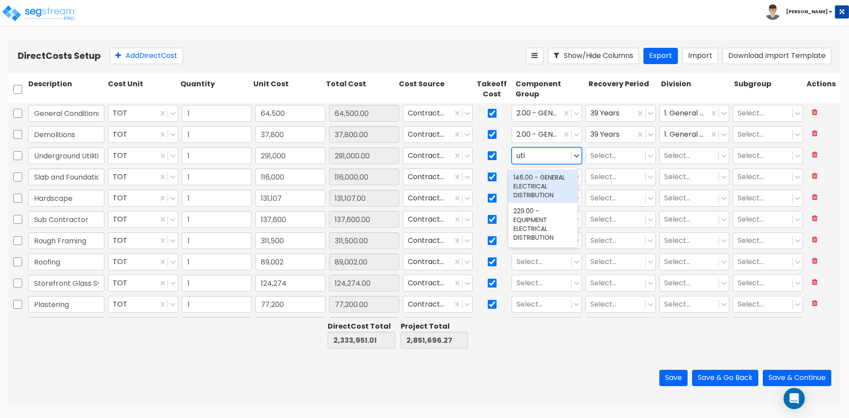
click at [563, 184] on div "146.00 - GENERAL ELECTRICAL DISTRIBUTION" at bounding box center [542, 186] width 69 height 34
click at [539, 158] on div at bounding box center [537, 156] width 41 height 12
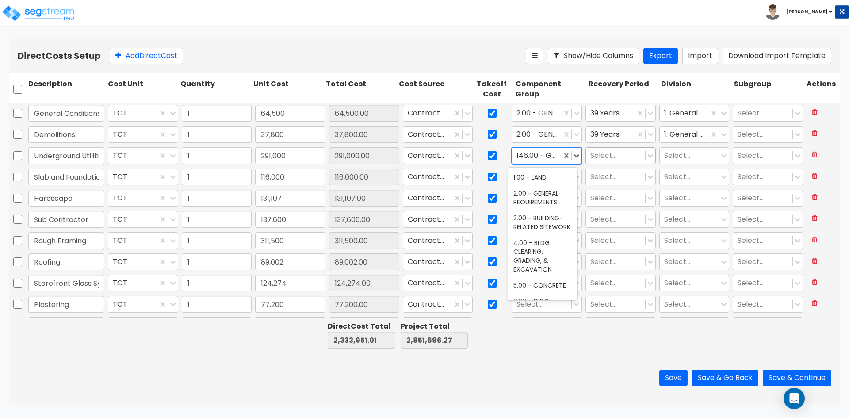
click at [602, 157] on div at bounding box center [615, 156] width 50 height 12
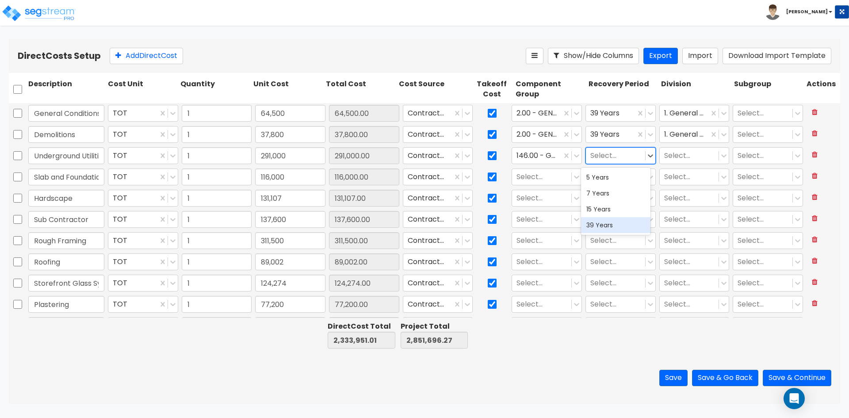
click at [606, 220] on div "39 Years" at bounding box center [615, 225] width 69 height 16
click at [689, 159] on div at bounding box center [689, 156] width 50 height 12
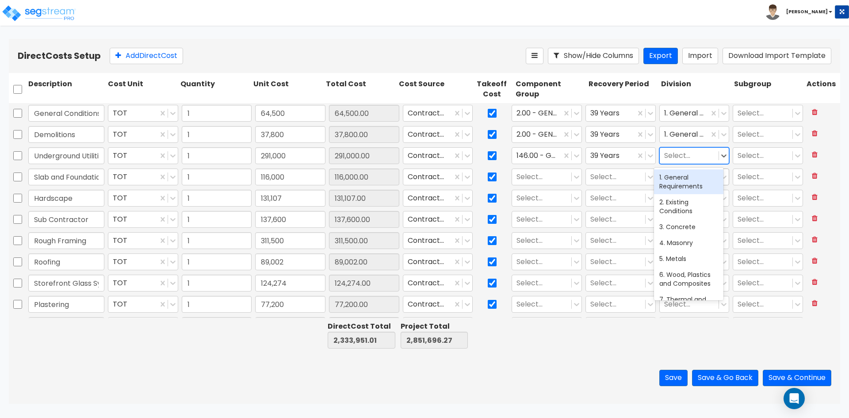
click at [679, 179] on div "1. General Requirements" at bounding box center [688, 181] width 69 height 25
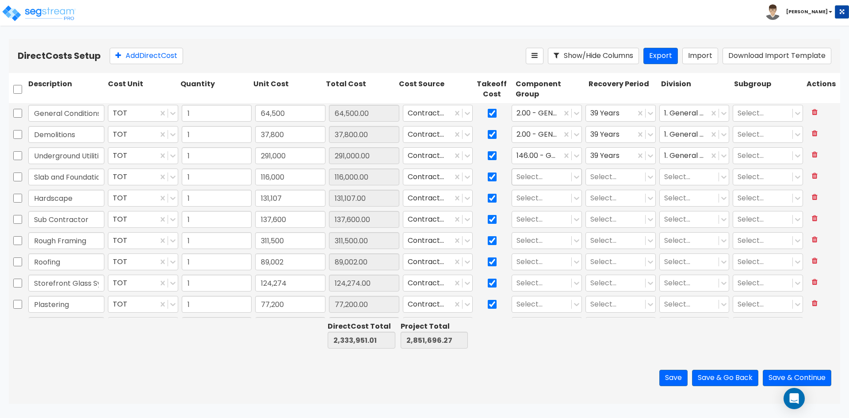
click at [530, 179] on div at bounding box center [542, 177] width 50 height 12
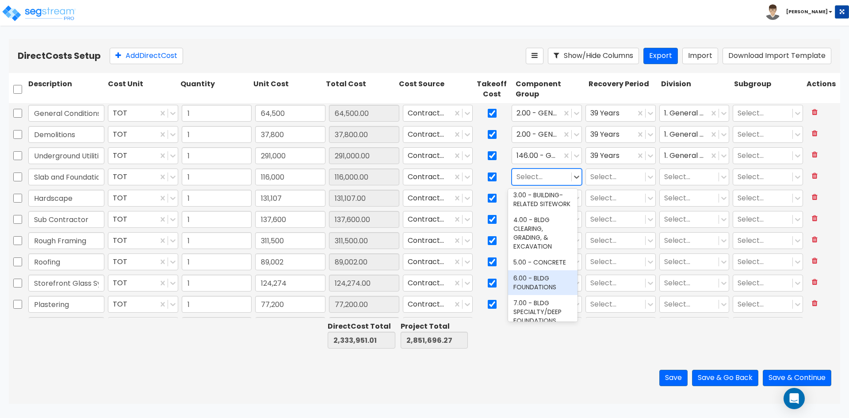
drag, startPoint x: 539, startPoint y: 293, endPoint x: 555, endPoint y: 250, distance: 46.2
click at [540, 292] on div "6.00 - BLDG FOUNDATIONS" at bounding box center [542, 282] width 69 height 25
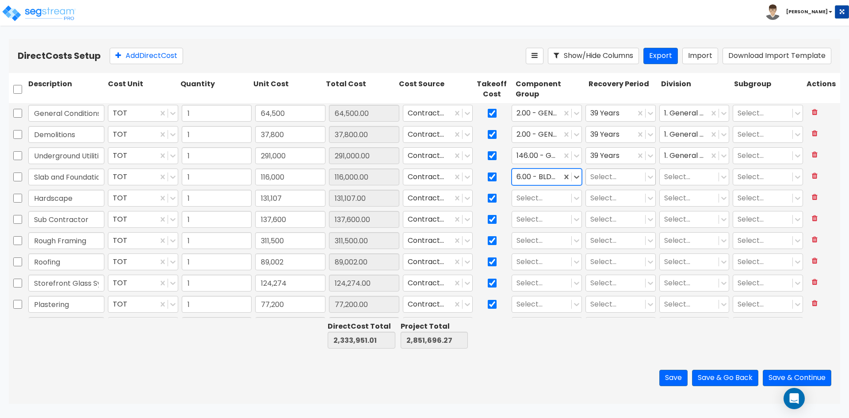
click at [611, 179] on div at bounding box center [615, 177] width 50 height 12
click at [608, 251] on div "39 Years" at bounding box center [615, 246] width 69 height 16
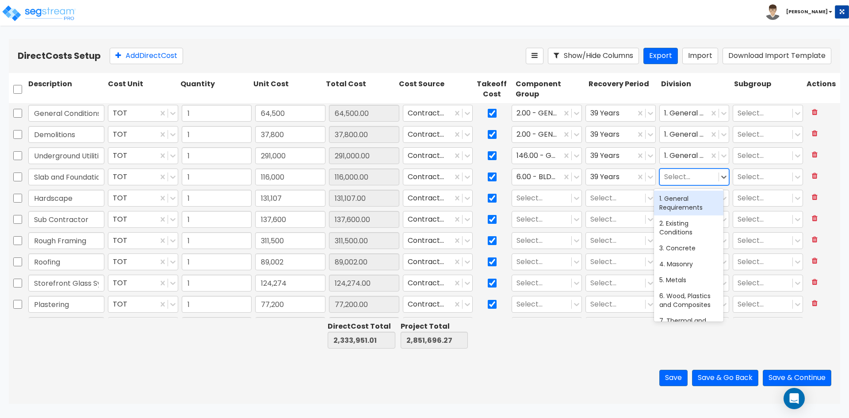
click at [686, 183] on div at bounding box center [689, 177] width 50 height 12
click at [691, 203] on div "3. Concrete" at bounding box center [688, 204] width 69 height 16
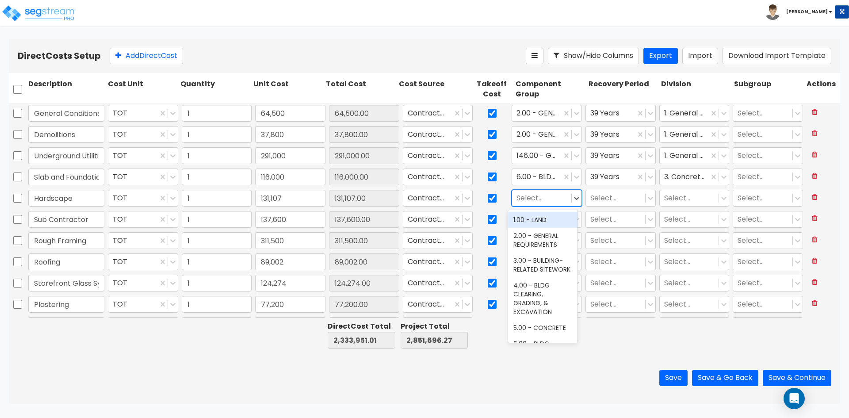
click at [544, 199] on div at bounding box center [542, 198] width 50 height 12
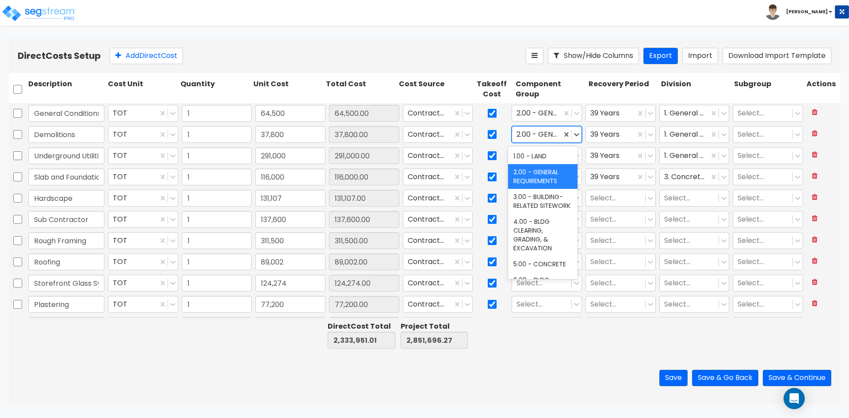
click at [541, 133] on div at bounding box center [537, 135] width 41 height 12
click at [537, 154] on div "1.00 - LAND" at bounding box center [542, 156] width 69 height 16
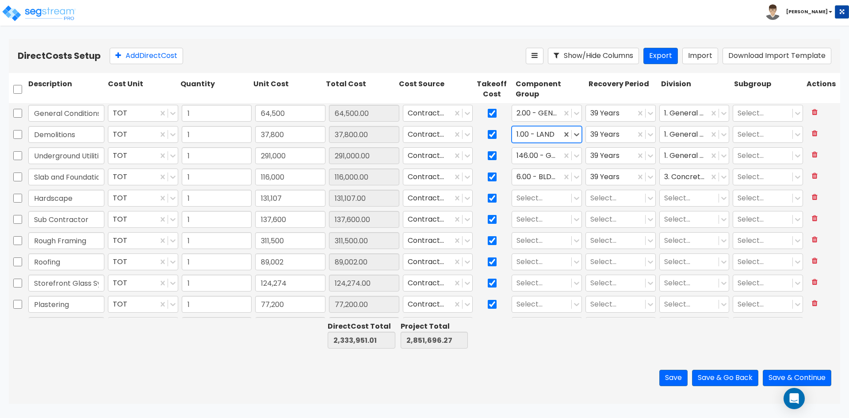
click at [555, 137] on div "1.00 - LAND" at bounding box center [537, 134] width 50 height 15
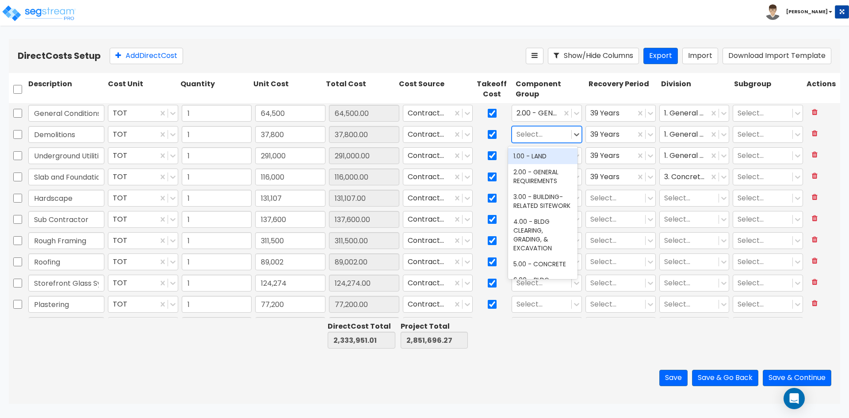
click at [541, 137] on div at bounding box center [542, 135] width 50 height 12
click at [542, 175] on div "2.00 - GENERAL REQUIREMENTS" at bounding box center [542, 176] width 69 height 25
click at [541, 156] on div at bounding box center [537, 156] width 41 height 12
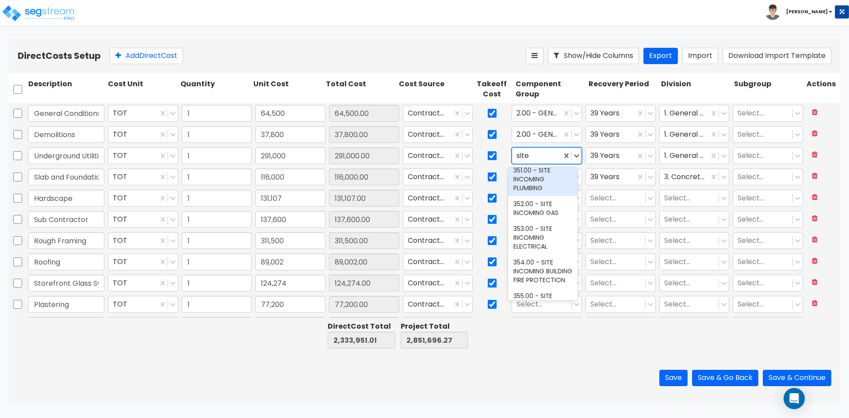
click at [541, 192] on div "351.00 - SITE INCOMING PLUMBING" at bounding box center [542, 179] width 69 height 34
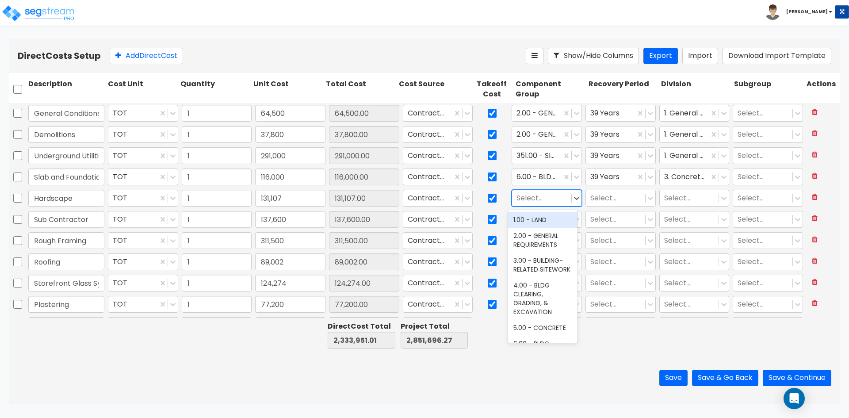
click at [546, 199] on div at bounding box center [542, 198] width 50 height 12
click at [534, 215] on div "368.10 - SITE BRICK PATHS/SIDEWALKS" at bounding box center [542, 203] width 69 height 25
click at [552, 198] on div at bounding box center [537, 198] width 41 height 12
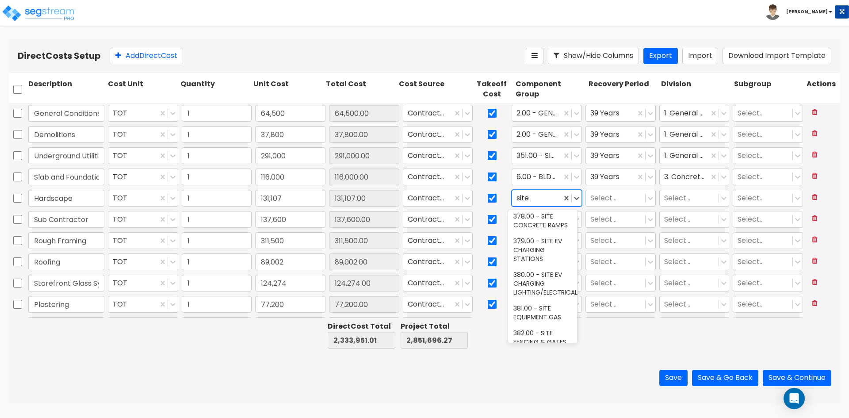
click at [556, 159] on div "375.00 - SITE PATIOS/DECKS" at bounding box center [542, 146] width 69 height 25
click at [596, 201] on div at bounding box center [615, 198] width 50 height 12
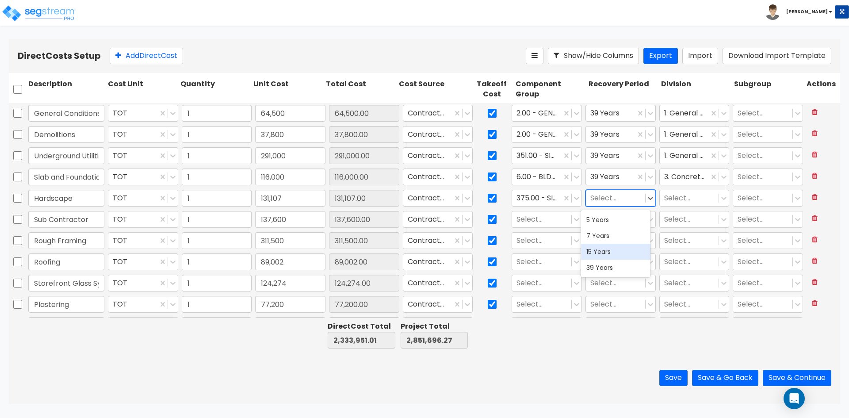
click at [616, 249] on div "15 Years" at bounding box center [615, 252] width 69 height 16
click at [674, 205] on div "Select..." at bounding box center [689, 198] width 59 height 15
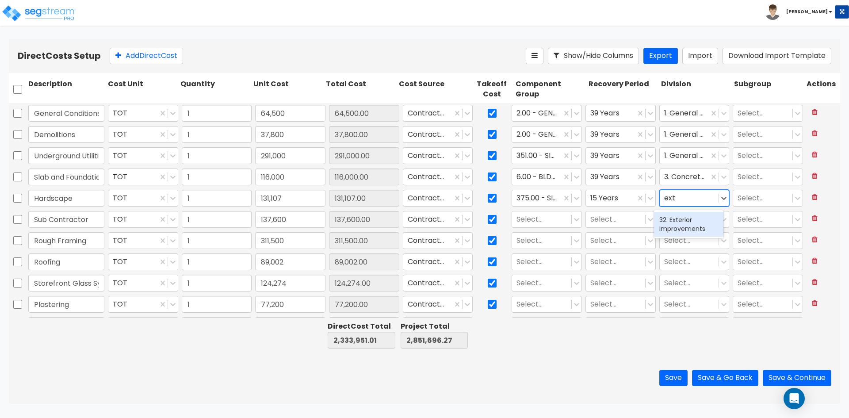
click at [673, 224] on div "32. Exterior Improvements" at bounding box center [688, 224] width 69 height 25
click at [526, 218] on div at bounding box center [542, 220] width 50 height 12
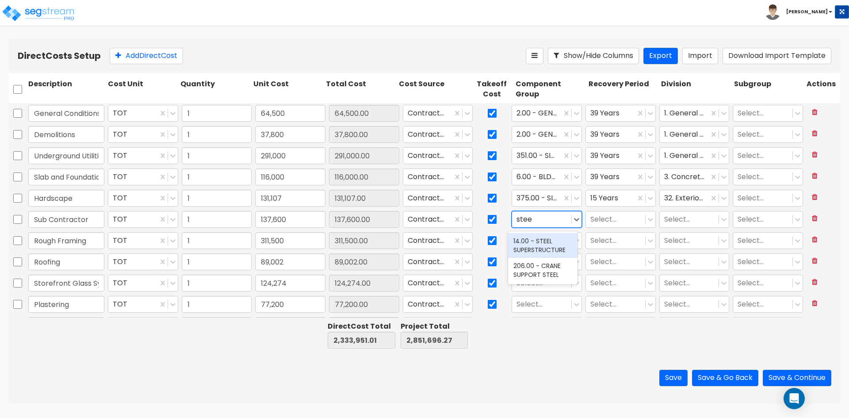
click at [543, 252] on div "14.00 - STEEL SUPERSTRUCTURE" at bounding box center [542, 245] width 69 height 25
click at [615, 217] on div at bounding box center [615, 220] width 50 height 12
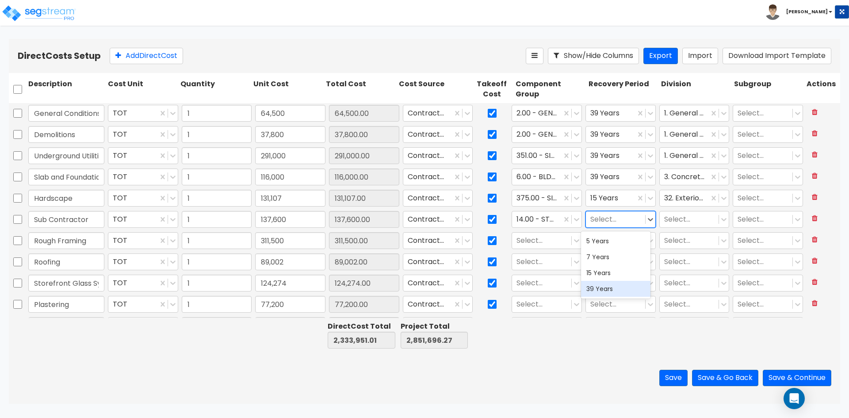
click at [610, 286] on div "39 Years" at bounding box center [615, 289] width 69 height 16
click at [675, 214] on div at bounding box center [689, 220] width 50 height 12
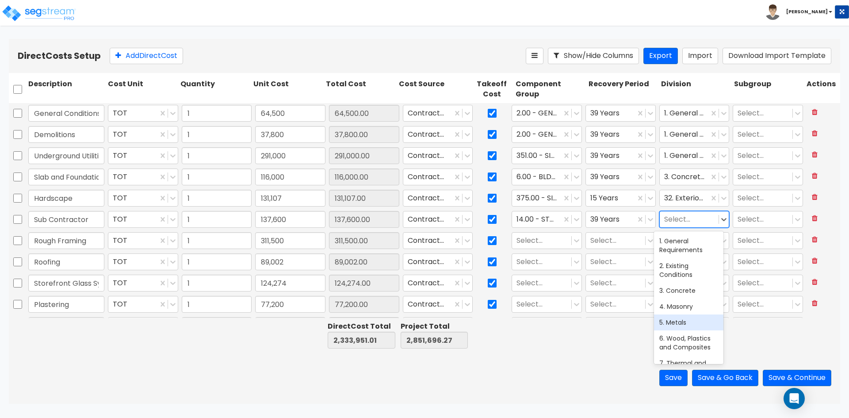
click at [686, 322] on div "5. Metals" at bounding box center [688, 322] width 69 height 16
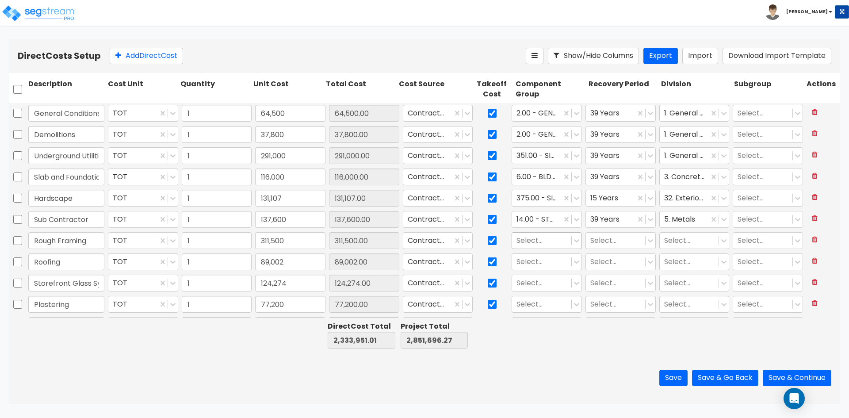
click at [540, 241] on div at bounding box center [542, 241] width 50 height 12
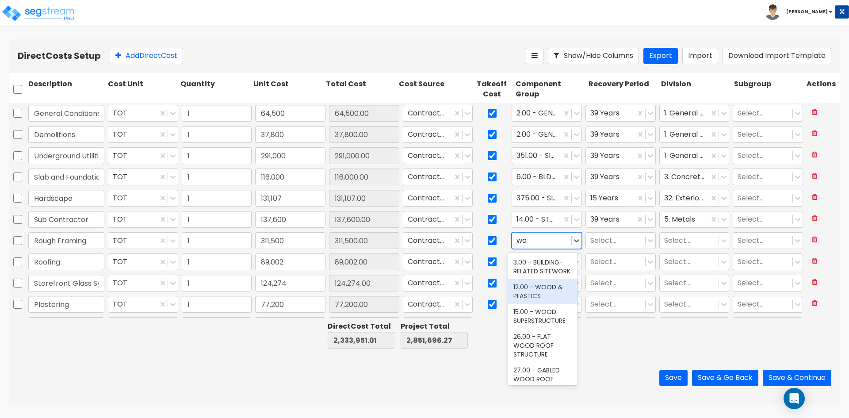
click at [534, 297] on div "12.00 - WOOD & PLASTICS" at bounding box center [542, 291] width 69 height 25
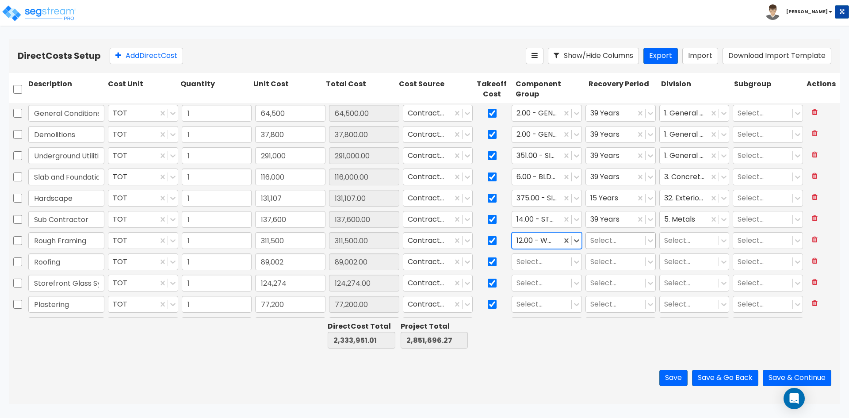
click at [611, 246] on div at bounding box center [615, 241] width 50 height 12
click at [613, 314] on div "39 Years" at bounding box center [615, 310] width 69 height 16
click at [674, 240] on div at bounding box center [689, 241] width 50 height 12
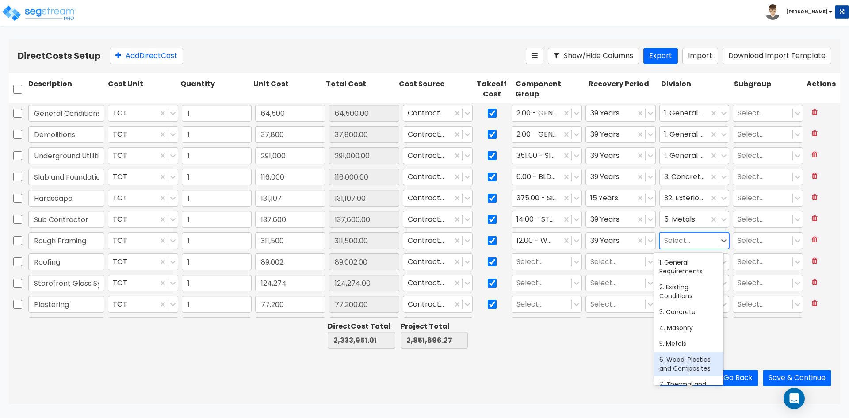
click at [684, 362] on div "6. Wood, Plastics and Composites" at bounding box center [688, 364] width 69 height 25
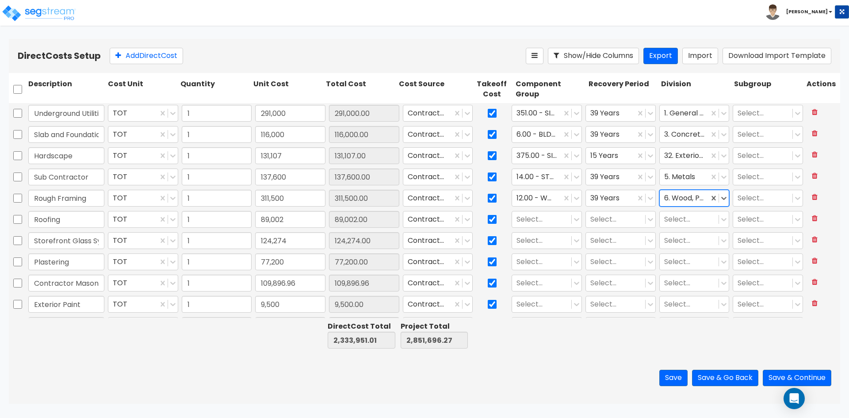
scroll to position [44, 0]
click at [533, 220] on div at bounding box center [542, 218] width 50 height 12
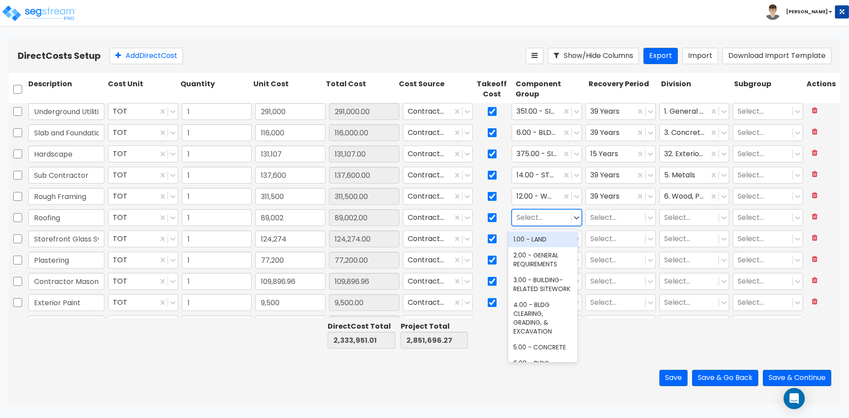
click at [532, 221] on div at bounding box center [542, 218] width 50 height 12
click at [538, 245] on div "25.00 - FLAT METAL ROOF STRUCTURE" at bounding box center [542, 243] width 69 height 25
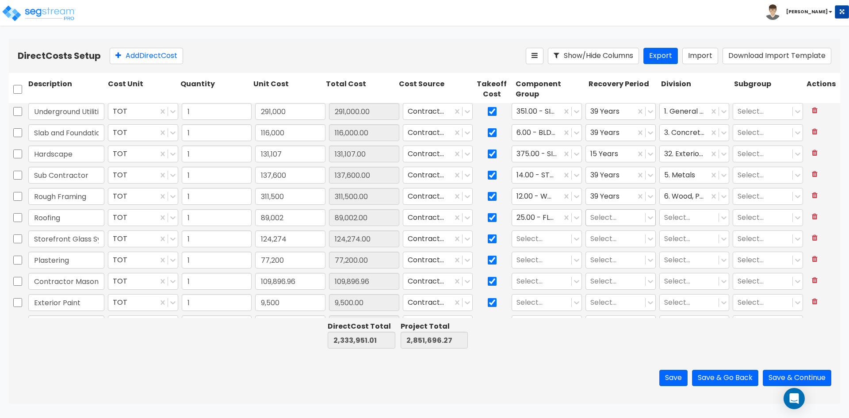
click at [605, 220] on div at bounding box center [615, 218] width 50 height 12
click at [606, 279] on div "39 Years" at bounding box center [615, 287] width 69 height 16
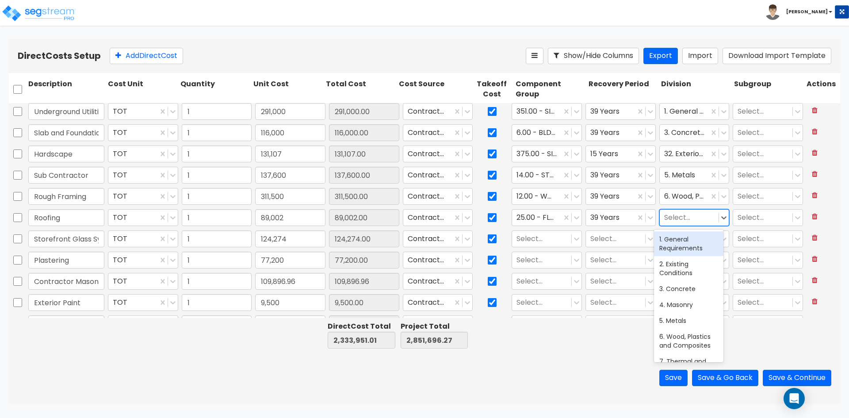
click at [678, 212] on div at bounding box center [689, 218] width 50 height 12
click at [680, 313] on div "5. Metals" at bounding box center [688, 321] width 69 height 16
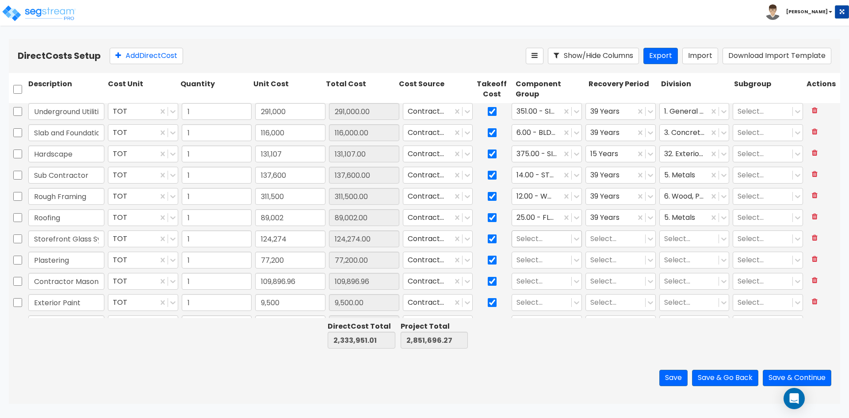
click at [544, 240] on div at bounding box center [542, 239] width 50 height 12
click at [545, 278] on div "42.00 - STOREFRONT WINDOW WALLS" at bounding box center [542, 270] width 69 height 34
click at [512, 238] on div "42.00 - STOREFRONT WINDOW WALLS" at bounding box center [537, 238] width 50 height 15
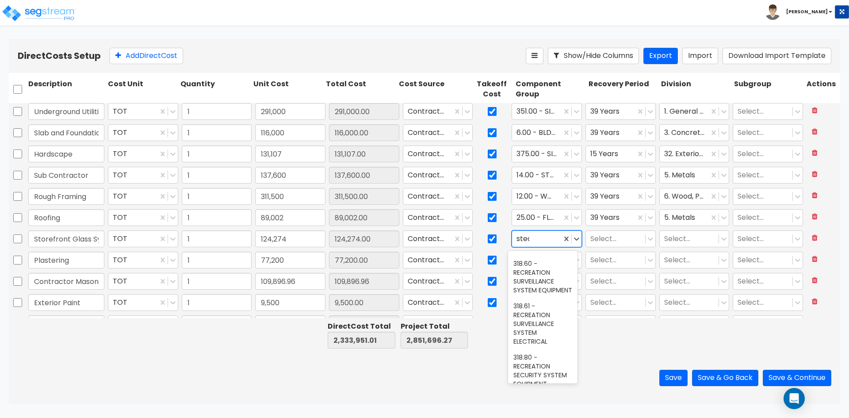
scroll to position [0, 0]
click at [614, 234] on div at bounding box center [615, 239] width 50 height 12
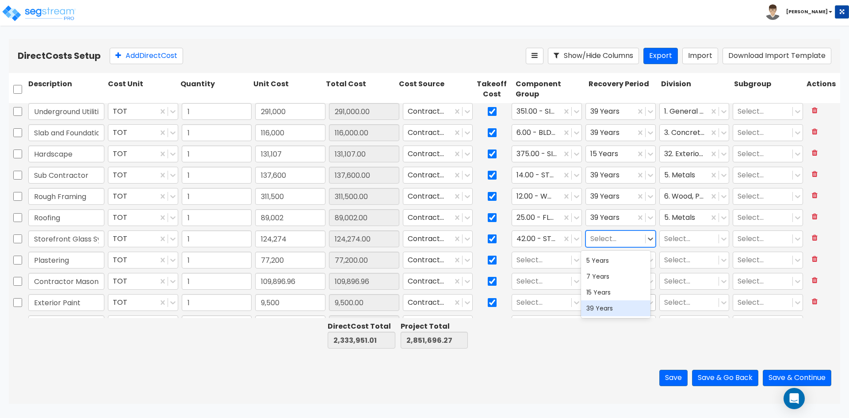
drag, startPoint x: 614, startPoint y: 303, endPoint x: 618, endPoint y: 300, distance: 5.2
click at [614, 303] on div "39 Years" at bounding box center [615, 308] width 69 height 16
click at [690, 243] on div at bounding box center [689, 239] width 50 height 12
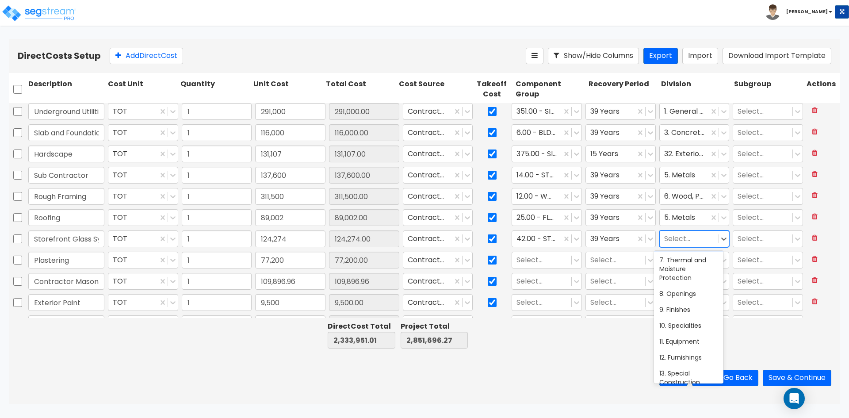
scroll to position [133, 0]
click at [687, 301] on div "9. Finishes" at bounding box center [688, 299] width 69 height 16
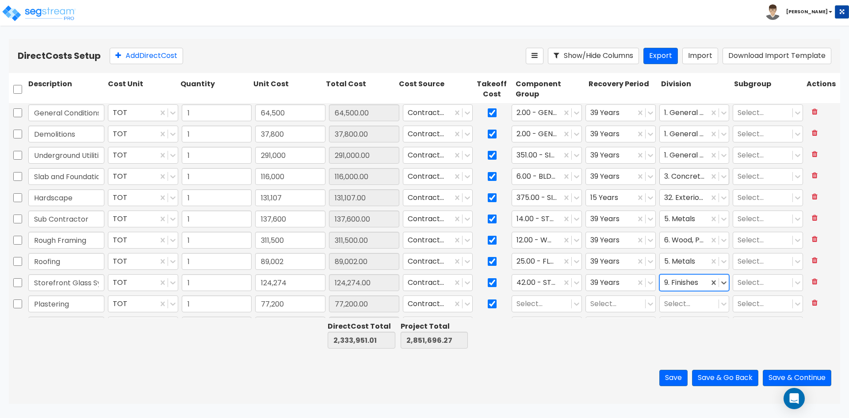
scroll to position [0, 0]
click at [684, 138] on div at bounding box center [684, 135] width 41 height 12
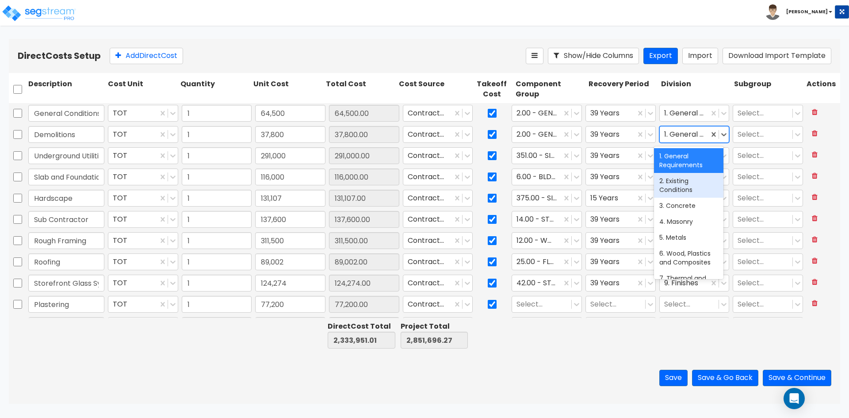
click at [705, 188] on div "2. Existing Conditions" at bounding box center [688, 185] width 69 height 25
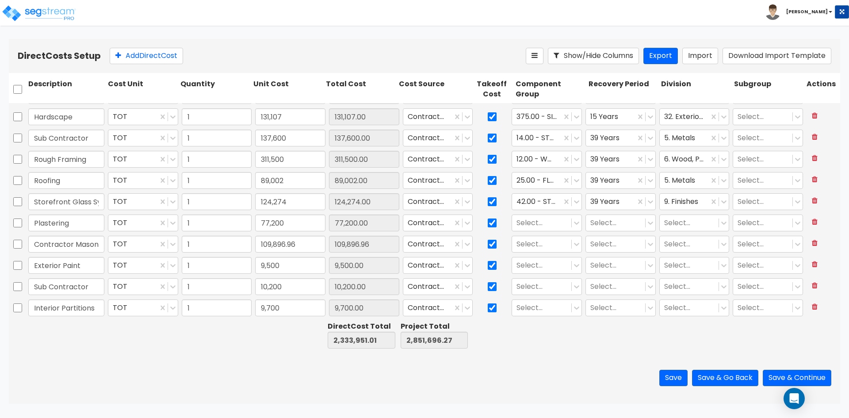
scroll to position [88, 0]
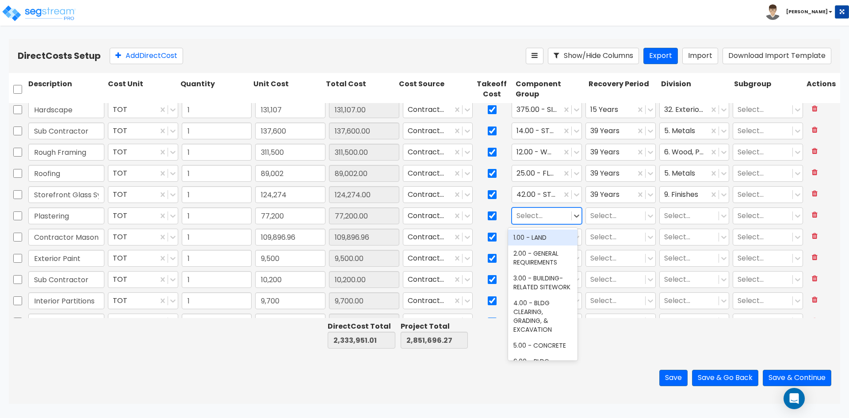
click at [535, 218] on div at bounding box center [542, 216] width 50 height 12
click at [550, 252] on div "19.00 - EXTERIOR BRICK WALLS" at bounding box center [542, 242] width 69 height 25
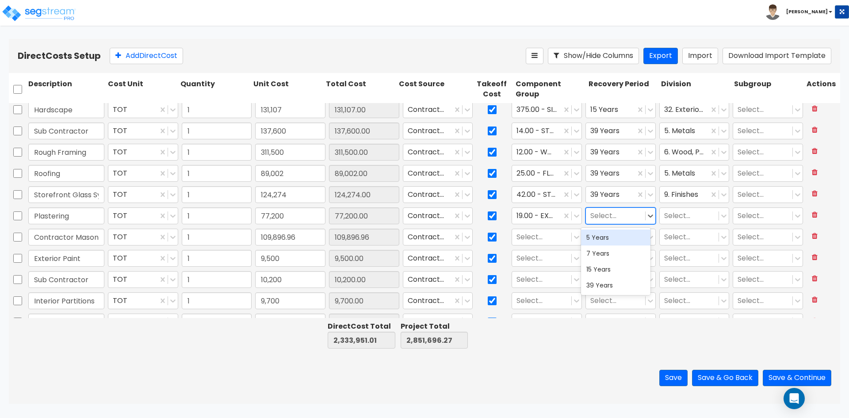
click at [608, 211] on div at bounding box center [615, 216] width 50 height 12
click at [612, 286] on div "39 Years" at bounding box center [615, 285] width 69 height 16
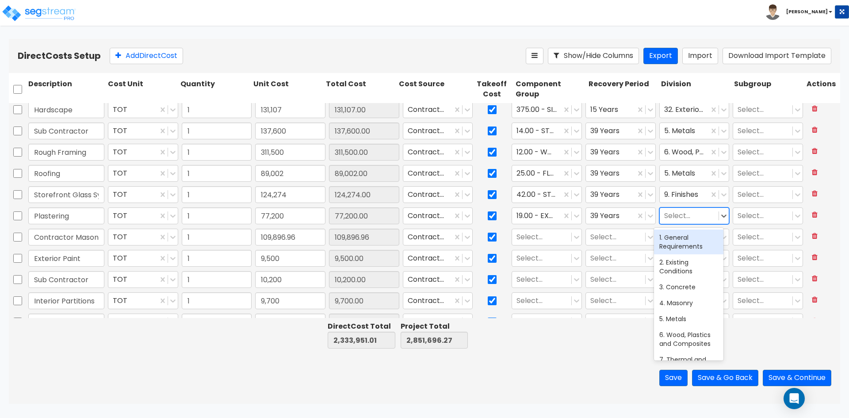
click at [675, 218] on div at bounding box center [689, 216] width 50 height 12
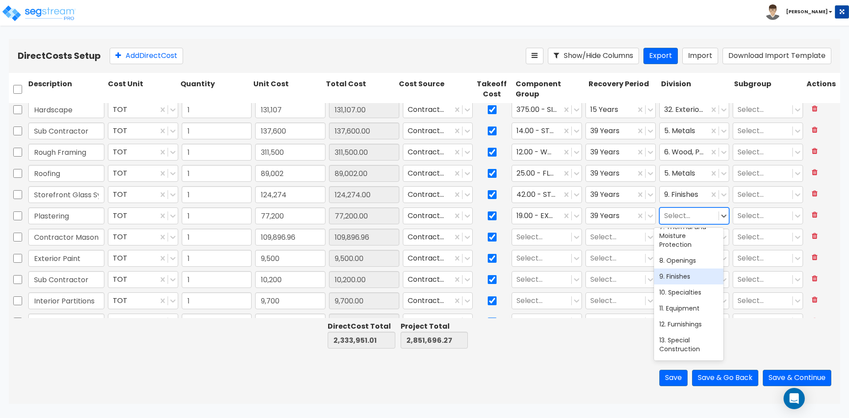
click at [686, 275] on div "9. Finishes" at bounding box center [688, 276] width 69 height 16
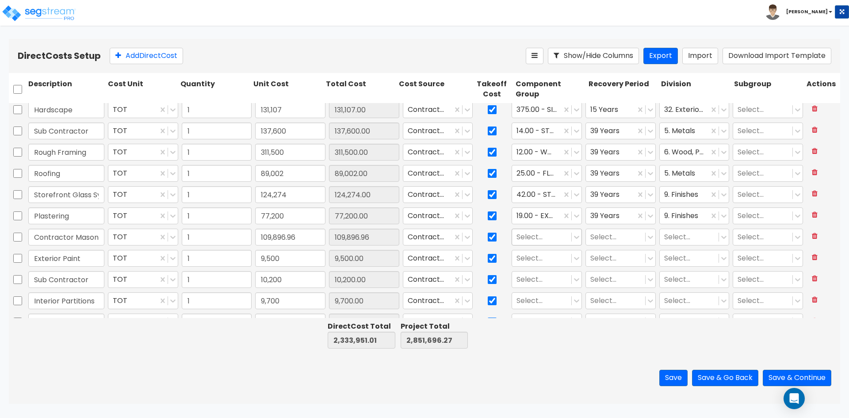
click at [531, 234] on div at bounding box center [542, 237] width 50 height 12
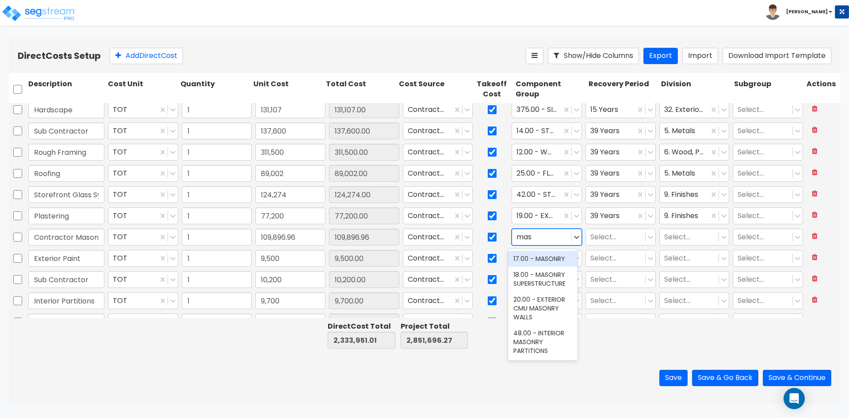
click at [536, 257] on div "17.00 - MASONRY" at bounding box center [542, 259] width 69 height 16
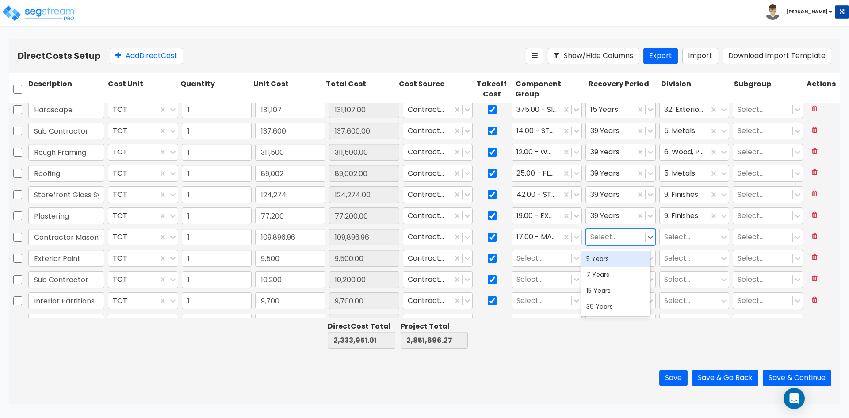
click at [593, 238] on div at bounding box center [615, 237] width 50 height 12
click at [612, 304] on div "39 Years" at bounding box center [615, 307] width 69 height 16
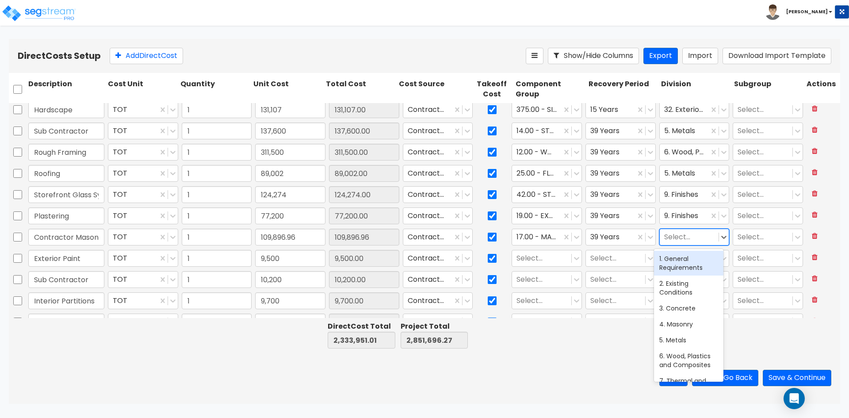
click at [680, 242] on div at bounding box center [689, 237] width 50 height 12
click at [688, 322] on div "4. Masonry" at bounding box center [688, 324] width 69 height 16
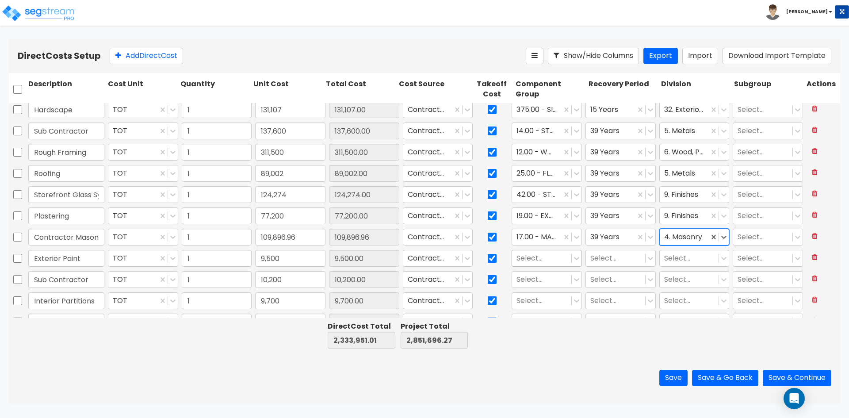
click at [545, 259] on div at bounding box center [542, 259] width 50 height 12
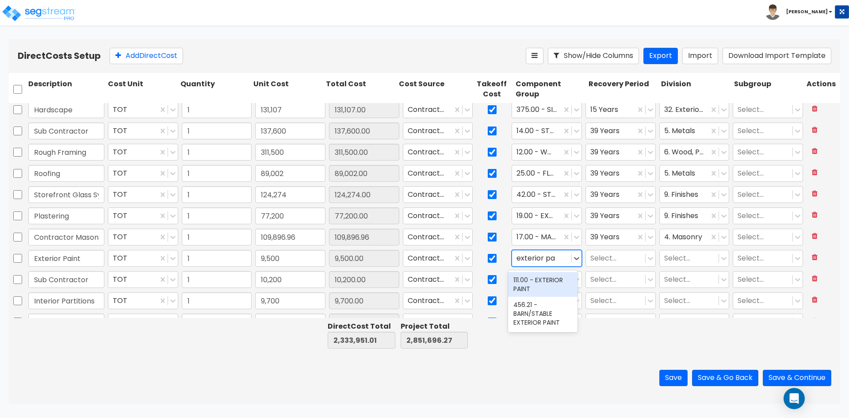
click at [552, 285] on div "111.00 - EXTERIOR PAINT" at bounding box center [542, 284] width 69 height 25
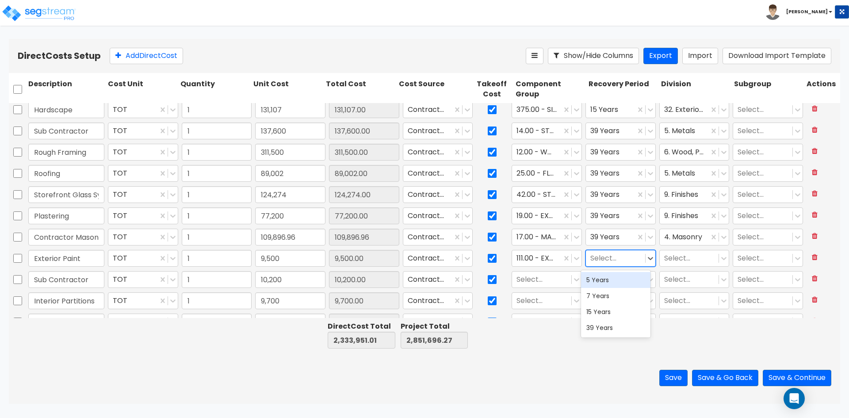
click at [600, 257] on div at bounding box center [615, 259] width 50 height 12
click at [610, 333] on div "39 Years" at bounding box center [615, 328] width 69 height 16
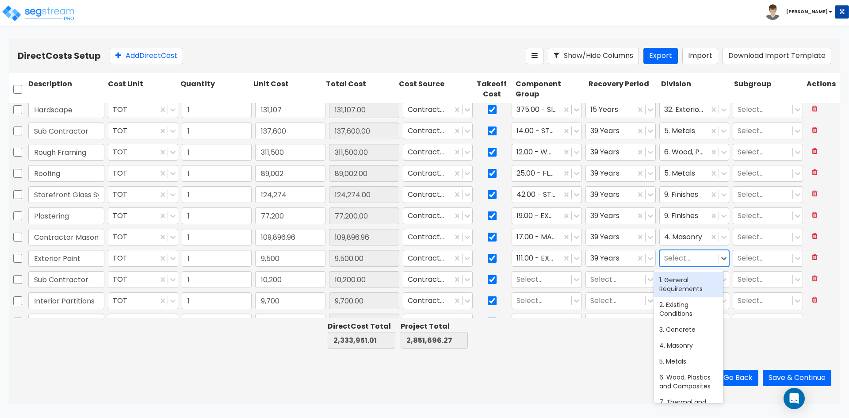
click at [690, 257] on div at bounding box center [689, 259] width 50 height 12
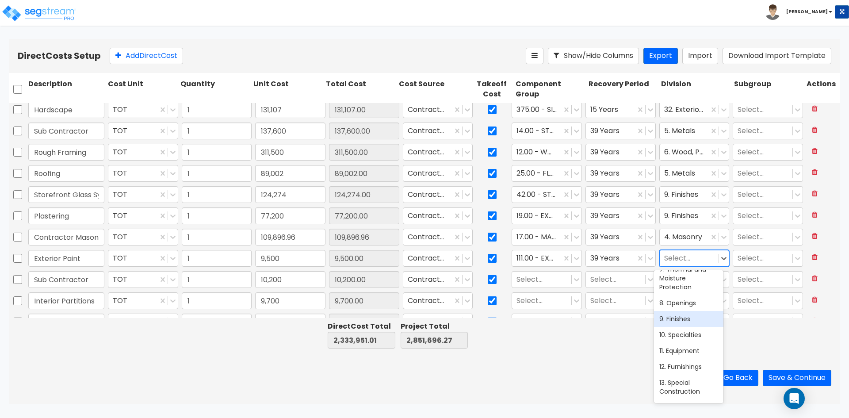
click at [689, 318] on div "9. Finishes" at bounding box center [688, 319] width 69 height 16
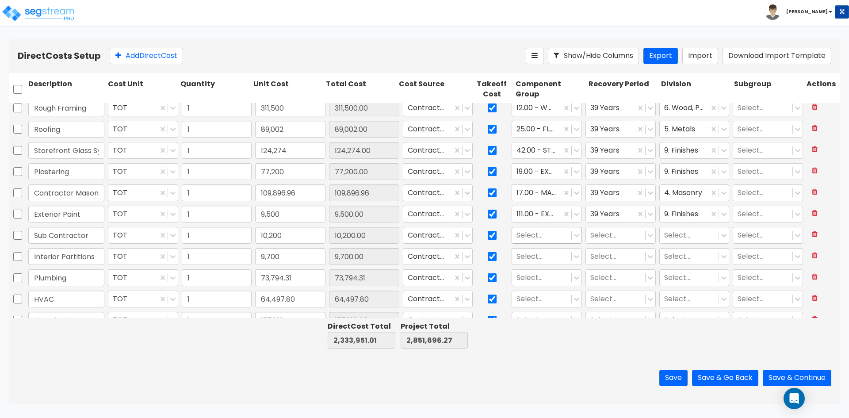
click at [535, 230] on div at bounding box center [542, 236] width 50 height 12
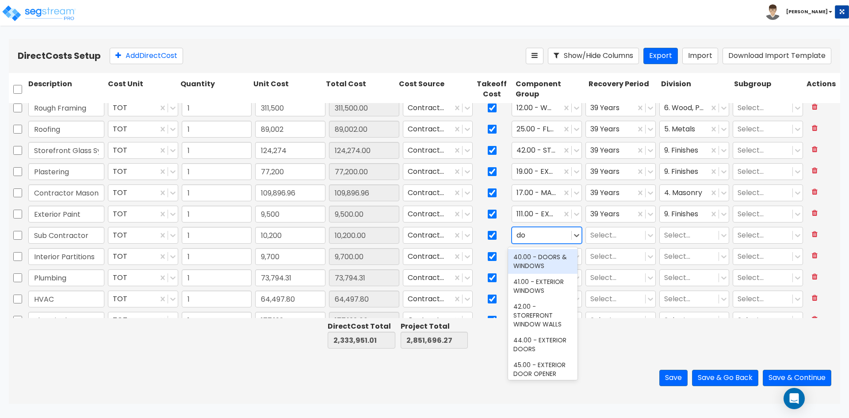
click at [525, 264] on div "40.00 - DOORS & WINDOWS" at bounding box center [542, 261] width 69 height 25
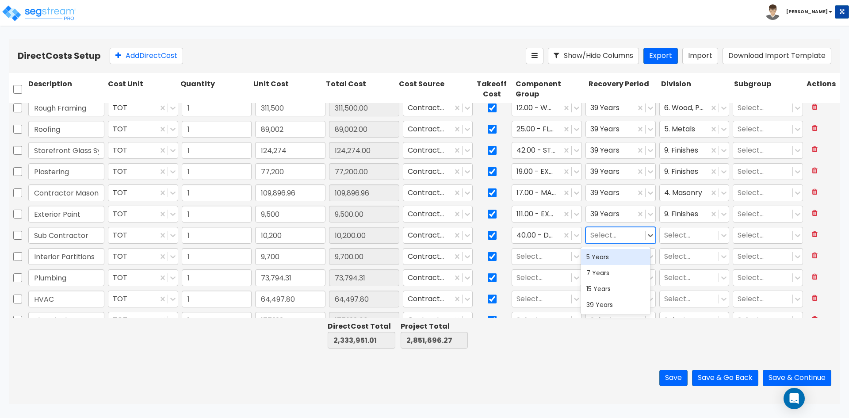
click at [612, 241] on div at bounding box center [615, 236] width 50 height 12
click at [611, 301] on div "39 Years" at bounding box center [615, 305] width 69 height 16
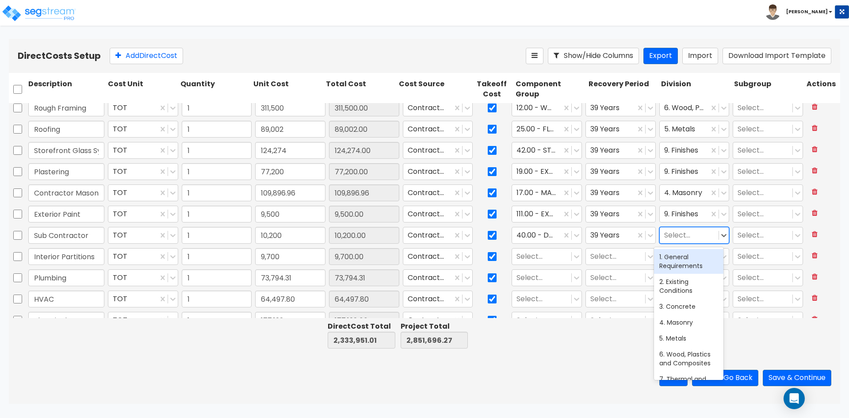
click at [667, 240] on div at bounding box center [689, 236] width 50 height 12
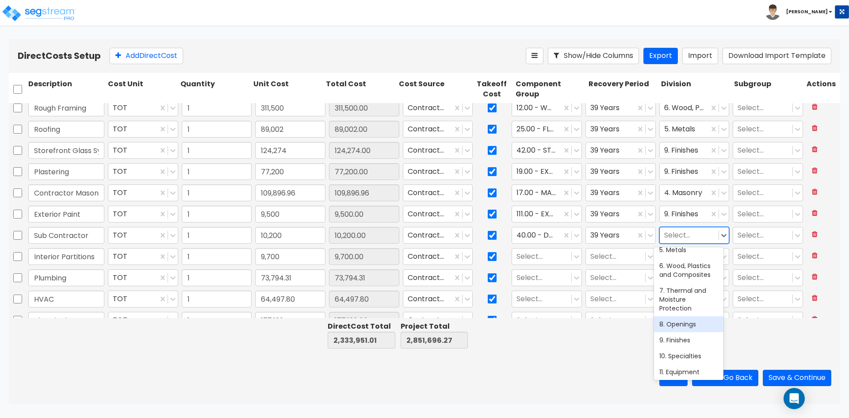
click at [682, 322] on div "8. Openings" at bounding box center [688, 324] width 69 height 16
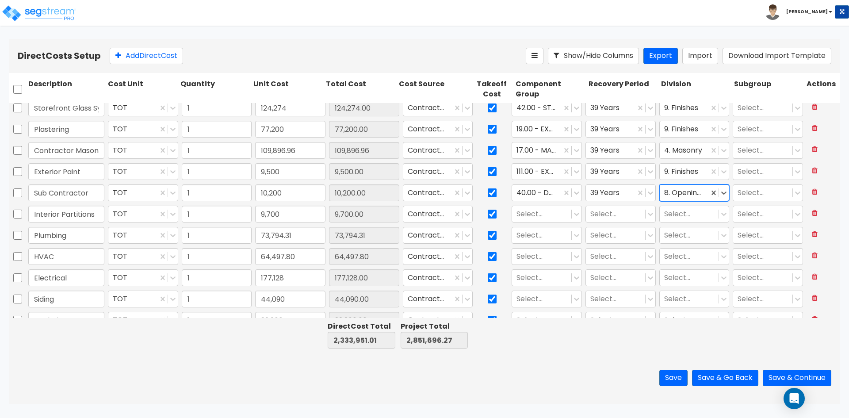
scroll to position [177, 0]
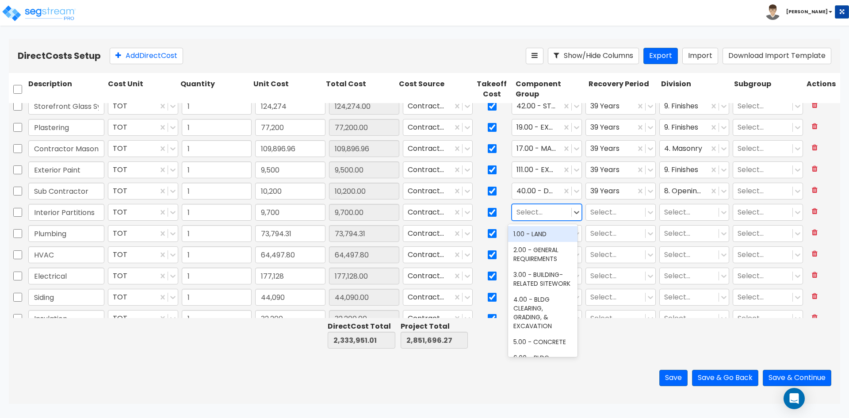
click at [549, 215] on div at bounding box center [542, 213] width 50 height 12
click at [559, 241] on div "47.00 - INTERIOR DRYWALL PARTITIONS" at bounding box center [542, 243] width 69 height 34
click at [613, 214] on div at bounding box center [615, 213] width 50 height 12
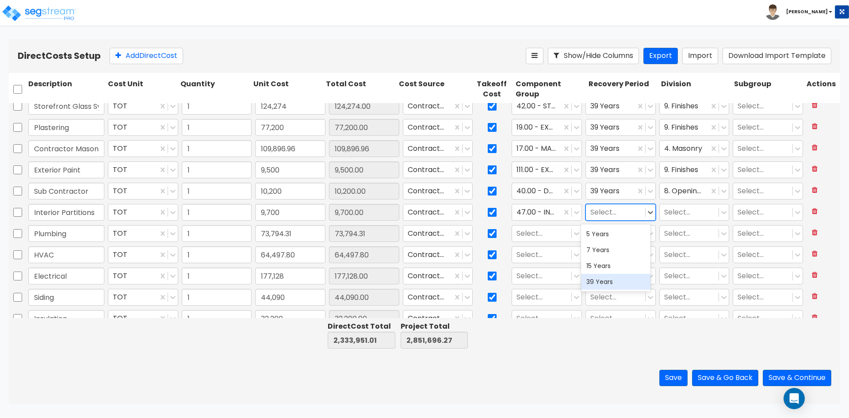
click at [610, 282] on div "39 Years" at bounding box center [615, 282] width 69 height 16
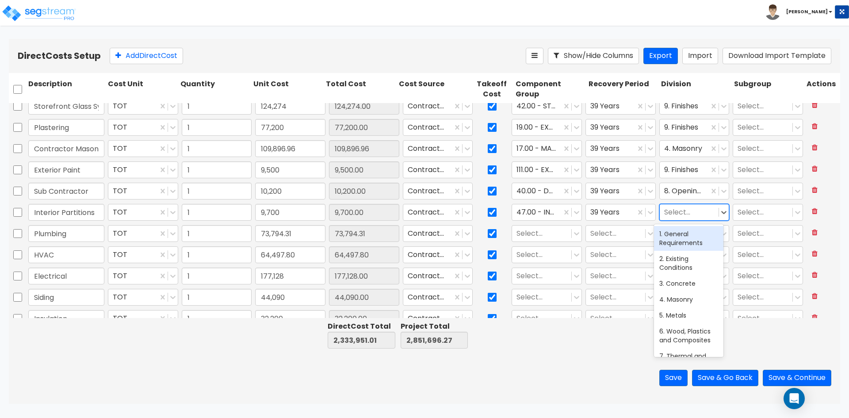
click at [673, 212] on div at bounding box center [689, 213] width 50 height 12
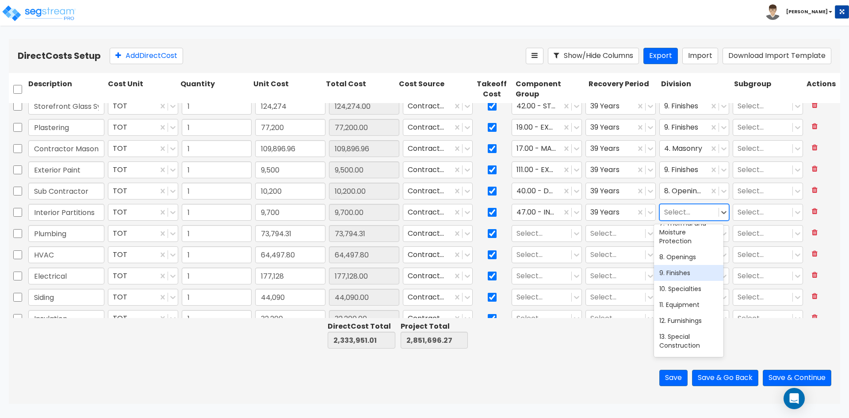
click at [680, 275] on div "9. Finishes" at bounding box center [688, 273] width 69 height 16
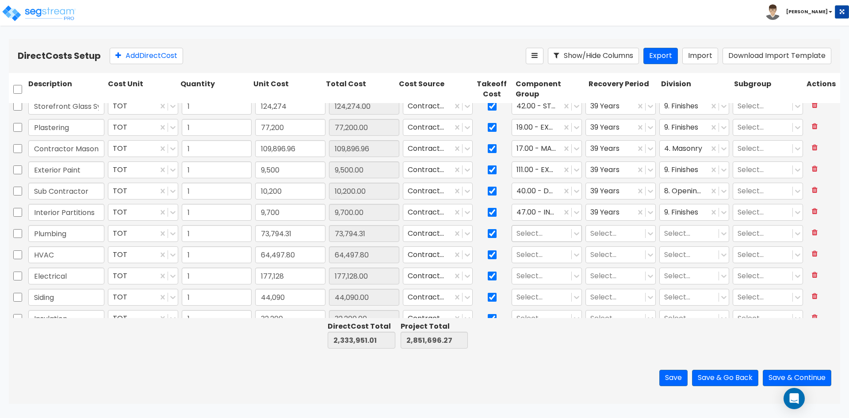
click at [536, 233] on div at bounding box center [542, 234] width 50 height 12
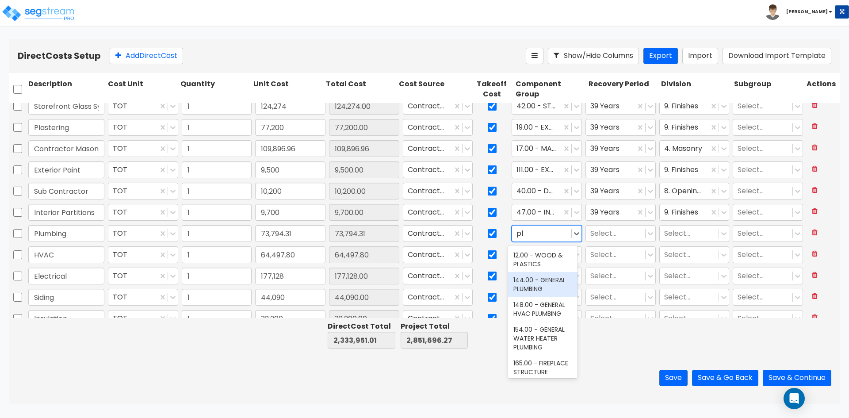
click at [548, 277] on div "144.00 - GENERAL PLUMBING" at bounding box center [542, 284] width 69 height 25
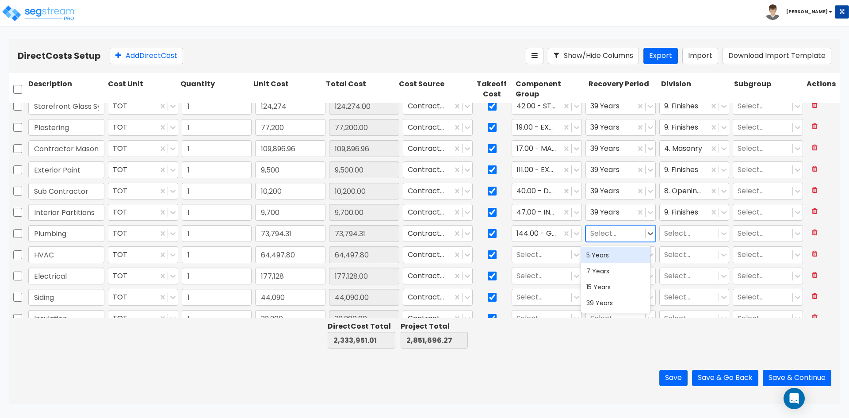
click at [601, 235] on div at bounding box center [615, 234] width 50 height 12
click at [611, 302] on div "39 Years" at bounding box center [615, 303] width 69 height 16
click at [677, 230] on div at bounding box center [689, 234] width 50 height 12
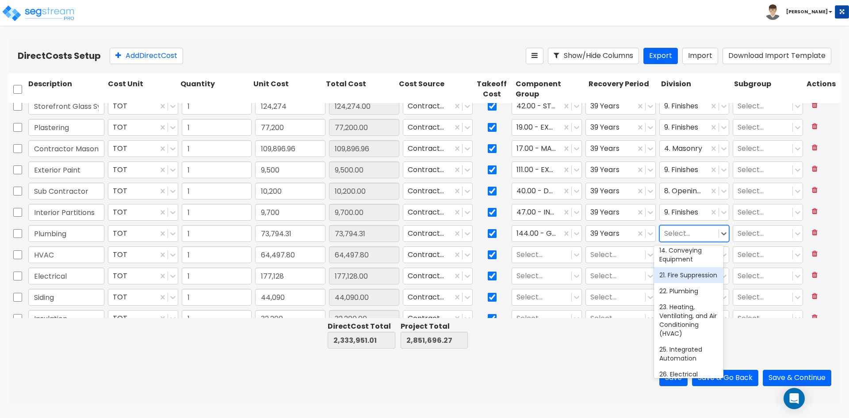
scroll to position [265, 0]
click at [695, 299] on div "22. Plumbing" at bounding box center [688, 291] width 69 height 16
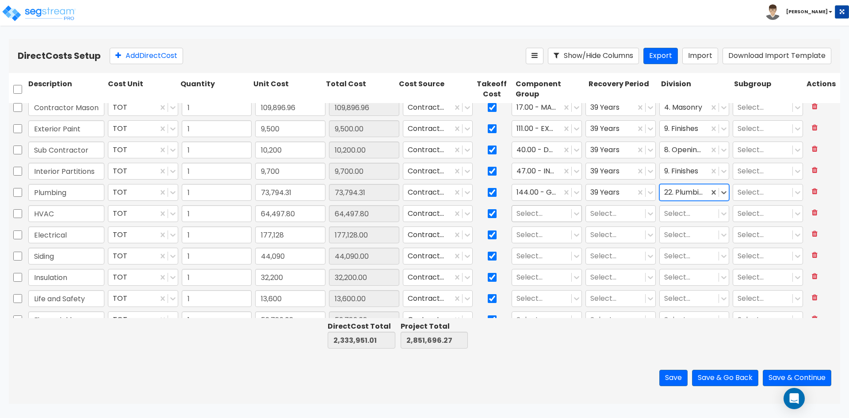
scroll to position [221, 0]
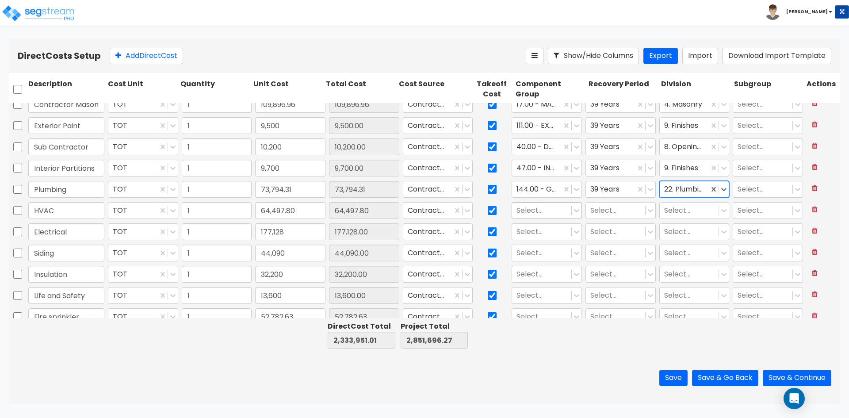
click at [548, 215] on div at bounding box center [542, 211] width 50 height 12
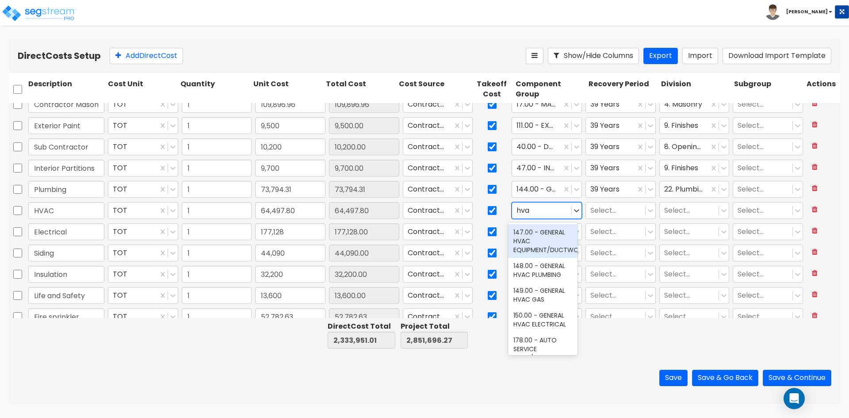
click at [554, 239] on div "147.00 - GENERAL HVAC EQUIPMENT/DUCTWORK" at bounding box center [542, 241] width 69 height 34
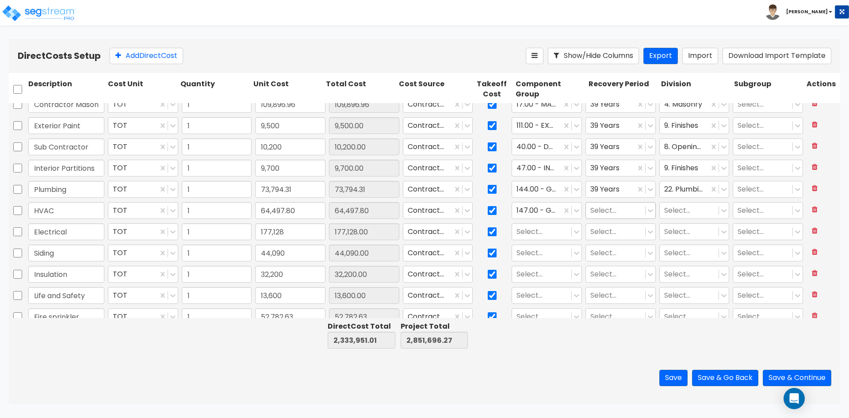
click at [613, 217] on div "Select..." at bounding box center [615, 210] width 59 height 15
drag, startPoint x: 619, startPoint y: 276, endPoint x: 686, endPoint y: 225, distance: 84.3
click at [621, 275] on div "39 Years" at bounding box center [615, 280] width 69 height 16
click at [692, 210] on div at bounding box center [689, 211] width 50 height 12
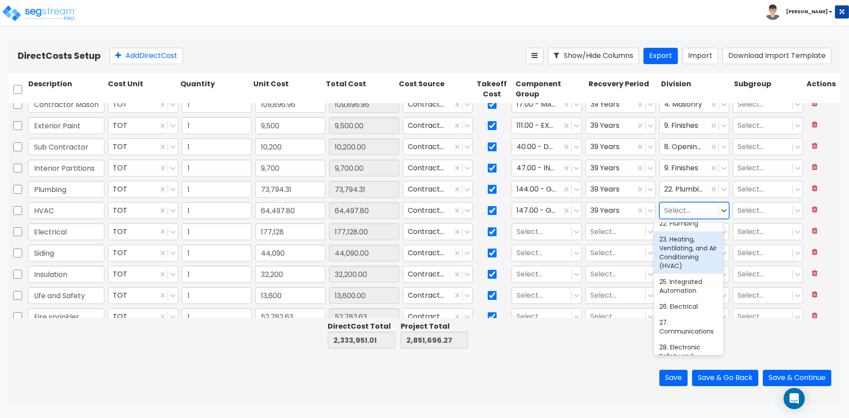
click at [682, 257] on div "23. Heating, Ventilating, and Air Conditioning (HVAC)" at bounding box center [688, 252] width 69 height 42
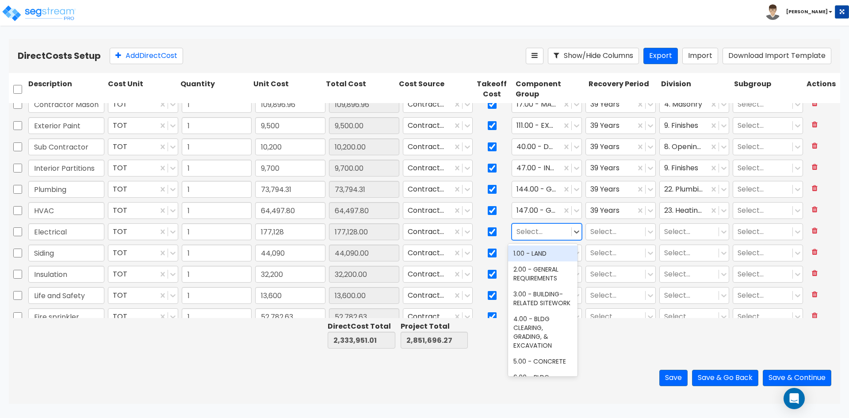
click at [543, 227] on div at bounding box center [542, 232] width 50 height 12
click at [542, 261] on div "145.00 - GENERAL ELECTRICAL" at bounding box center [542, 249] width 69 height 25
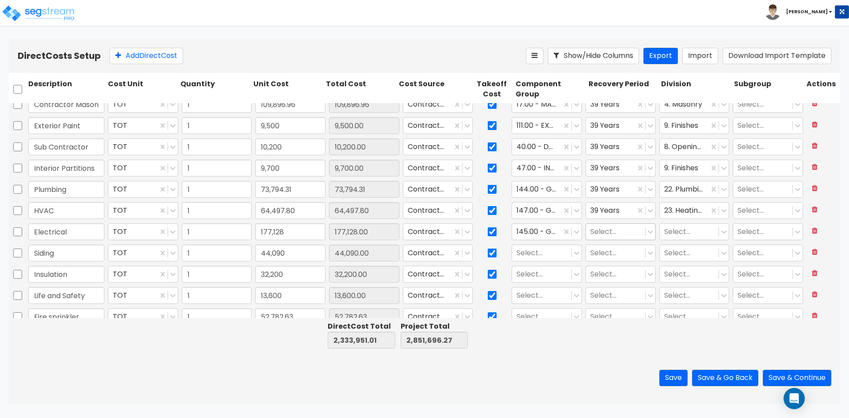
click at [618, 236] on div at bounding box center [615, 232] width 50 height 12
click at [617, 295] on div "39 Years" at bounding box center [615, 301] width 69 height 16
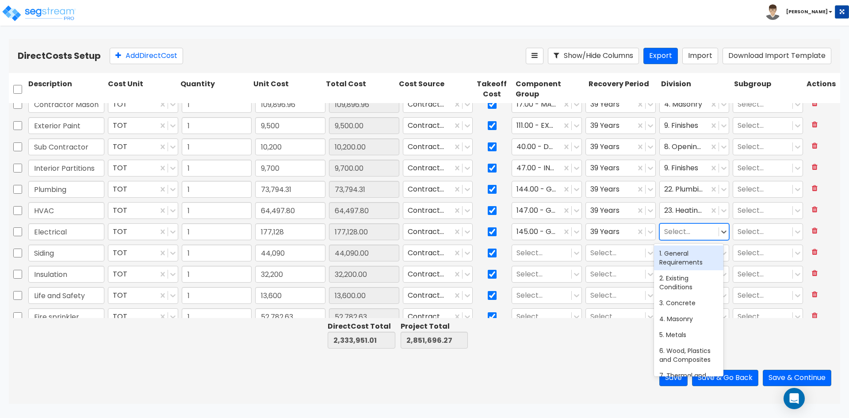
click at [683, 227] on div at bounding box center [689, 232] width 50 height 12
click at [690, 256] on div "26. Electrical" at bounding box center [688, 253] width 69 height 16
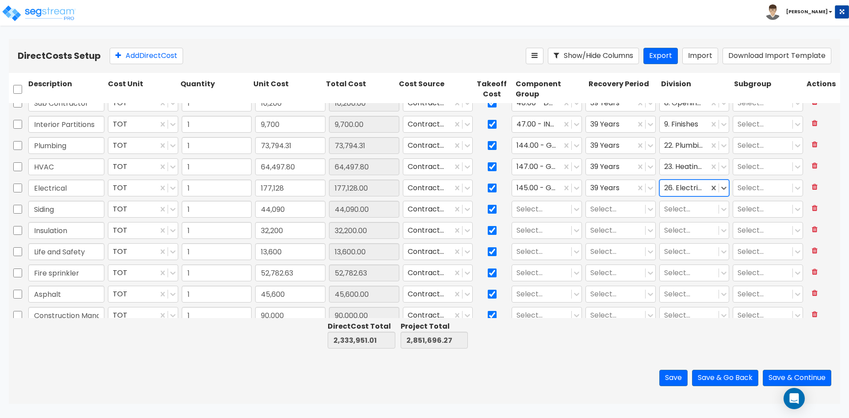
scroll to position [265, 0]
click at [542, 211] on div at bounding box center [542, 209] width 50 height 12
click at [549, 209] on div at bounding box center [542, 209] width 50 height 12
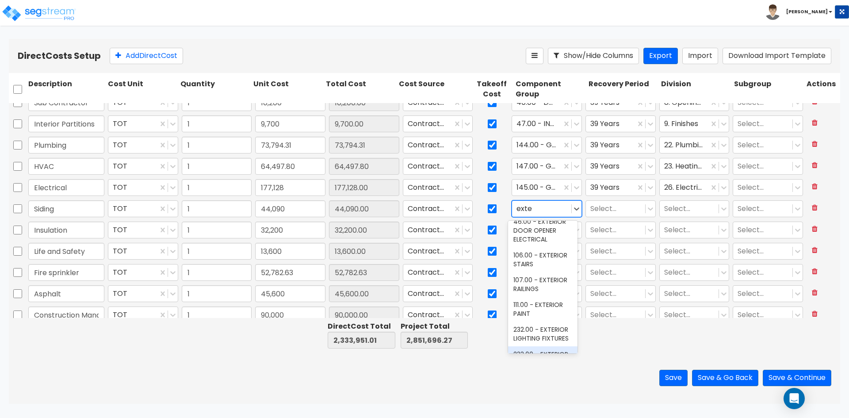
scroll to position [0, 0]
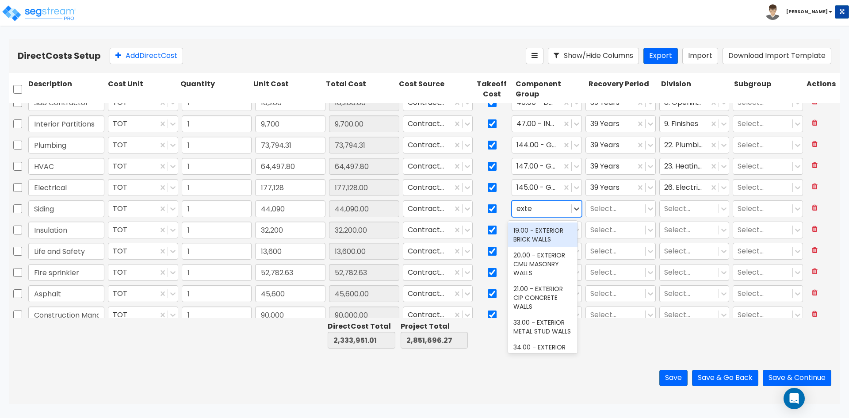
click at [548, 238] on div "19.00 - EXTERIOR BRICK WALLS" at bounding box center [542, 234] width 69 height 25
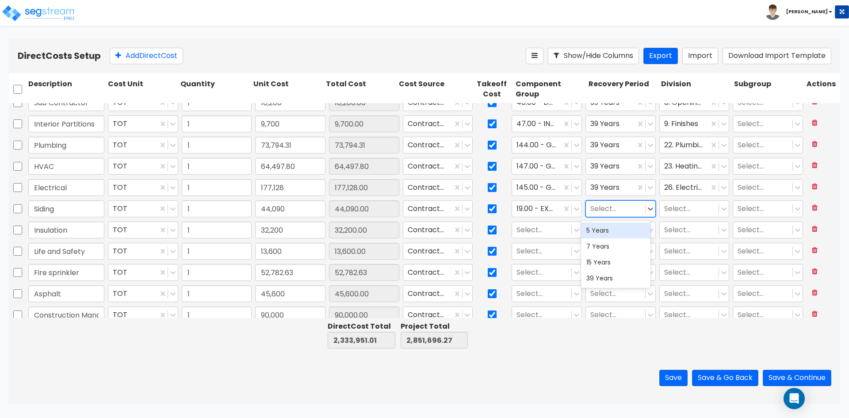
click at [603, 211] on div at bounding box center [615, 209] width 50 height 12
click at [615, 274] on div "39 Years" at bounding box center [615, 278] width 69 height 16
click at [672, 212] on div at bounding box center [689, 209] width 50 height 12
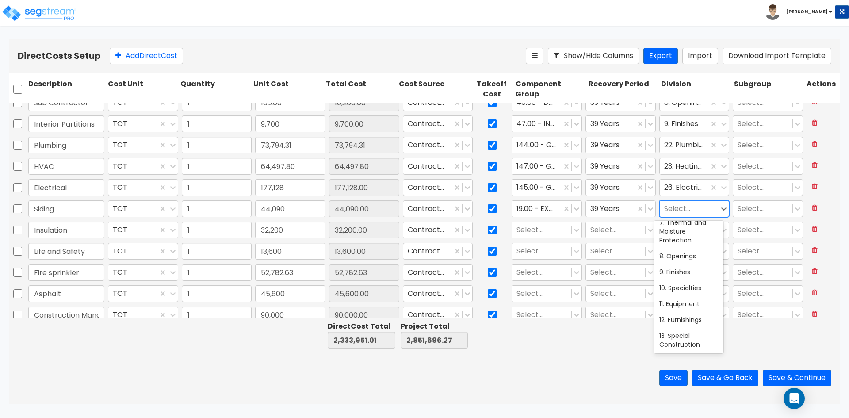
scroll to position [133, 0]
click at [692, 276] on div "9. Finishes" at bounding box center [688, 269] width 69 height 16
click at [545, 233] on div at bounding box center [542, 230] width 50 height 12
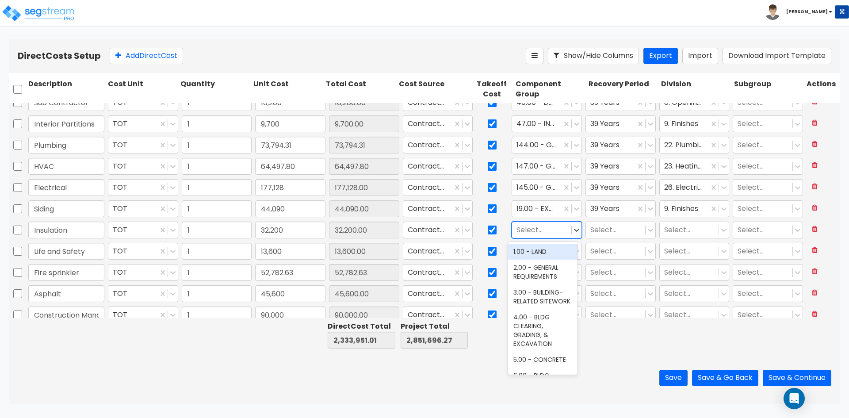
click at [542, 234] on div at bounding box center [542, 230] width 50 height 12
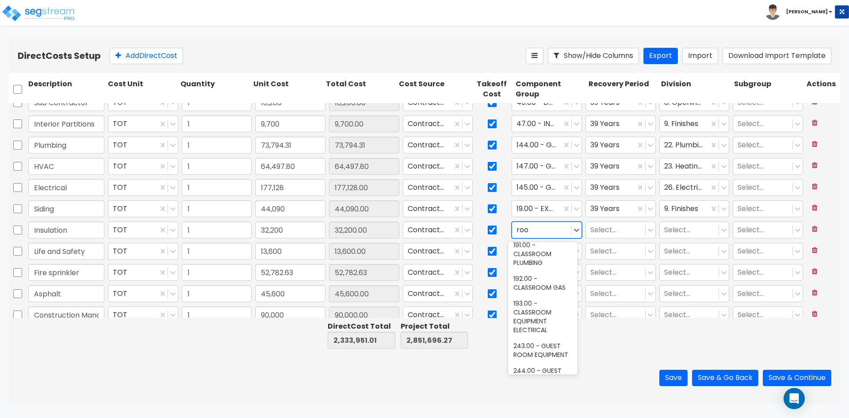
scroll to position [575, 0]
drag, startPoint x: 536, startPoint y: 229, endPoint x: 515, endPoint y: 230, distance: 21.2
click at [517, 230] on div at bounding box center [542, 230] width 50 height 12
click at [544, 256] on div "121.00 - PROTECTIVE WALLCOVERING" at bounding box center [542, 239] width 69 height 34
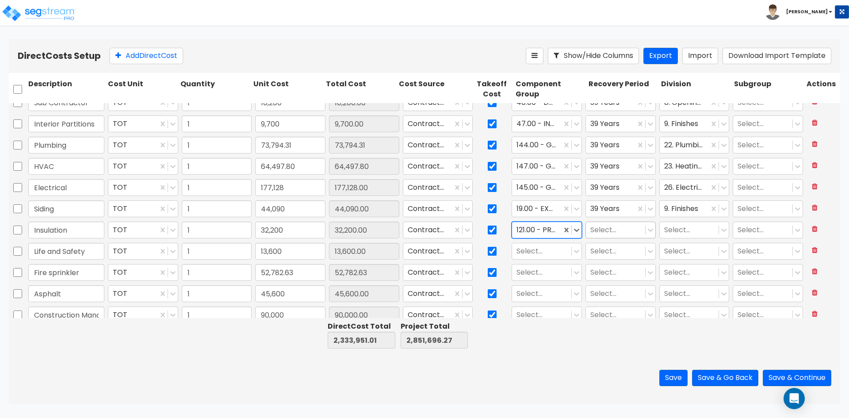
click at [617, 231] on div at bounding box center [615, 230] width 50 height 12
drag, startPoint x: 615, startPoint y: 299, endPoint x: 617, endPoint y: 294, distance: 4.9
click at [615, 298] on div "39 Years" at bounding box center [615, 299] width 69 height 16
click at [667, 237] on div "Select..." at bounding box center [689, 229] width 59 height 15
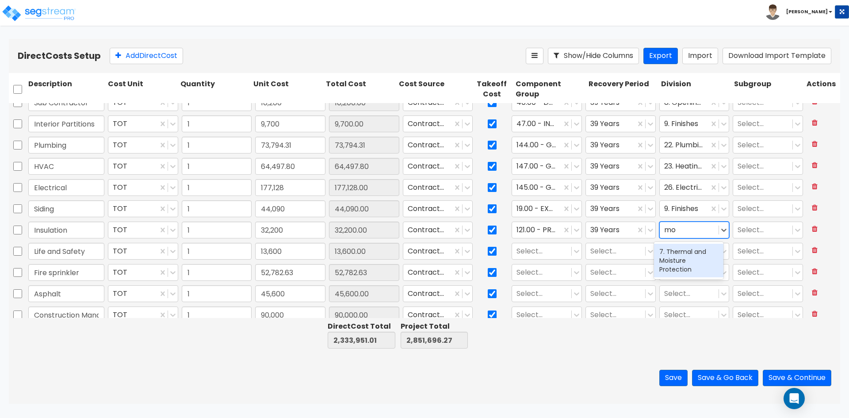
click at [684, 262] on div "7. Thermal and Moisture Protection" at bounding box center [688, 261] width 69 height 34
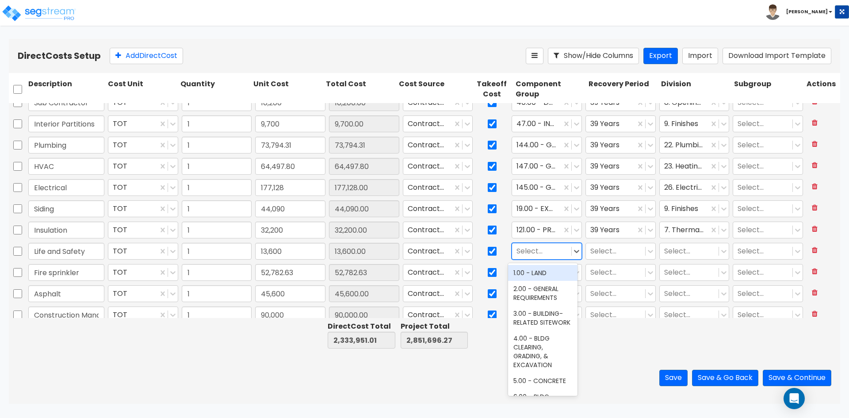
click at [529, 247] on div at bounding box center [542, 251] width 50 height 12
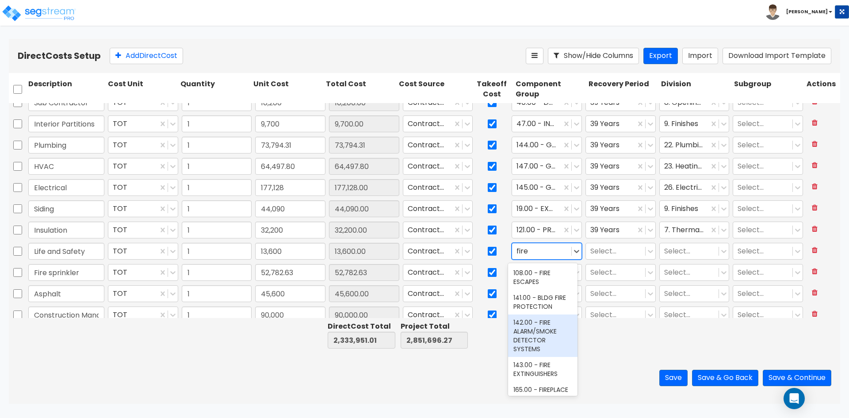
click at [547, 330] on div "142.00 - FIRE ALARM/SMOKE DETECTOR SYSTEMS" at bounding box center [542, 335] width 69 height 42
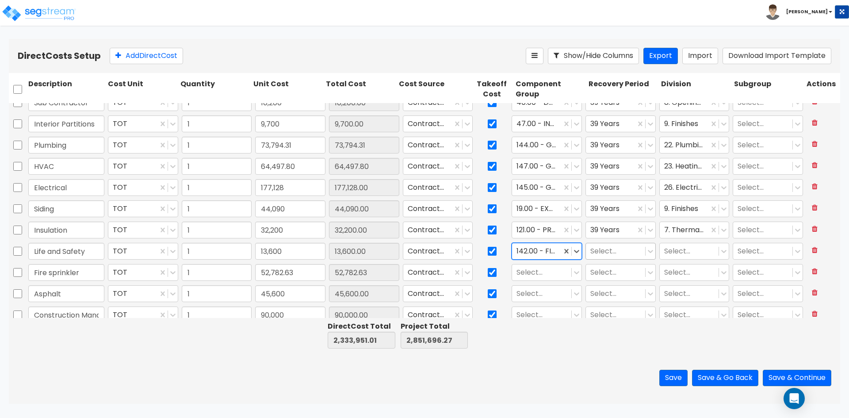
click at [594, 256] on div at bounding box center [615, 251] width 50 height 12
click at [596, 317] on div "39 Years" at bounding box center [615, 321] width 69 height 16
click at [678, 259] on div "Select..." at bounding box center [689, 251] width 59 height 15
click at [686, 279] on div "21. Fire Suppression" at bounding box center [688, 273] width 69 height 16
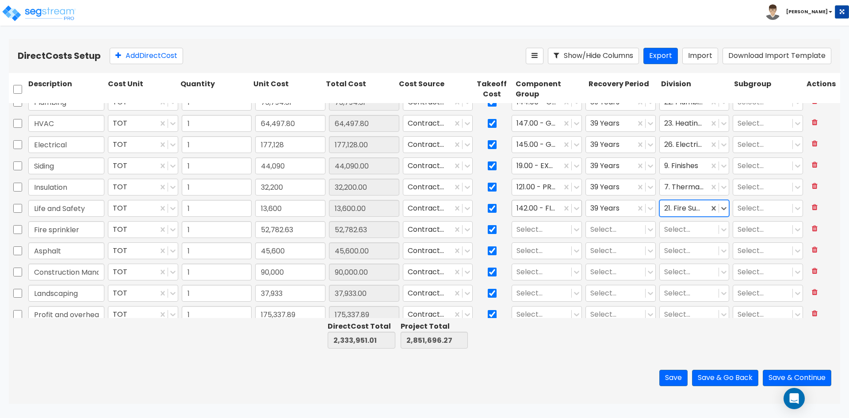
scroll to position [310, 0]
click at [548, 231] on div at bounding box center [542, 228] width 50 height 12
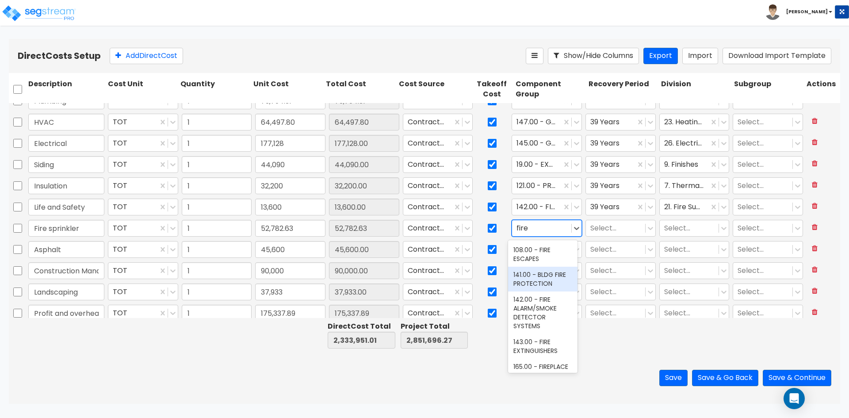
click at [549, 277] on div "141.00 - BLDG FIRE PROTECTION" at bounding box center [542, 279] width 69 height 25
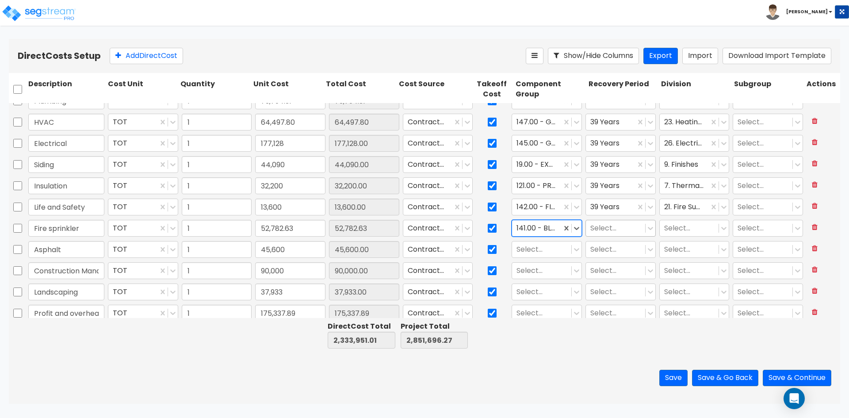
click at [615, 233] on div at bounding box center [615, 228] width 50 height 12
drag, startPoint x: 625, startPoint y: 296, endPoint x: 648, endPoint y: 244, distance: 57.4
click at [626, 295] on div "39 Years" at bounding box center [615, 298] width 69 height 16
click at [674, 229] on div at bounding box center [689, 228] width 50 height 12
click at [671, 258] on div "21. Fire Suppression" at bounding box center [688, 250] width 69 height 16
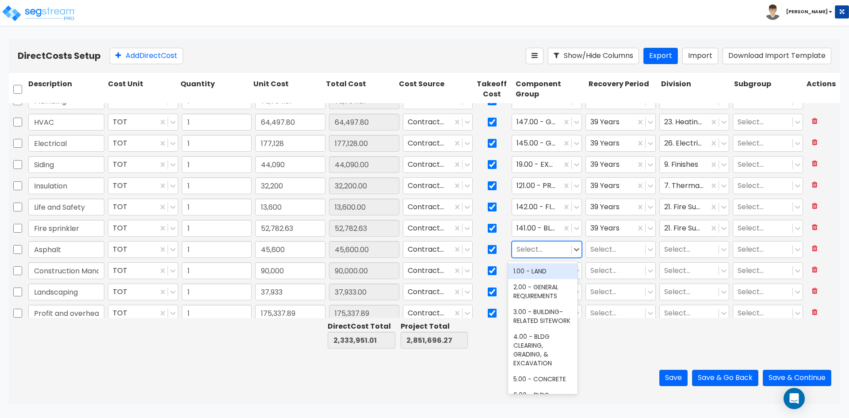
click at [558, 253] on div at bounding box center [542, 250] width 50 height 12
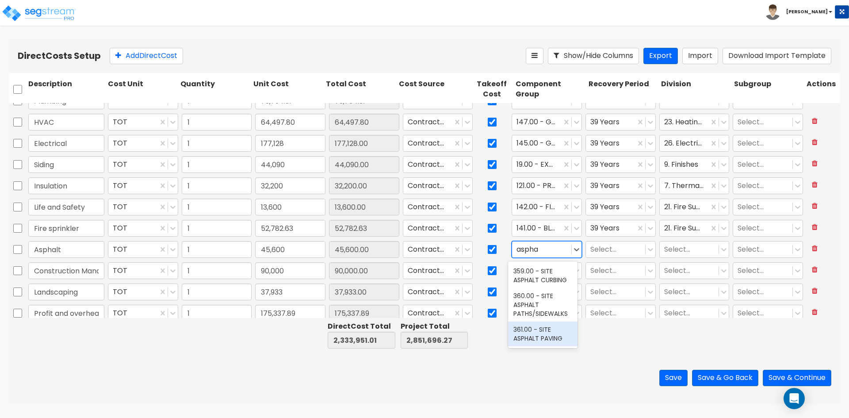
click at [547, 328] on div "361.00 - SITE ASPHALT PAVING" at bounding box center [542, 334] width 69 height 25
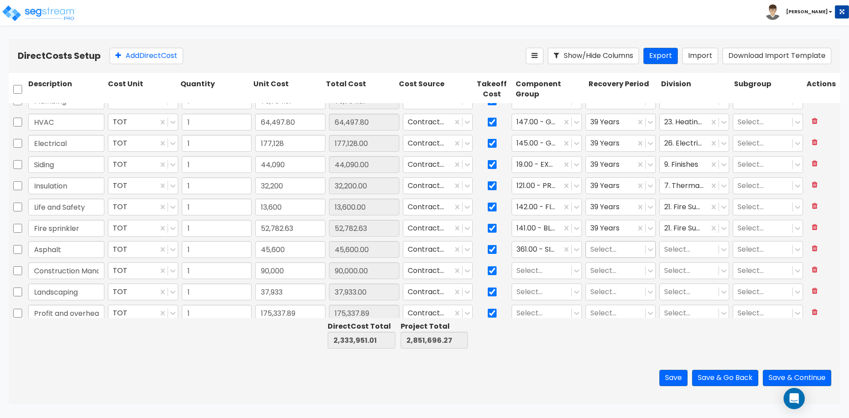
click at [613, 246] on div at bounding box center [615, 250] width 50 height 12
drag, startPoint x: 617, startPoint y: 307, endPoint x: 644, endPoint y: 284, distance: 35.5
click at [617, 307] on div "15 Years" at bounding box center [615, 303] width 69 height 16
click at [679, 254] on div at bounding box center [689, 250] width 50 height 12
click at [693, 295] on div "32. Exterior Improvements" at bounding box center [688, 300] width 69 height 25
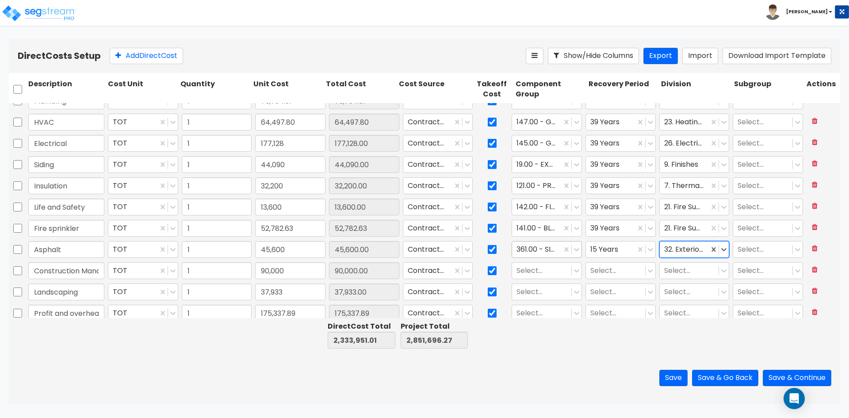
scroll to position [337, 0]
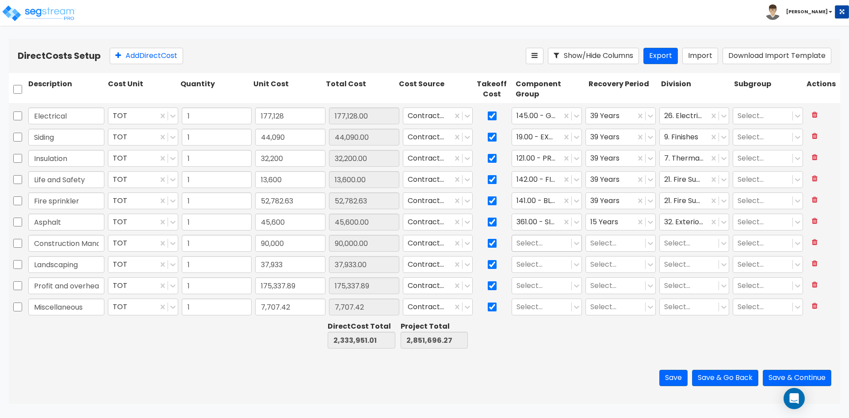
click at [543, 241] on div at bounding box center [542, 244] width 50 height 12
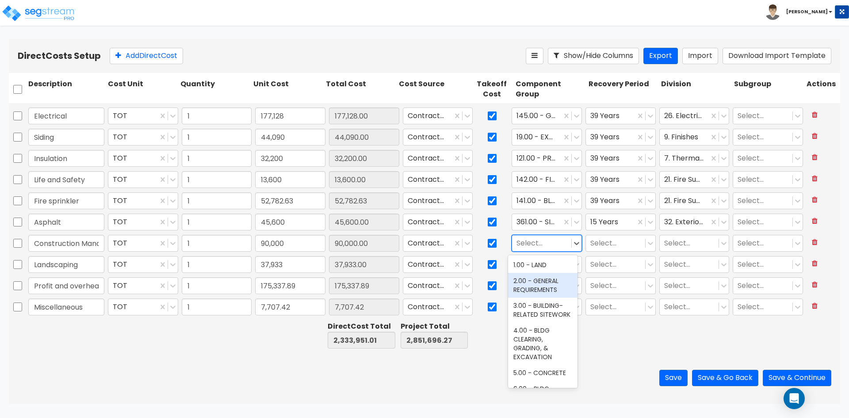
click at [549, 278] on div "2.00 - GENERAL REQUIREMENTS" at bounding box center [542, 285] width 69 height 25
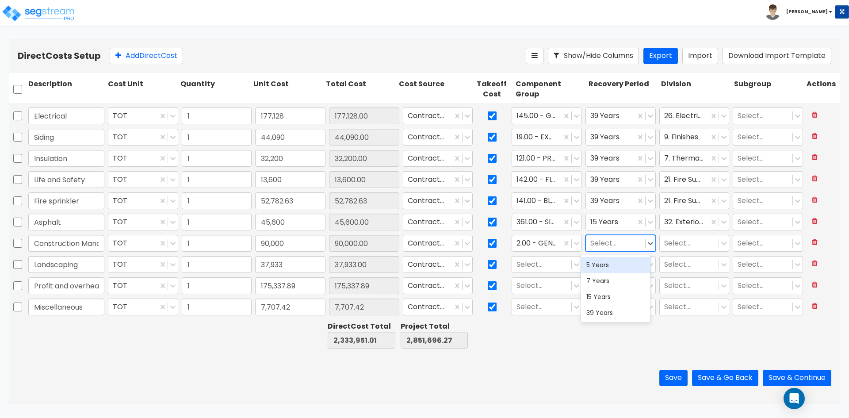
click at [602, 247] on div at bounding box center [615, 244] width 50 height 12
click at [612, 312] on div "39 Years" at bounding box center [615, 313] width 69 height 16
click at [688, 244] on div at bounding box center [689, 244] width 50 height 12
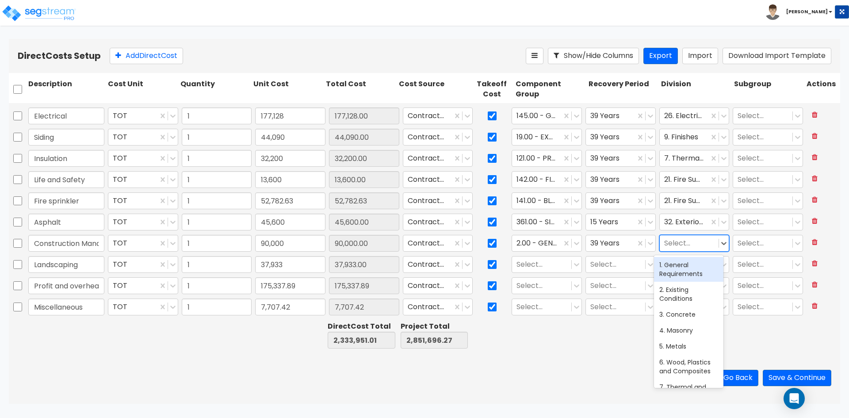
click at [685, 272] on div "1. General Requirements" at bounding box center [688, 269] width 69 height 25
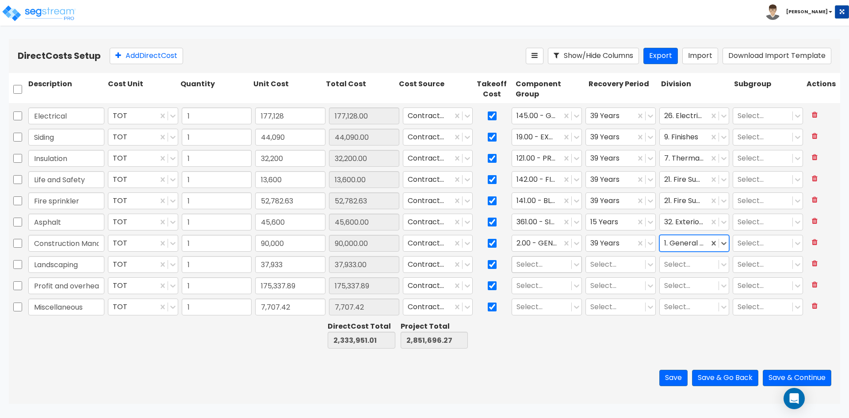
click at [540, 264] on div at bounding box center [542, 265] width 50 height 12
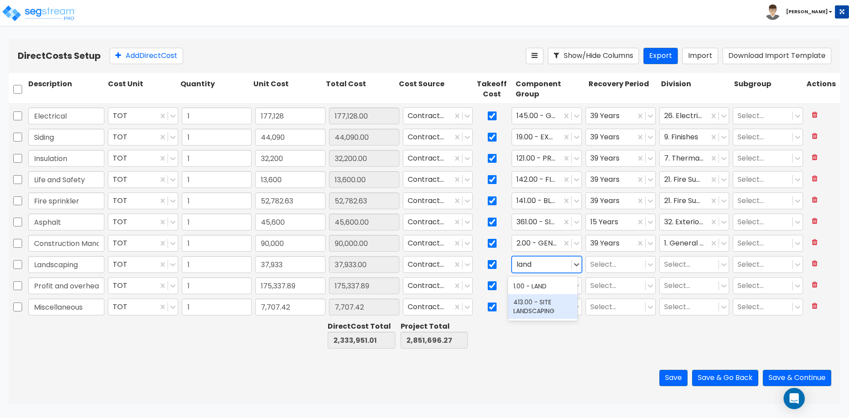
click at [547, 312] on div "413.00 - SITE LANDSCAPING" at bounding box center [542, 306] width 69 height 25
click at [604, 265] on div at bounding box center [615, 265] width 50 height 12
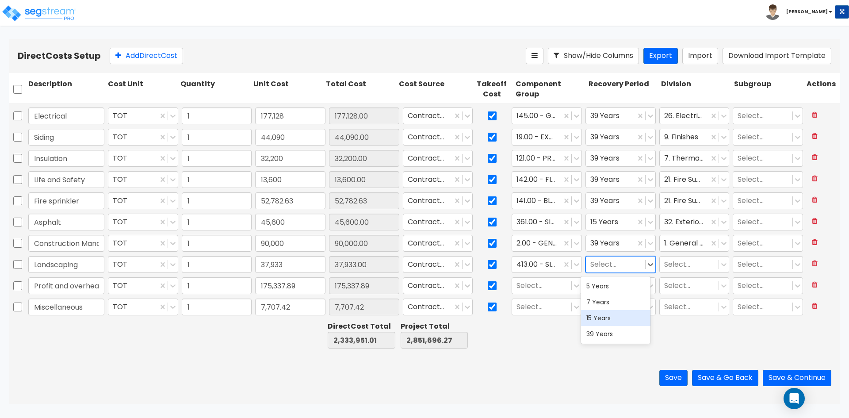
click at [598, 315] on div "15 Years" at bounding box center [615, 318] width 69 height 16
click at [678, 264] on div at bounding box center [689, 265] width 50 height 12
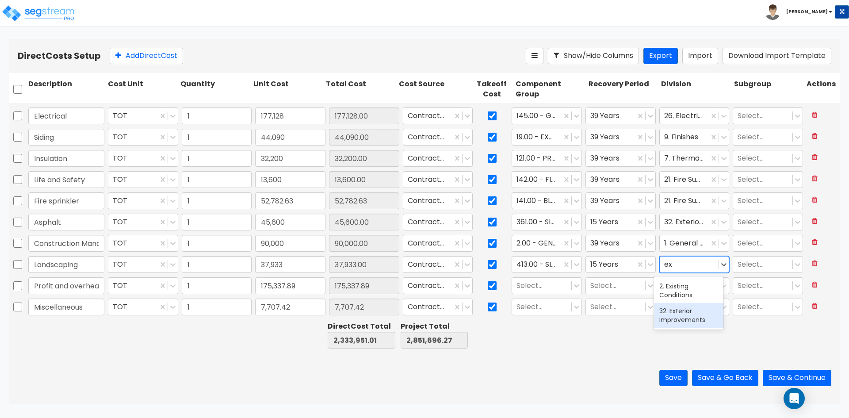
click at [691, 317] on div "32. Exterior Improvements" at bounding box center [688, 315] width 69 height 25
click at [537, 284] on div at bounding box center [542, 286] width 50 height 12
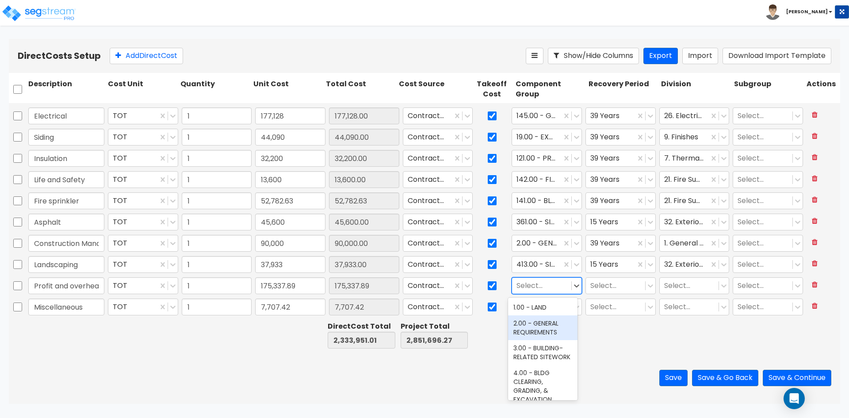
click at [553, 326] on div "2.00 - GENERAL REQUIREMENTS" at bounding box center [542, 327] width 69 height 25
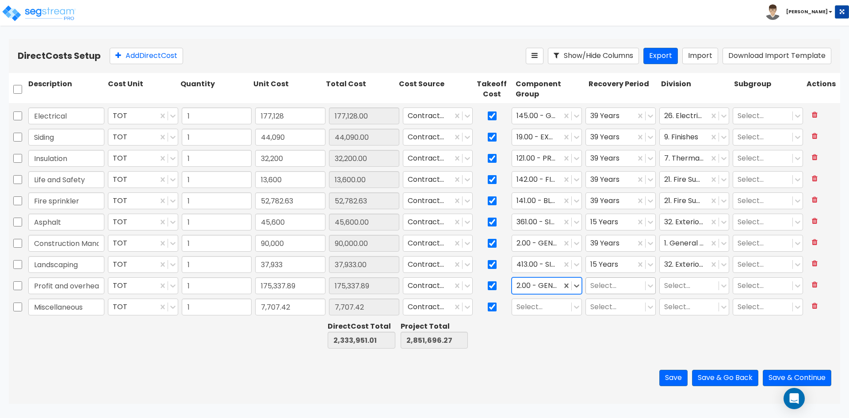
click at [593, 291] on div at bounding box center [615, 286] width 50 height 12
drag, startPoint x: 605, startPoint y: 351, endPoint x: 640, endPoint y: 323, distance: 45.4
click at [606, 350] on div "39 Years" at bounding box center [615, 355] width 69 height 16
click at [676, 292] on div "Select..." at bounding box center [689, 285] width 59 height 15
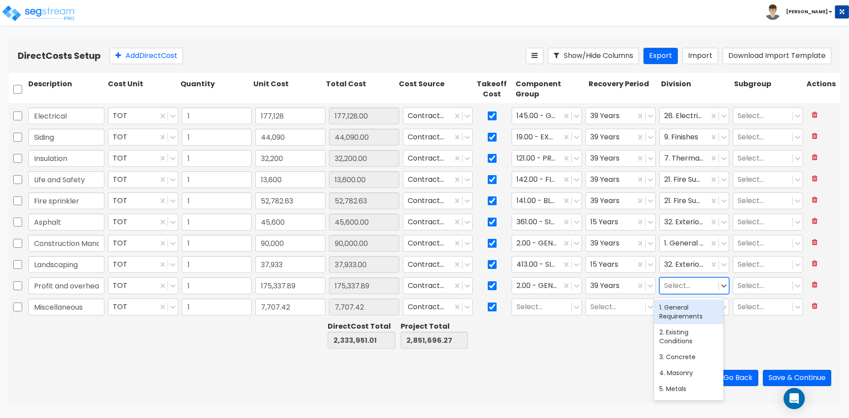
click at [686, 318] on div "1. General Requirements" at bounding box center [688, 311] width 69 height 25
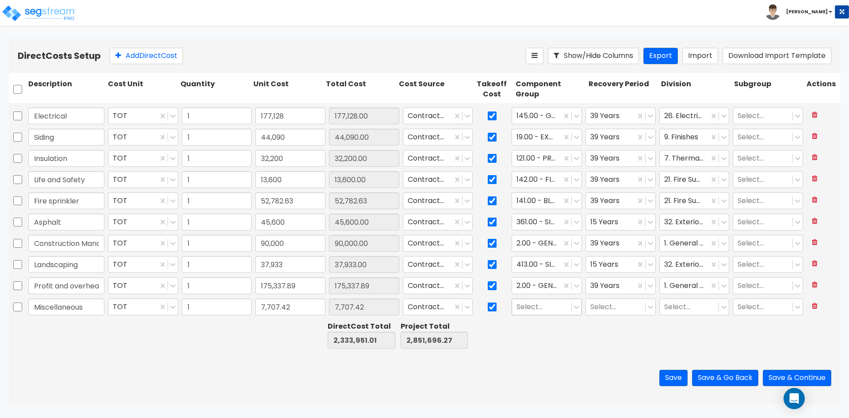
click at [539, 314] on div "Select..." at bounding box center [541, 306] width 59 height 15
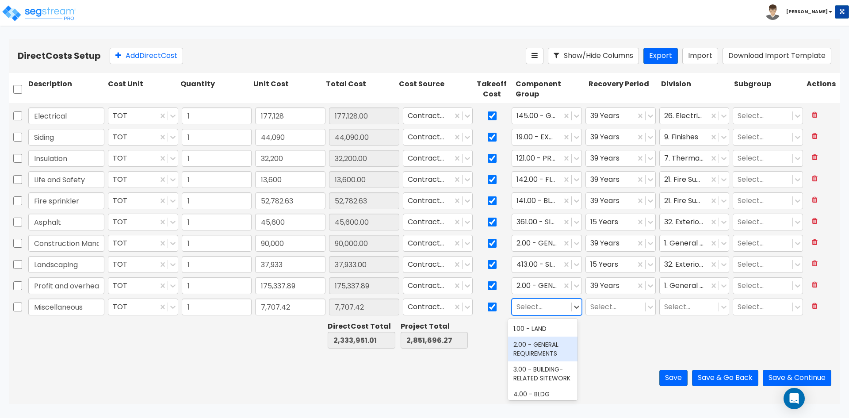
drag, startPoint x: 540, startPoint y: 343, endPoint x: 562, endPoint y: 324, distance: 28.5
click at [543, 337] on div "2.00 - GENERAL REQUIREMENTS" at bounding box center [542, 349] width 69 height 25
click at [613, 308] on div at bounding box center [615, 307] width 50 height 12
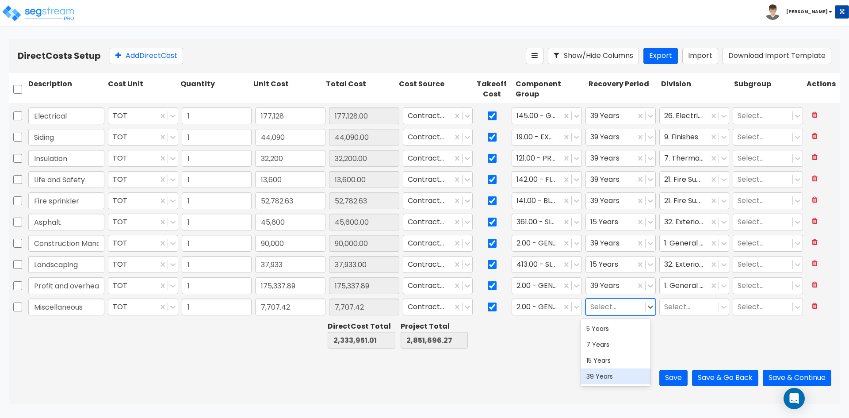
drag, startPoint x: 612, startPoint y: 375, endPoint x: 614, endPoint y: 371, distance: 4.6
click at [612, 374] on div "39 Years" at bounding box center [615, 376] width 69 height 16
click at [682, 310] on div at bounding box center [689, 307] width 50 height 12
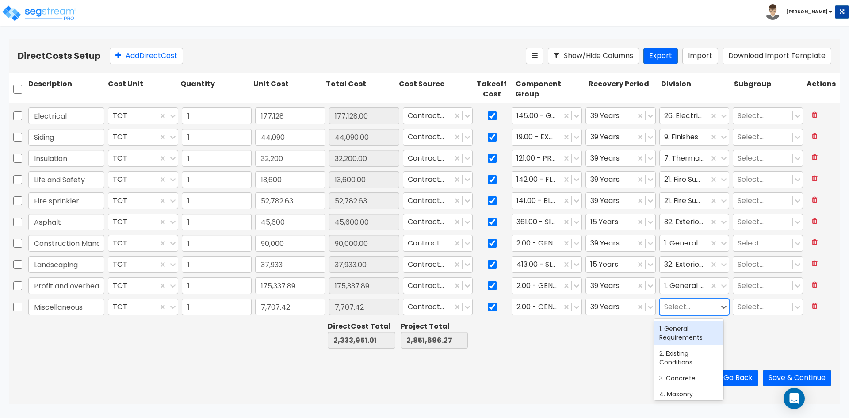
click at [679, 337] on div "1. General Requirements" at bounding box center [688, 333] width 69 height 25
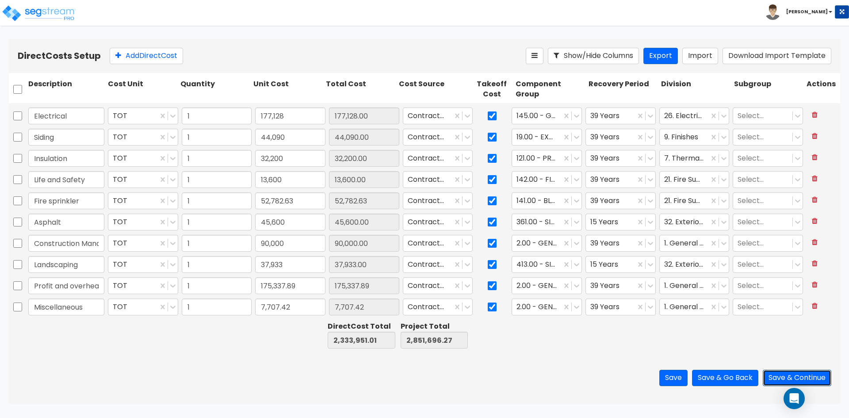
click at [794, 376] on button "Save & Continue" at bounding box center [797, 378] width 69 height 16
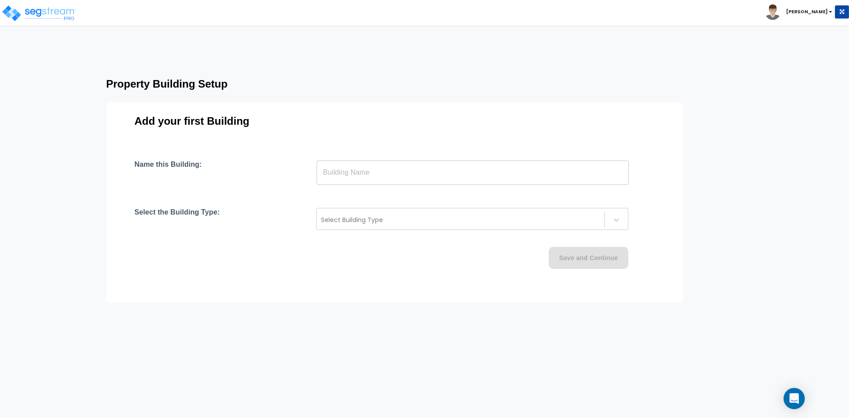
click at [447, 184] on input "text" at bounding box center [473, 172] width 312 height 25
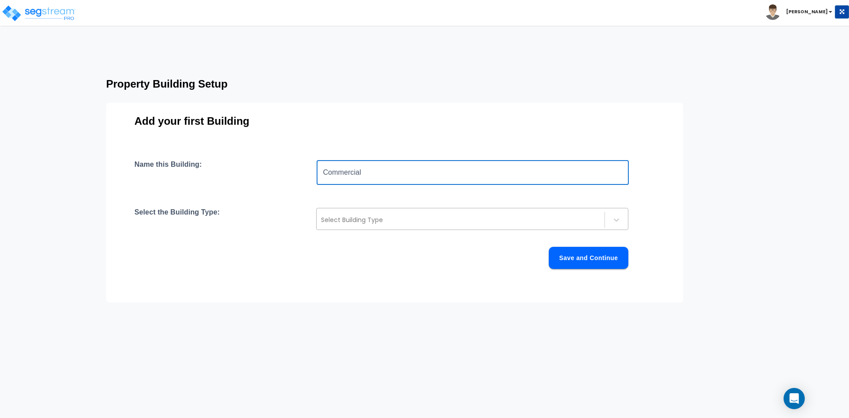
type input "Commercial"
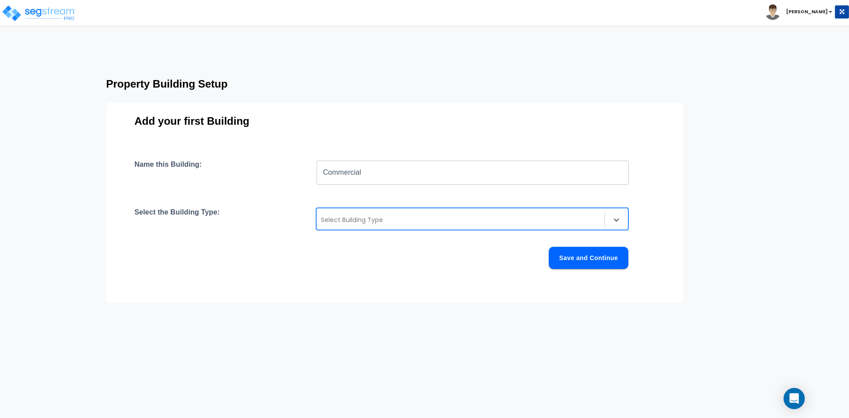
click at [361, 225] on div "Select Building Type" at bounding box center [461, 220] width 288 height 14
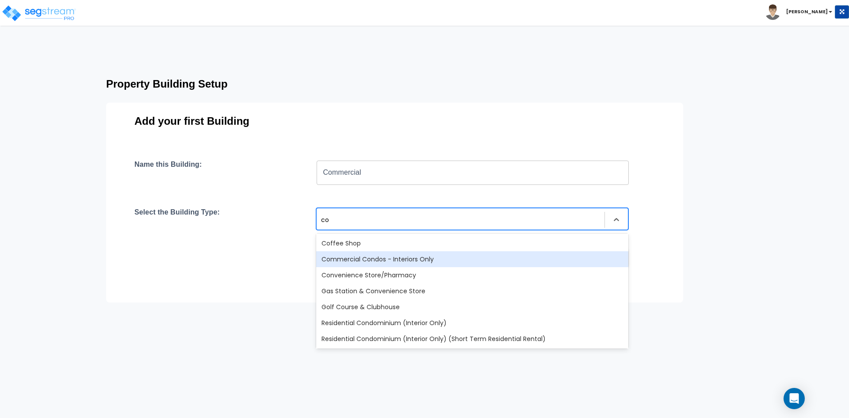
type input "c"
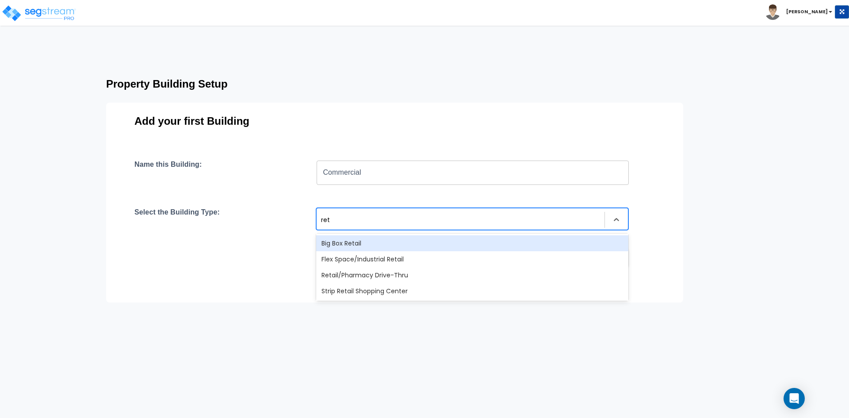
type input "[PERSON_NAME]"
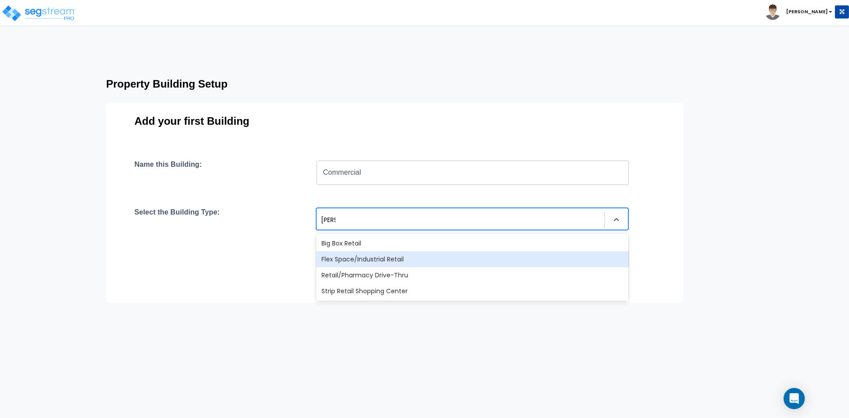
click at [373, 256] on div "Flex Space/Industrial Retail" at bounding box center [472, 259] width 312 height 16
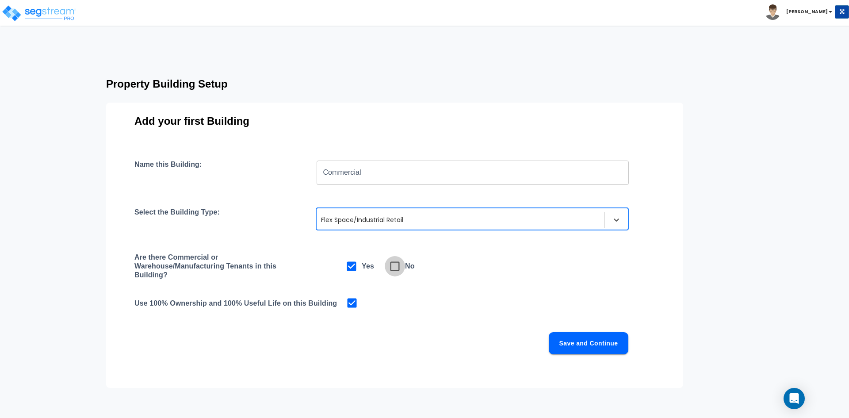
click at [395, 267] on icon at bounding box center [395, 266] width 12 height 12
checkbox input "false"
checkbox input "true"
click at [354, 266] on icon at bounding box center [351, 266] width 12 height 12
checkbox input "true"
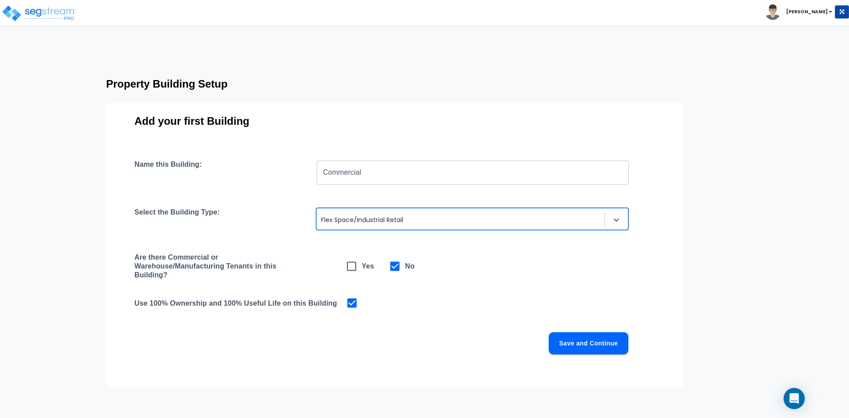
checkbox input "false"
click at [623, 218] on div at bounding box center [617, 220] width 16 height 16
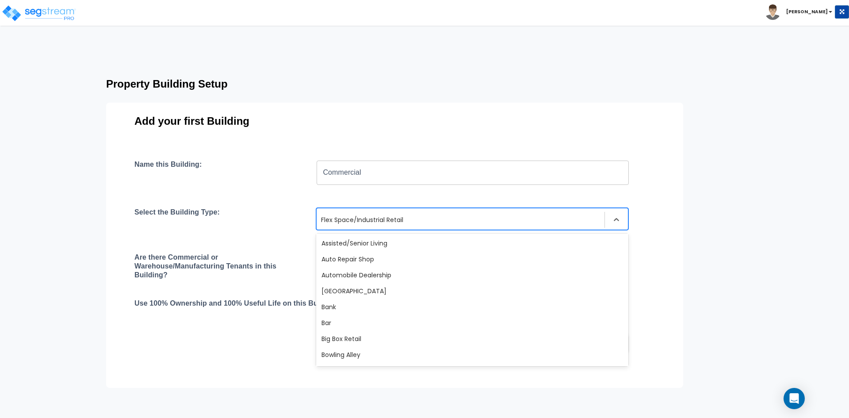
scroll to position [209, 0]
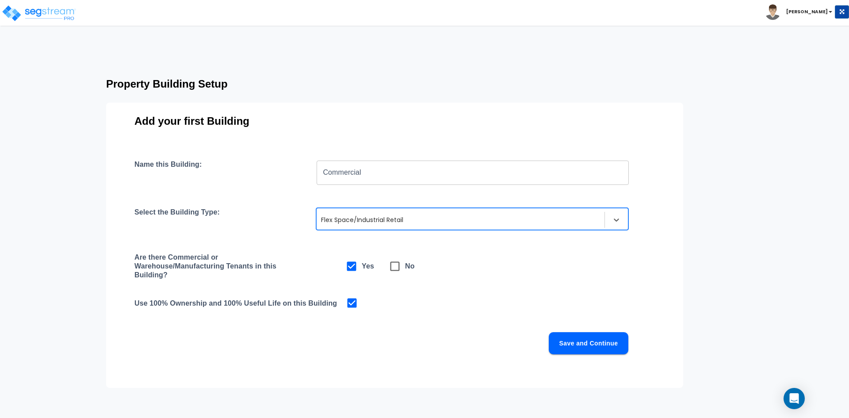
click at [280, 371] on div "Name this Building: Commercial ​ Select the Building Type: option Flex Space/In…" at bounding box center [394, 267] width 521 height 215
click at [605, 347] on button "Save and Continue" at bounding box center [589, 343] width 80 height 22
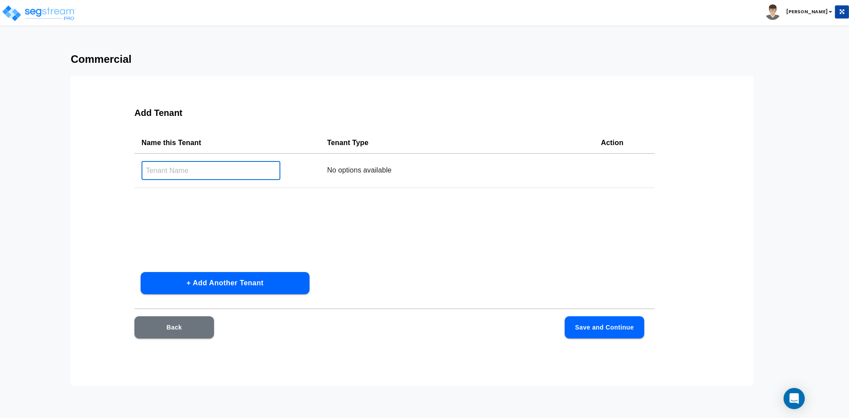
click at [229, 171] on input "text" at bounding box center [211, 170] width 139 height 19
type input "Suite 100 - Kura Sushi"
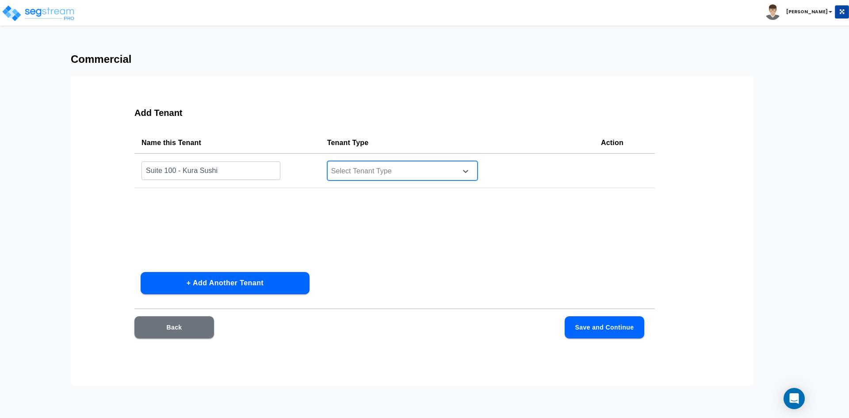
click at [349, 174] on div at bounding box center [390, 171] width 121 height 12
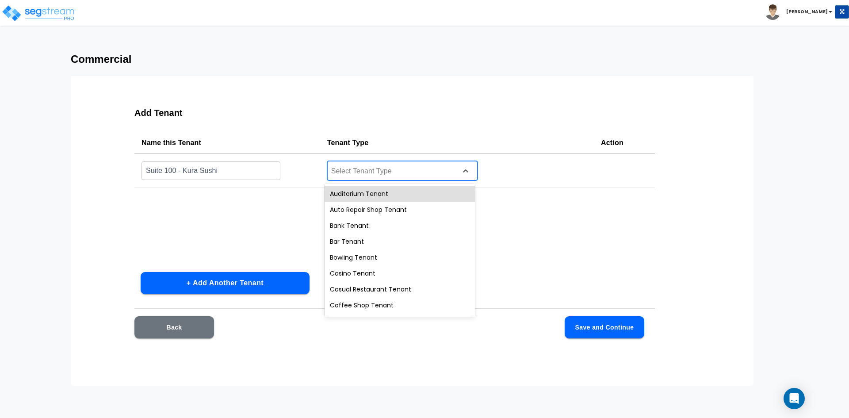
click at [373, 174] on div at bounding box center [390, 171] width 121 height 12
type input "res"
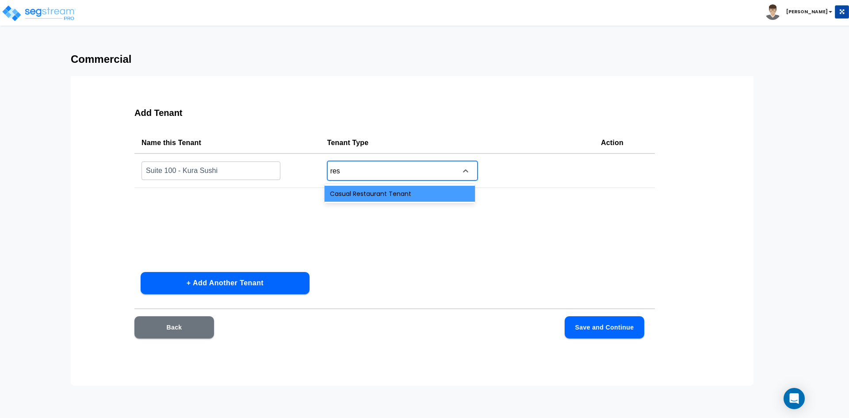
click at [390, 188] on div "Casual Restaurant Tenant" at bounding box center [400, 194] width 150 height 16
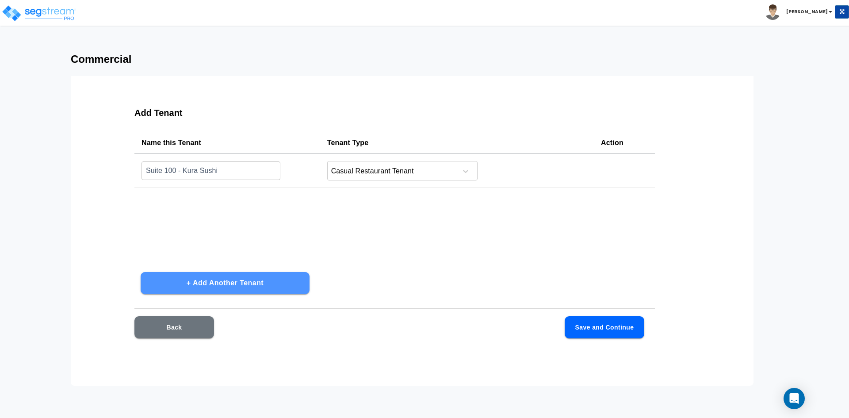
click at [236, 284] on button "+ Add Another Tenant" at bounding box center [225, 283] width 169 height 22
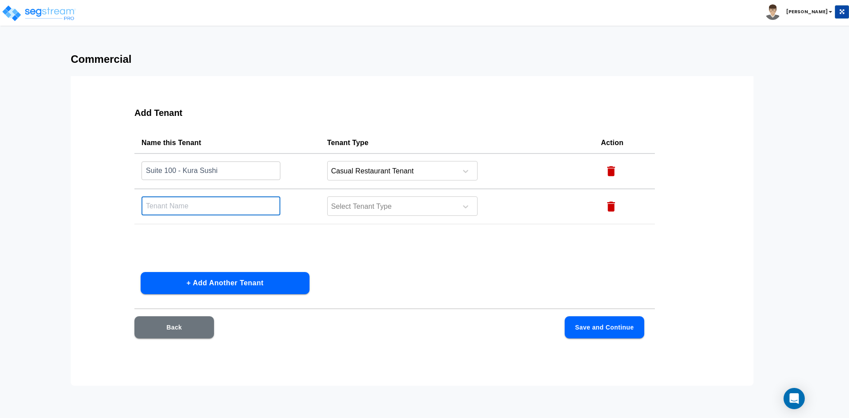
click at [209, 211] on input "text" at bounding box center [211, 205] width 139 height 19
type input "Suite 103"
click at [411, 206] on div at bounding box center [390, 207] width 121 height 12
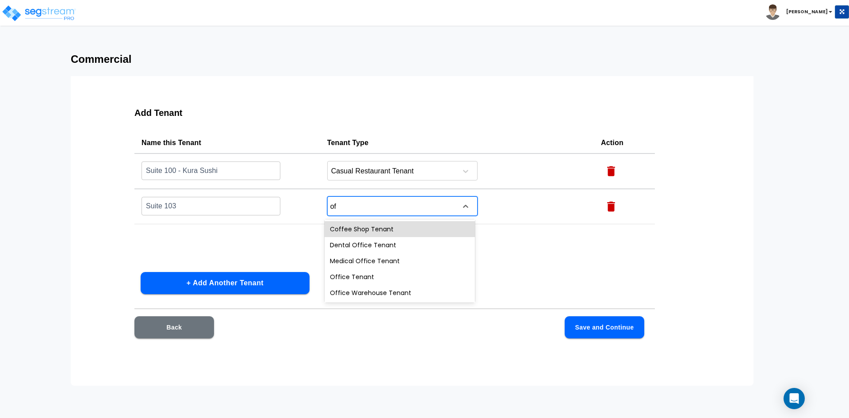
type input "off"
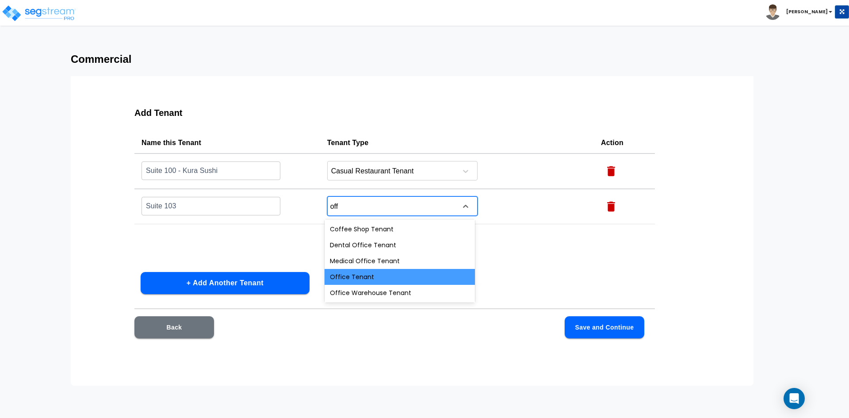
click at [374, 274] on div "Office Tenant" at bounding box center [400, 277] width 150 height 16
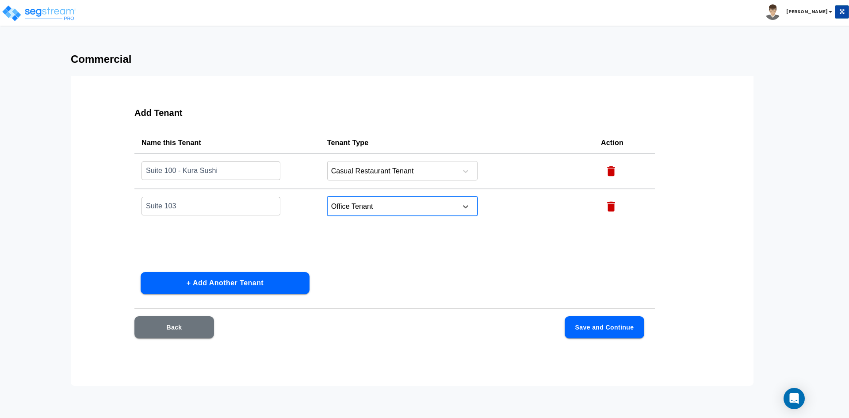
click at [269, 279] on button "+ Add Another Tenant" at bounding box center [225, 283] width 169 height 22
click at [204, 180] on input "text" at bounding box center [211, 170] width 139 height 19
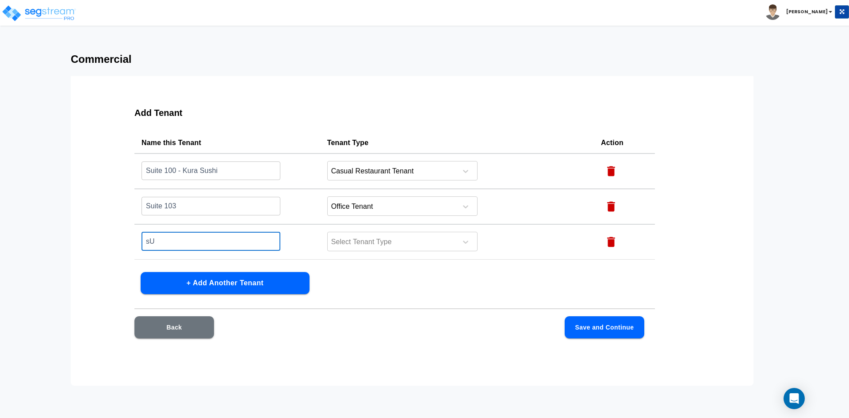
type input "s"
type input "Suite 120 Dalla DDS"
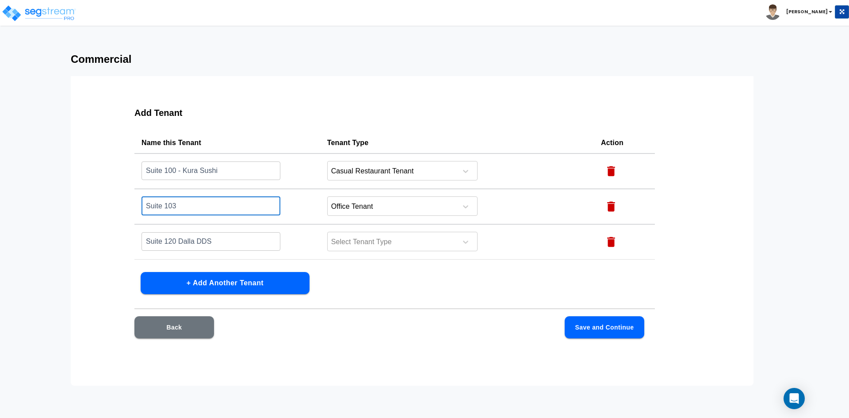
click at [221, 204] on input "Suite 103" at bounding box center [211, 205] width 139 height 19
type input "Suite 103 - Stretch Lab"
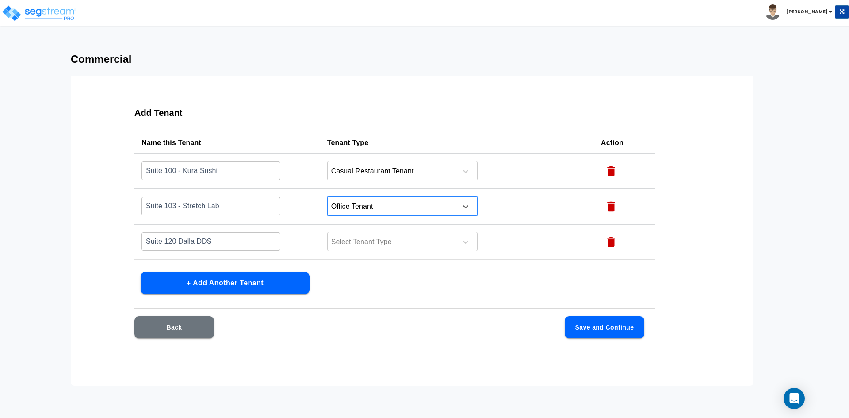
click at [396, 202] on div at bounding box center [390, 207] width 121 height 12
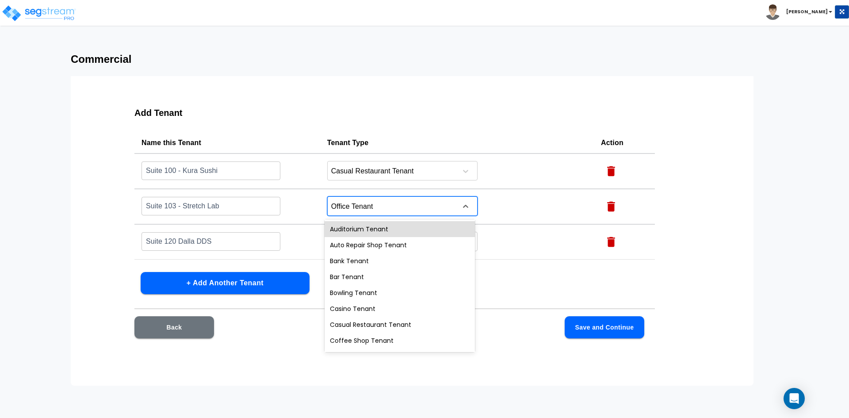
click at [384, 202] on div at bounding box center [390, 207] width 121 height 12
type input "me"
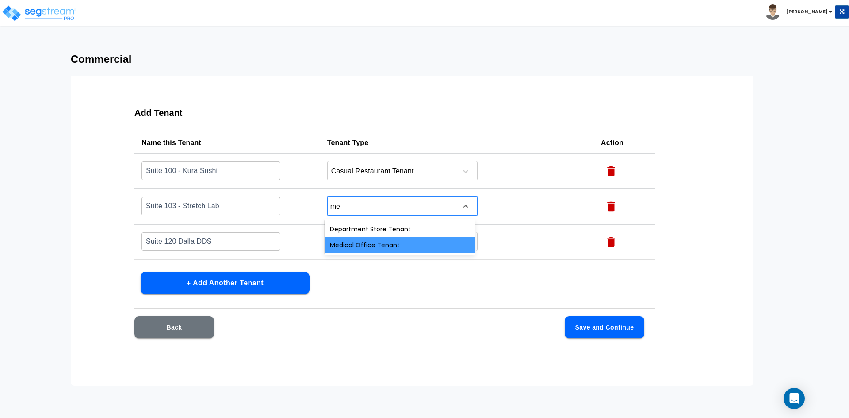
click at [380, 240] on div "Medical Office Tenant" at bounding box center [400, 245] width 150 height 16
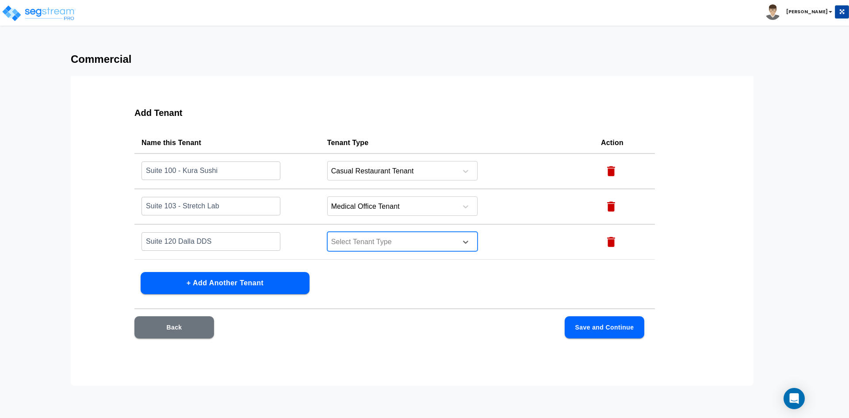
click at [379, 238] on div at bounding box center [390, 242] width 121 height 12
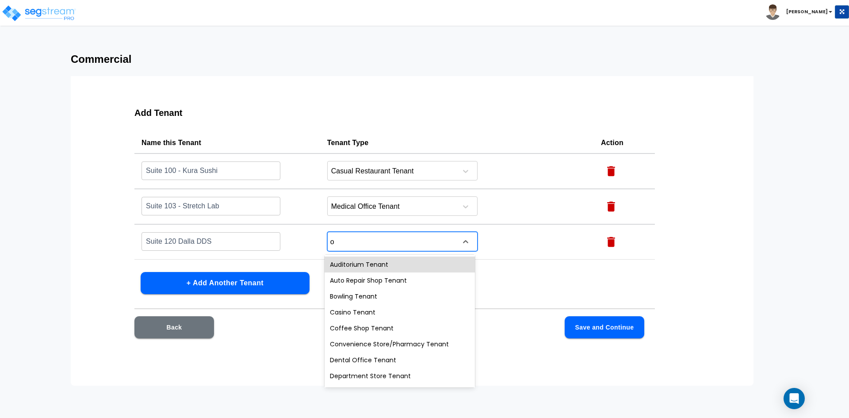
type input "of"
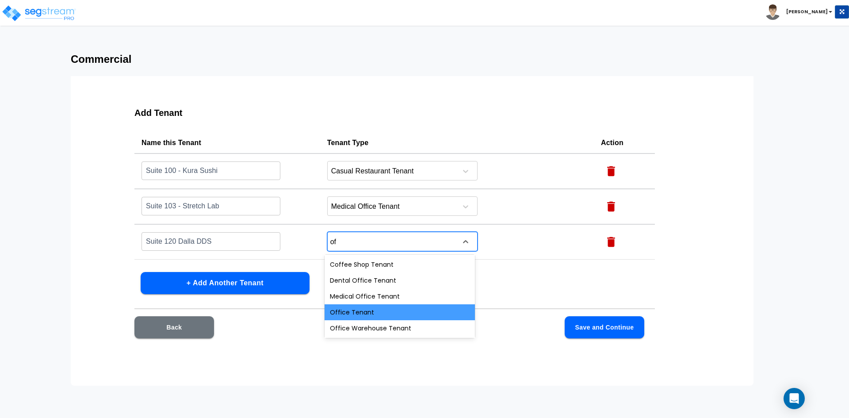
click at [387, 311] on div "Office Tenant" at bounding box center [400, 312] width 150 height 16
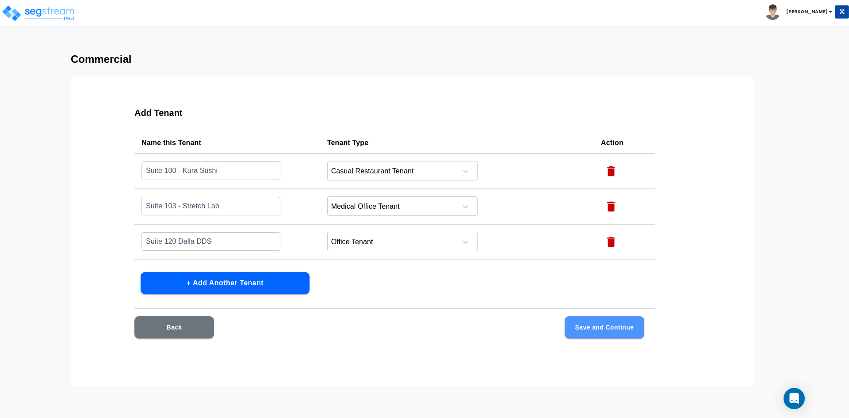
click at [615, 330] on button "Save and Continue" at bounding box center [605, 327] width 80 height 22
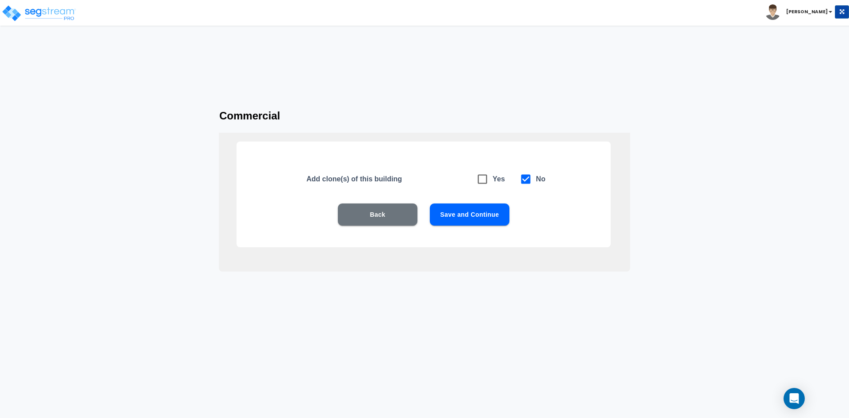
click at [464, 212] on button "Save and Continue" at bounding box center [470, 214] width 80 height 22
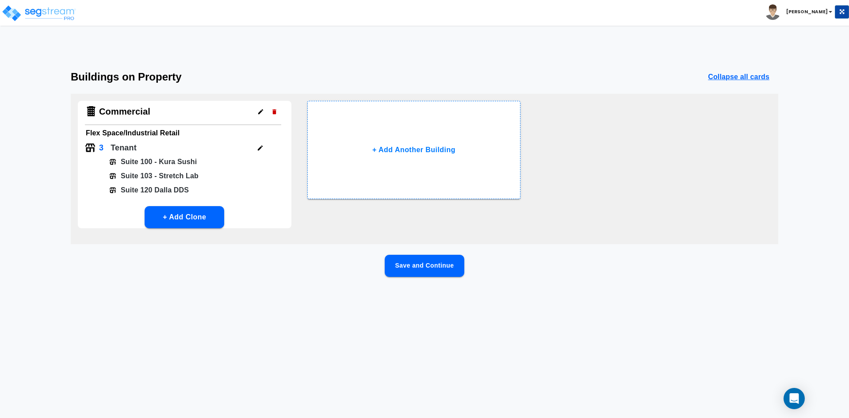
click at [451, 268] on button "Save and Continue" at bounding box center [425, 266] width 80 height 22
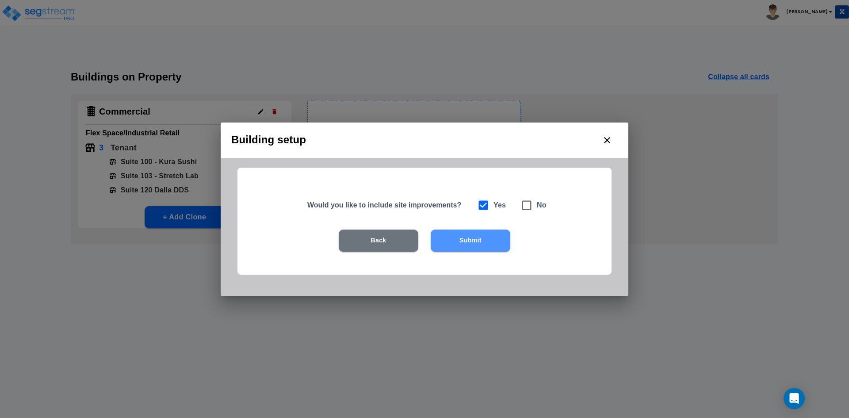
click at [473, 244] on button "Submit" at bounding box center [471, 241] width 80 height 22
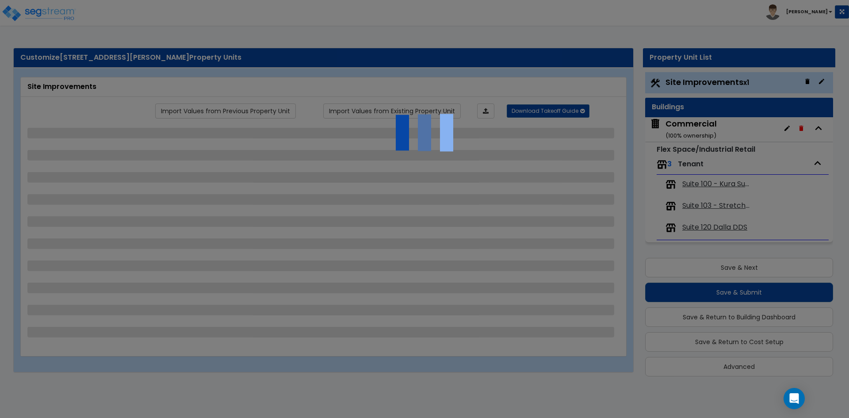
scroll to position [2, 0]
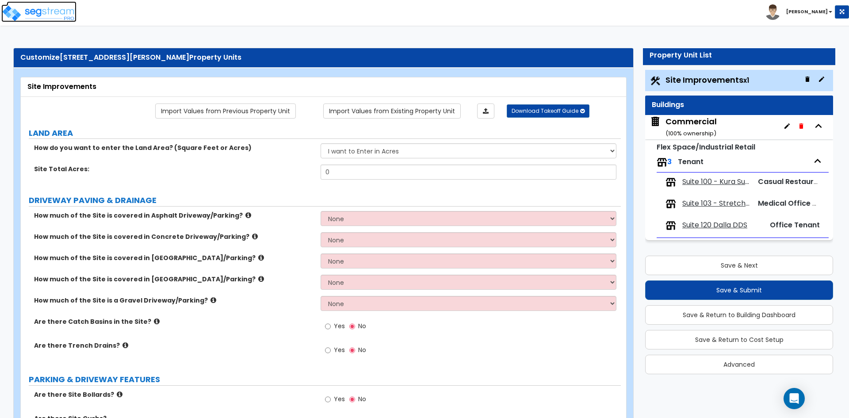
click at [49, 8] on img at bounding box center [38, 13] width 75 height 18
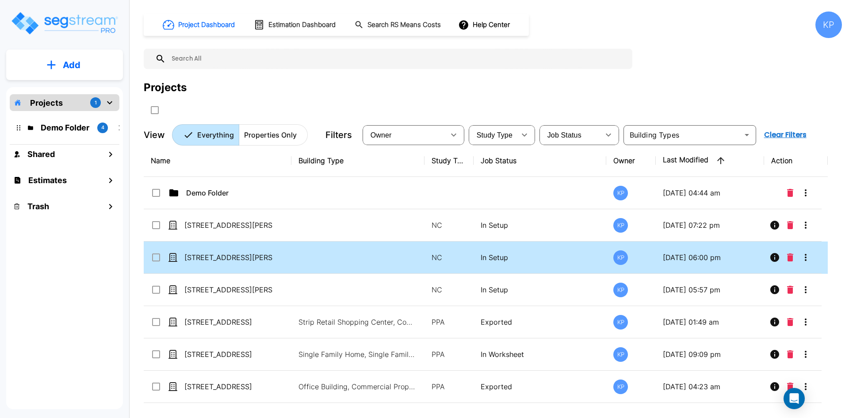
click at [251, 264] on td "[STREET_ADDRESS][PERSON_NAME]" at bounding box center [218, 257] width 148 height 32
checkbox input "true"
click at [251, 264] on td "[STREET_ADDRESS][PERSON_NAME]" at bounding box center [218, 257] width 148 height 32
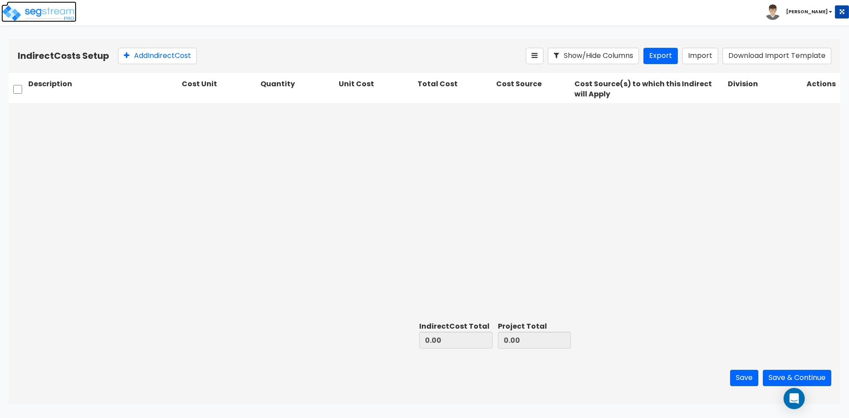
click at [33, 13] on img at bounding box center [38, 13] width 75 height 18
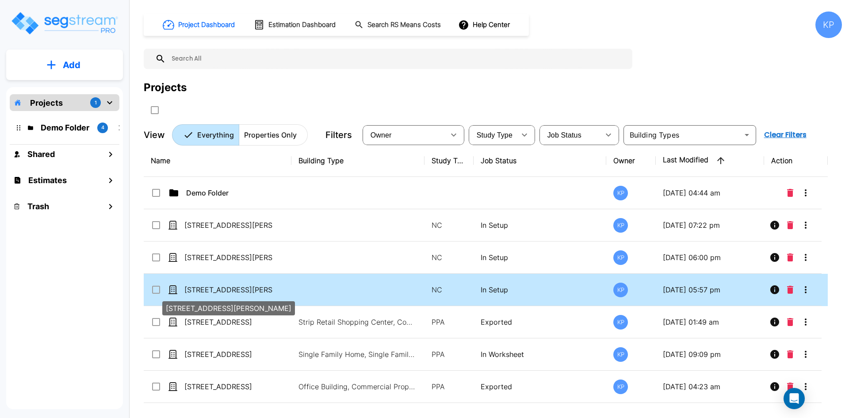
click at [223, 291] on p "250 Gibson Drive Roseville, CA 95678" at bounding box center [228, 289] width 88 height 11
checkbox input "true"
click at [223, 291] on p "250 Gibson Drive Roseville, CA 95678" at bounding box center [228, 289] width 88 height 11
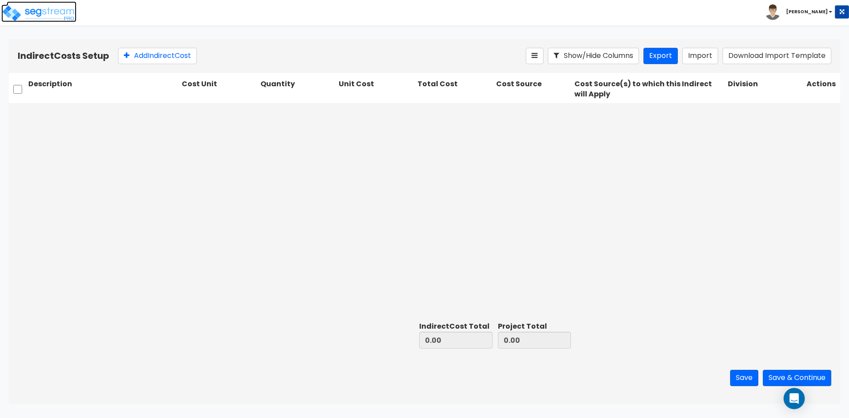
click at [47, 17] on img at bounding box center [38, 13] width 75 height 18
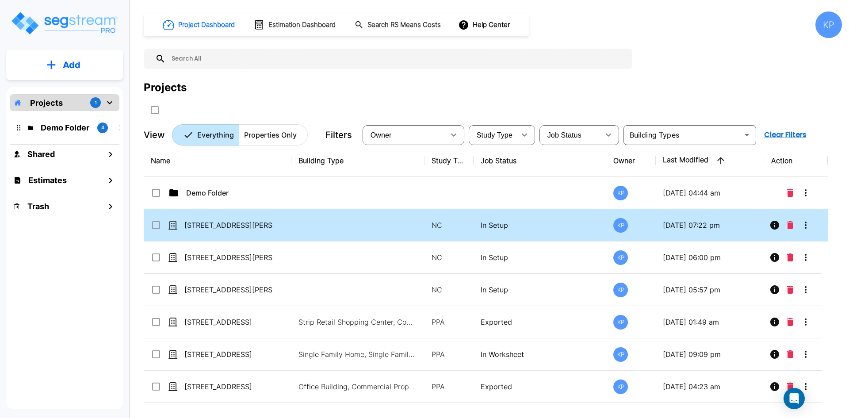
click at [283, 226] on div "[STREET_ADDRESS][PERSON_NAME]" at bounding box center [217, 225] width 133 height 11
checkbox input "true"
click at [283, 226] on div "[STREET_ADDRESS][PERSON_NAME]" at bounding box center [217, 225] width 133 height 11
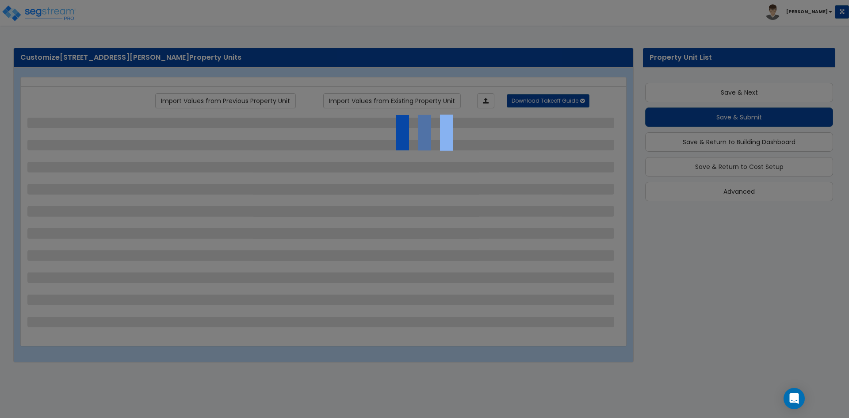
scroll to position [2, 0]
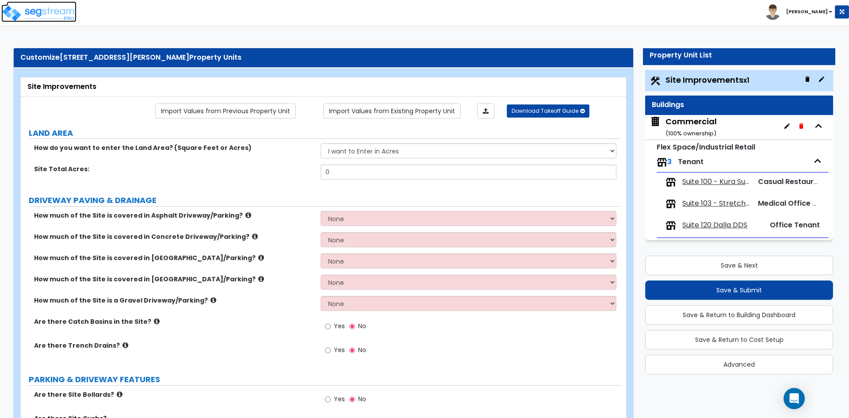
click at [59, 18] on img at bounding box center [38, 13] width 75 height 18
